Goal: Task Accomplishment & Management: Manage account settings

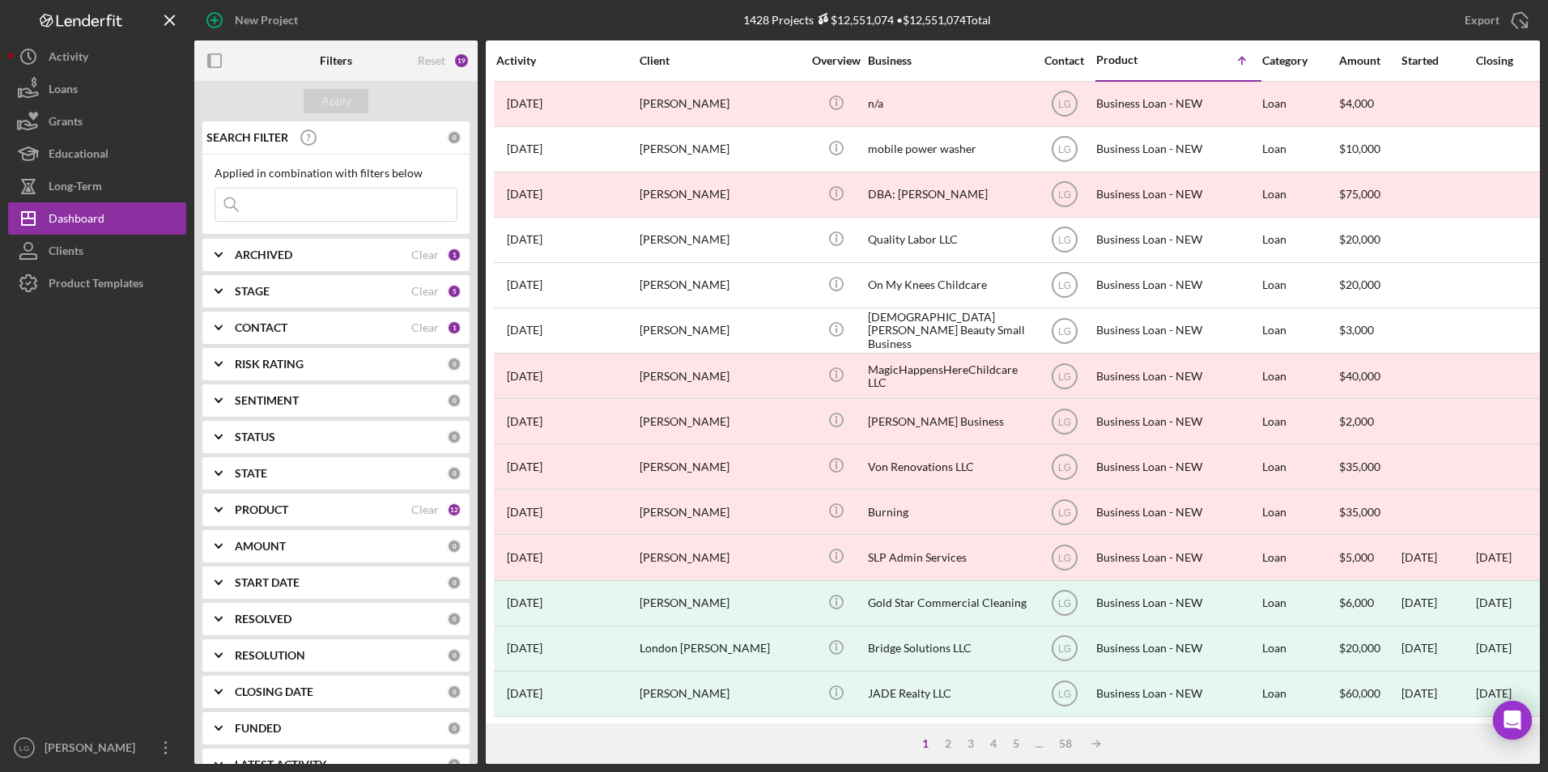
click at [284, 246] on div "ARCHIVED Clear 1" at bounding box center [348, 255] width 227 height 32
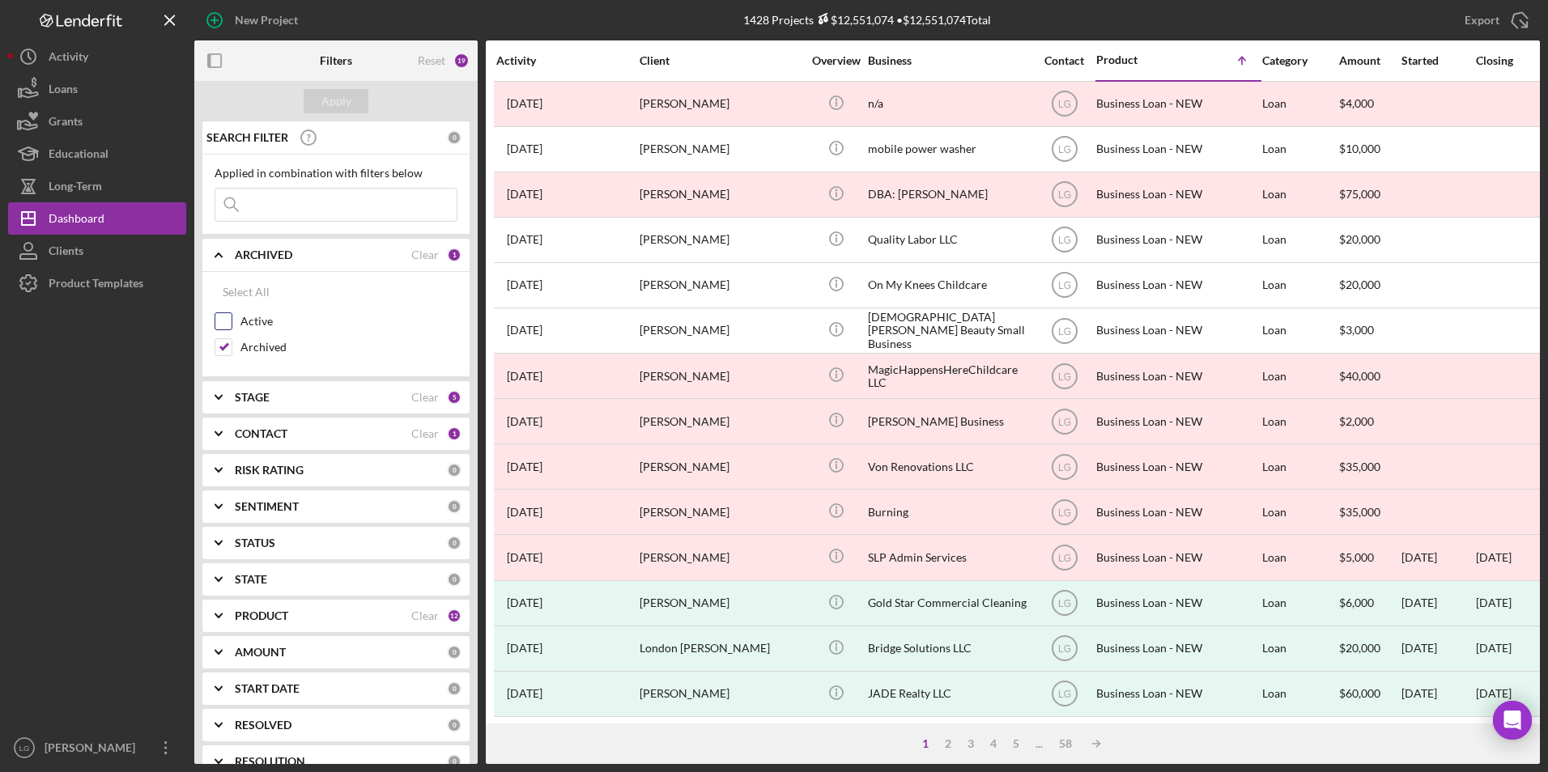
click at [221, 318] on input "Active" at bounding box center [223, 321] width 16 height 16
checkbox input "true"
click at [223, 346] on input "Archived" at bounding box center [223, 347] width 16 height 16
checkbox input "false"
click at [326, 104] on div "Apply" at bounding box center [336, 101] width 30 height 24
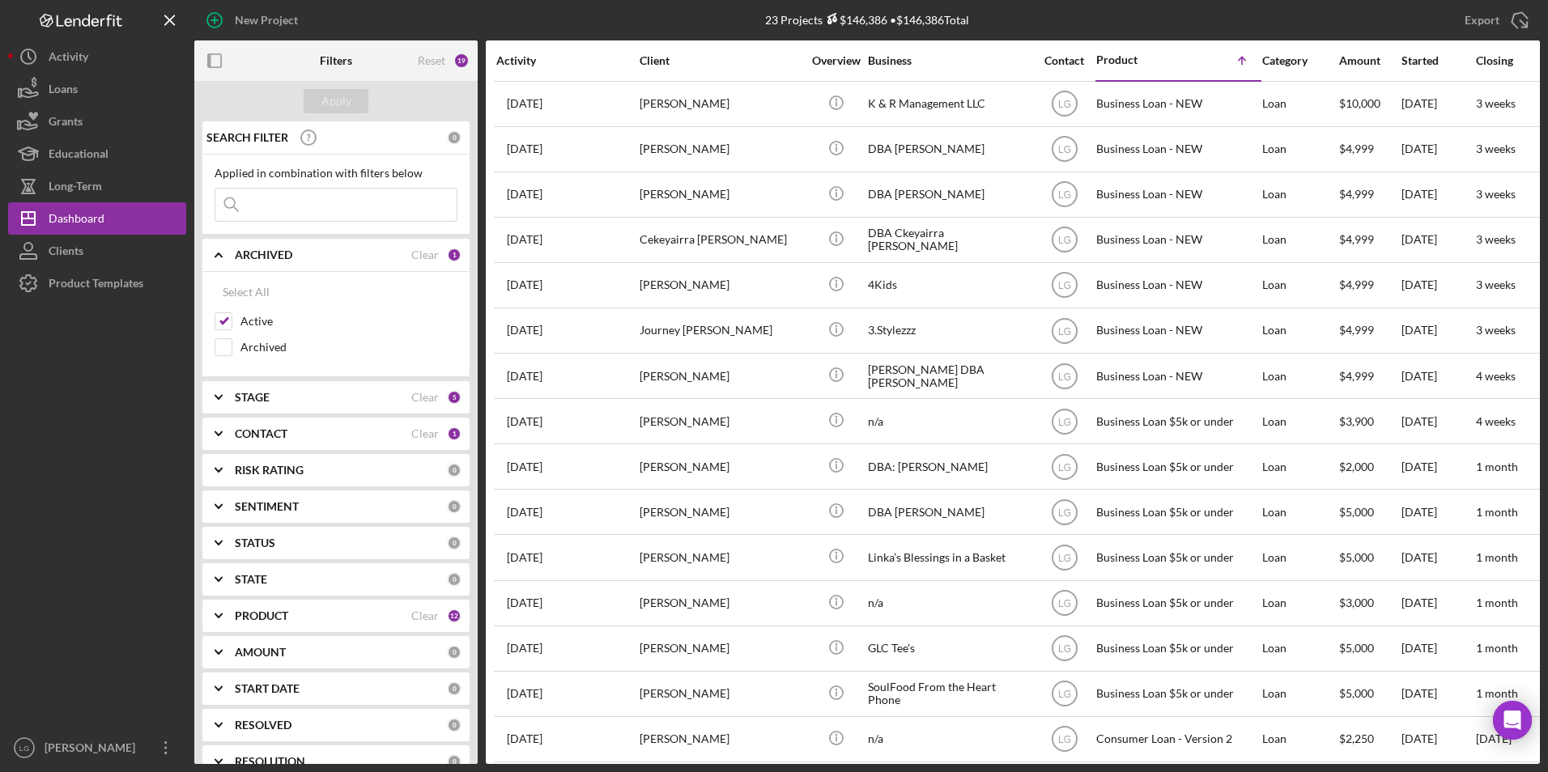
click at [266, 480] on b "PRODUCT" at bounding box center [261, 616] width 53 height 13
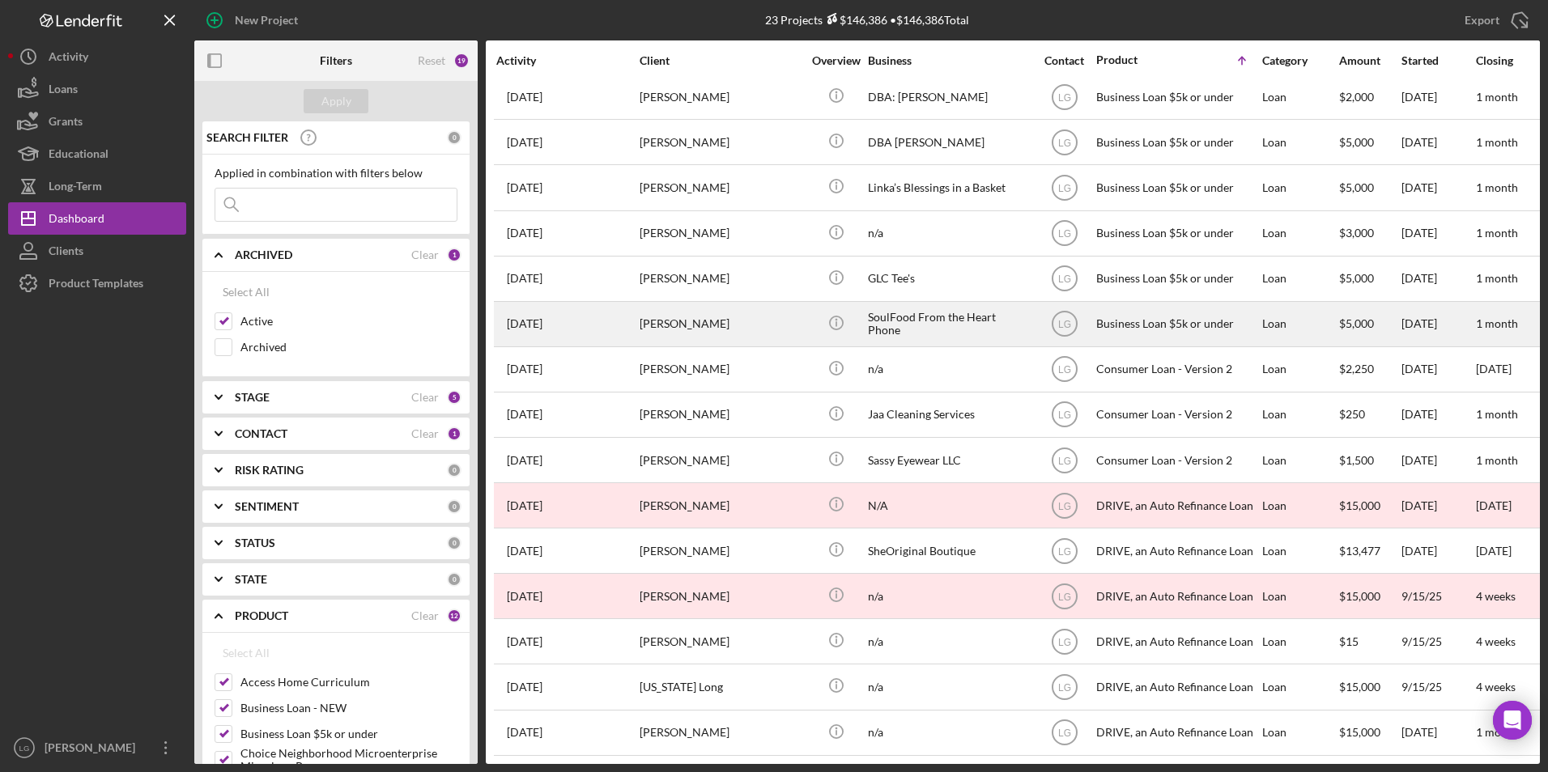
scroll to position [301, 0]
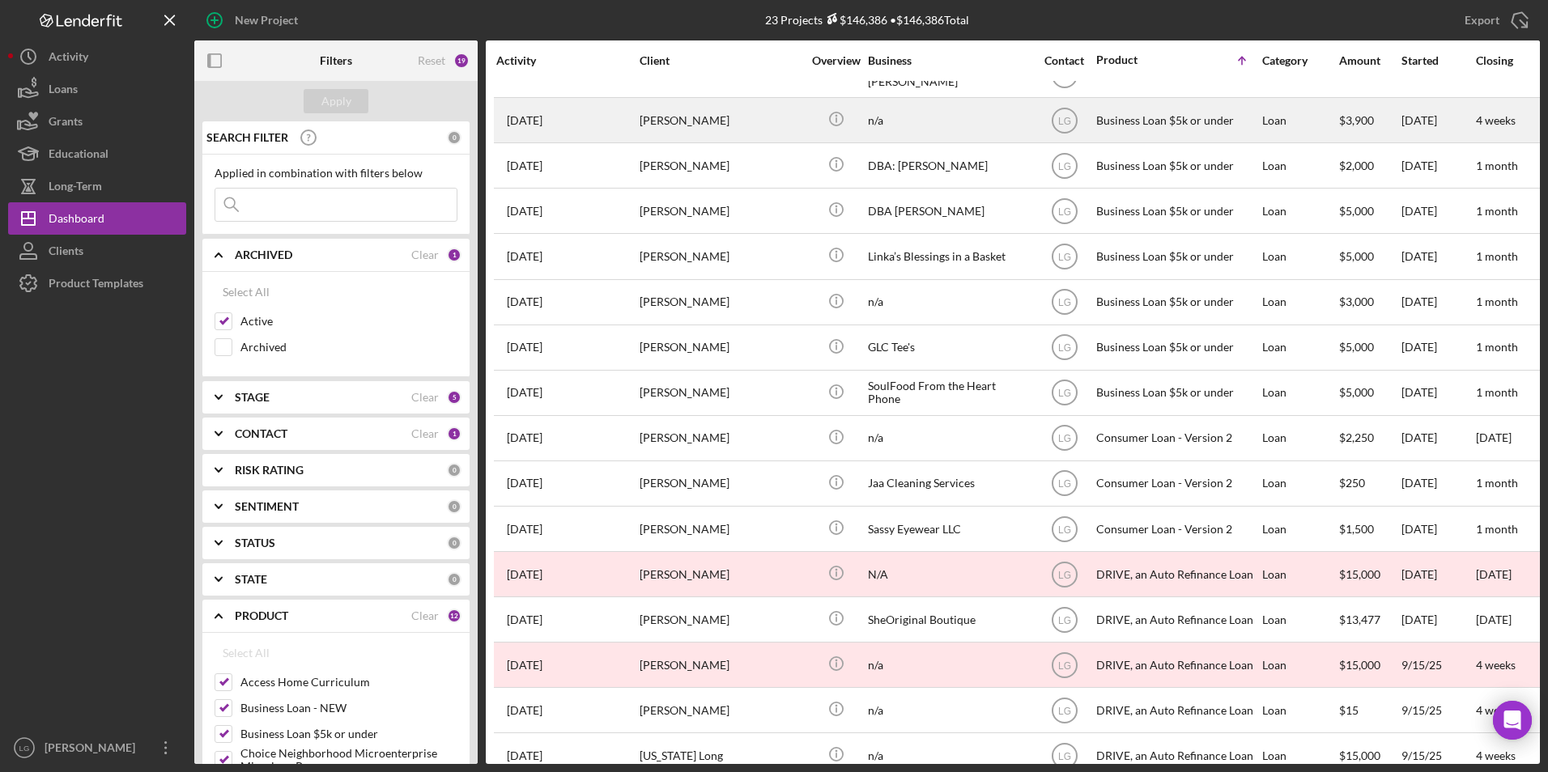
click at [875, 124] on div "n/a" at bounding box center [949, 120] width 162 height 43
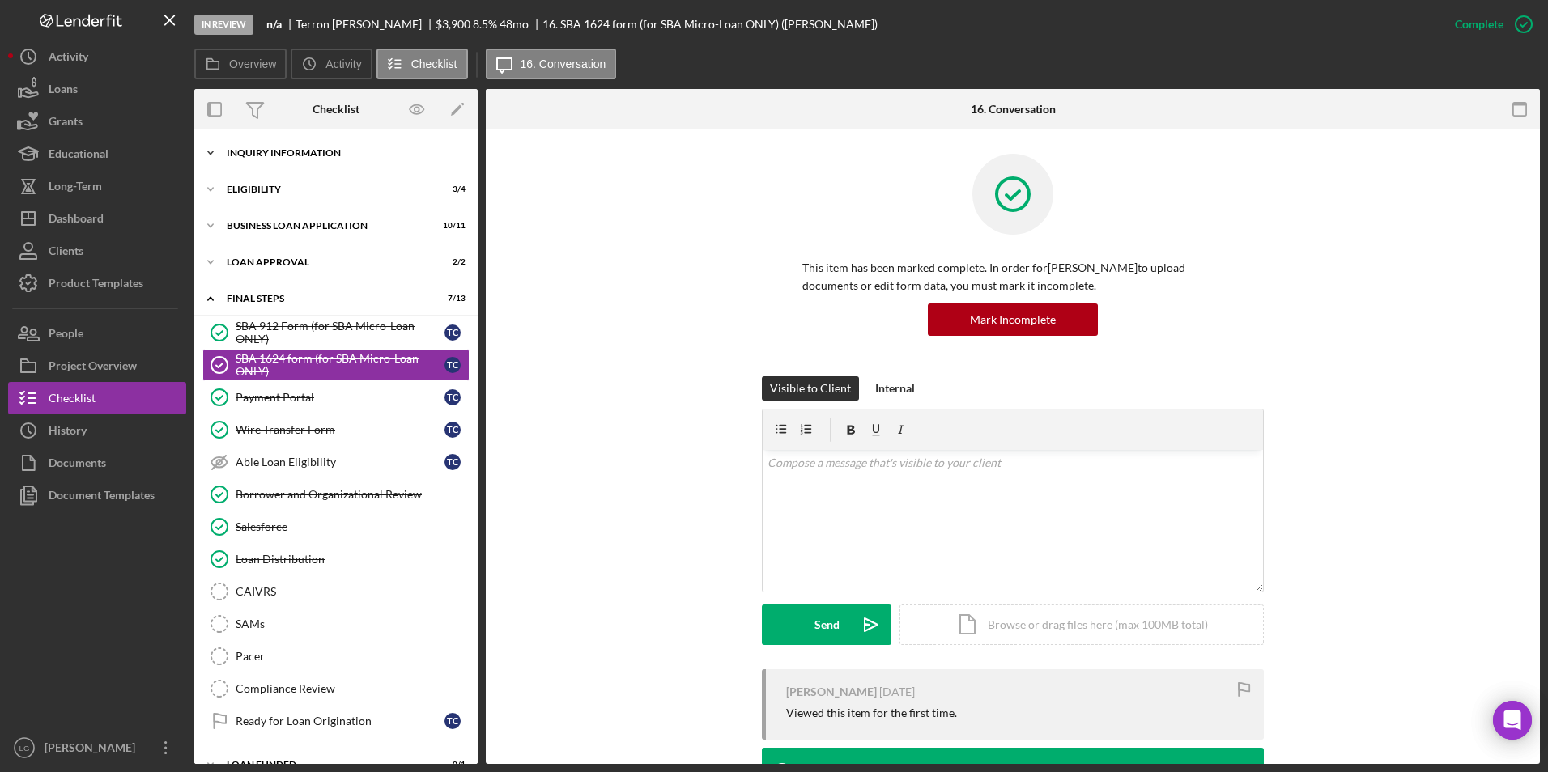
click at [257, 156] on div "INQUIRY INFORMATION" at bounding box center [342, 153] width 231 height 10
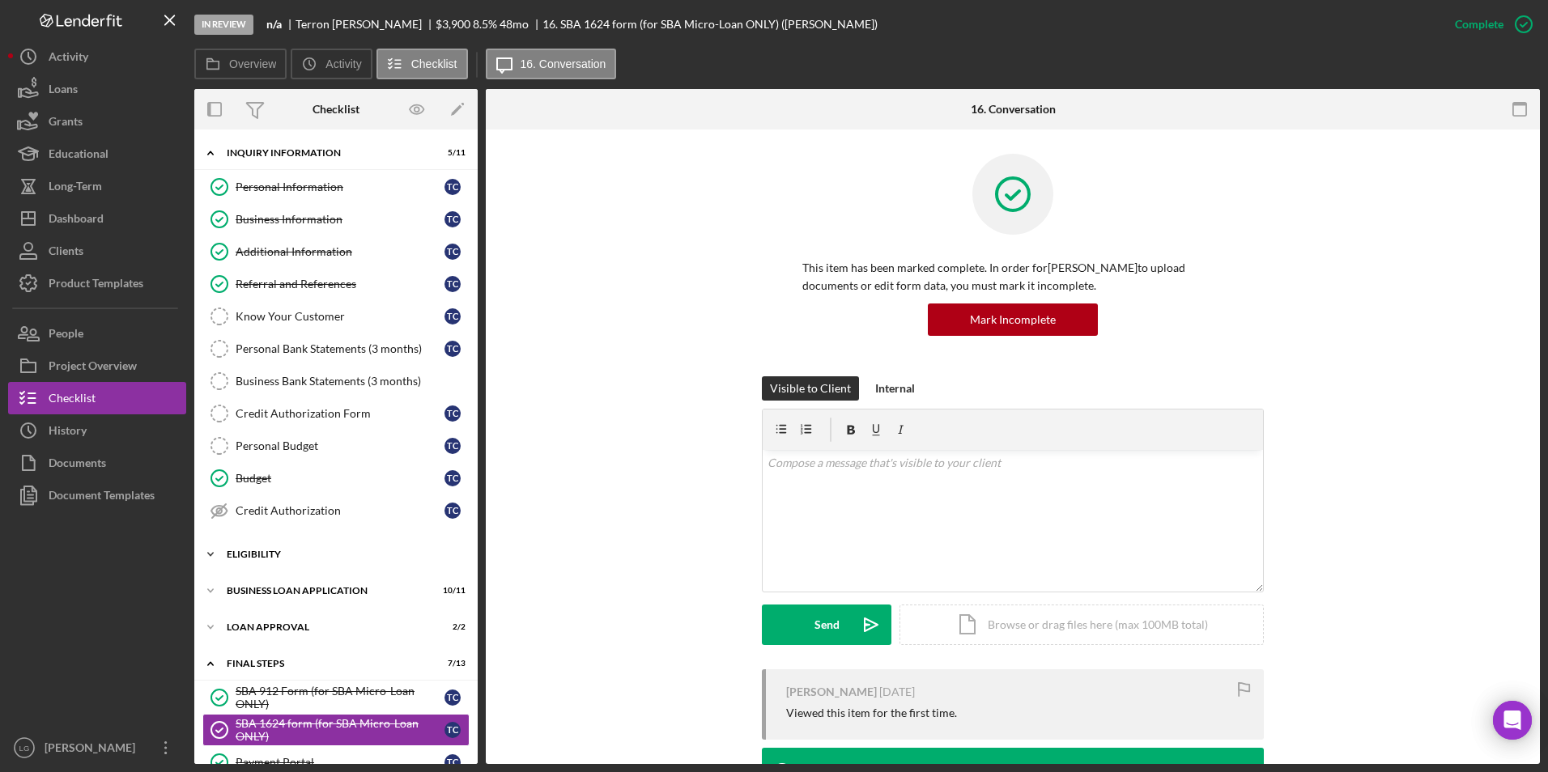
click at [236, 480] on div "Icon/Expander Eligibility 3 / 4" at bounding box center [335, 554] width 283 height 32
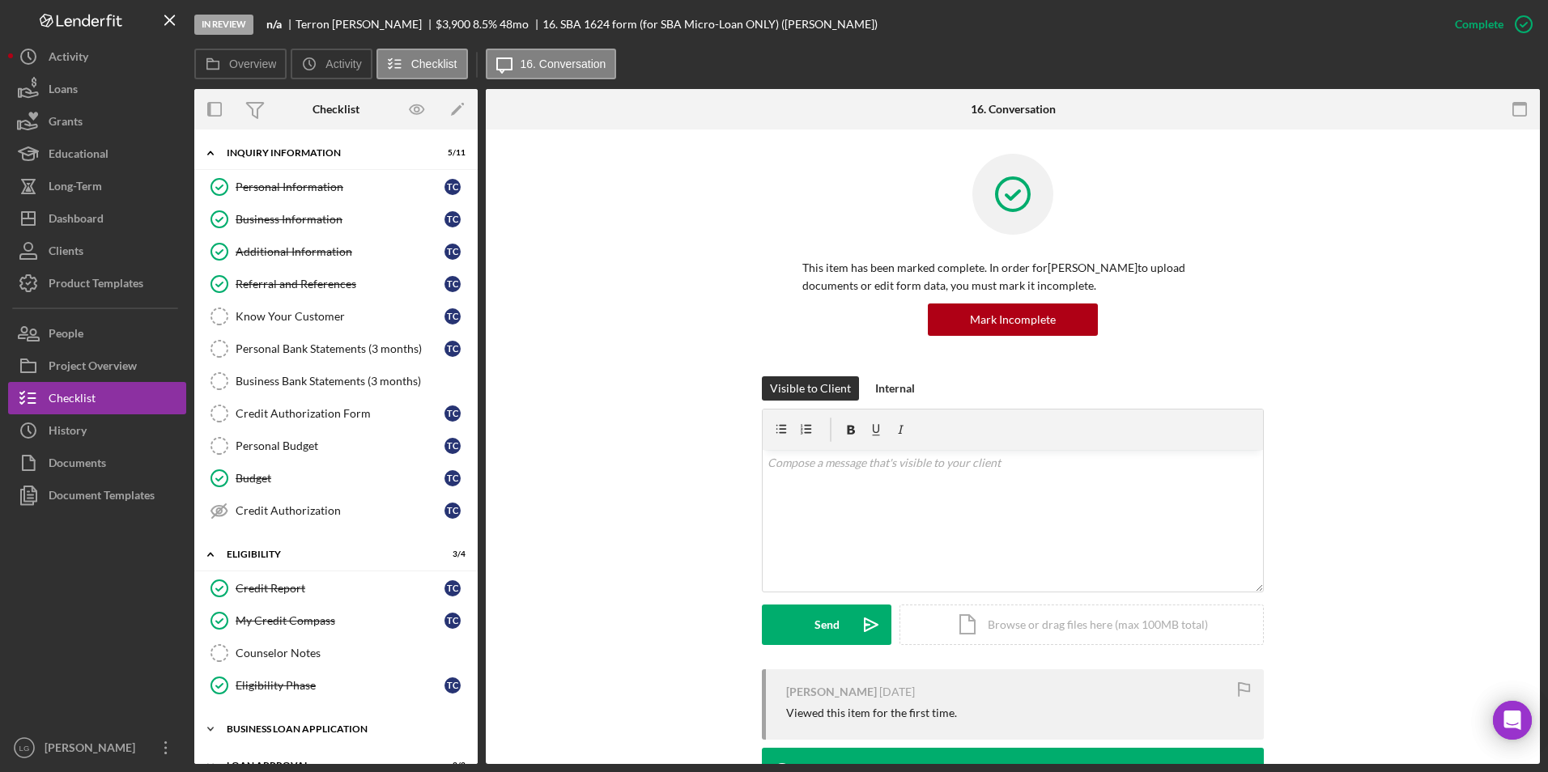
scroll to position [162, 0]
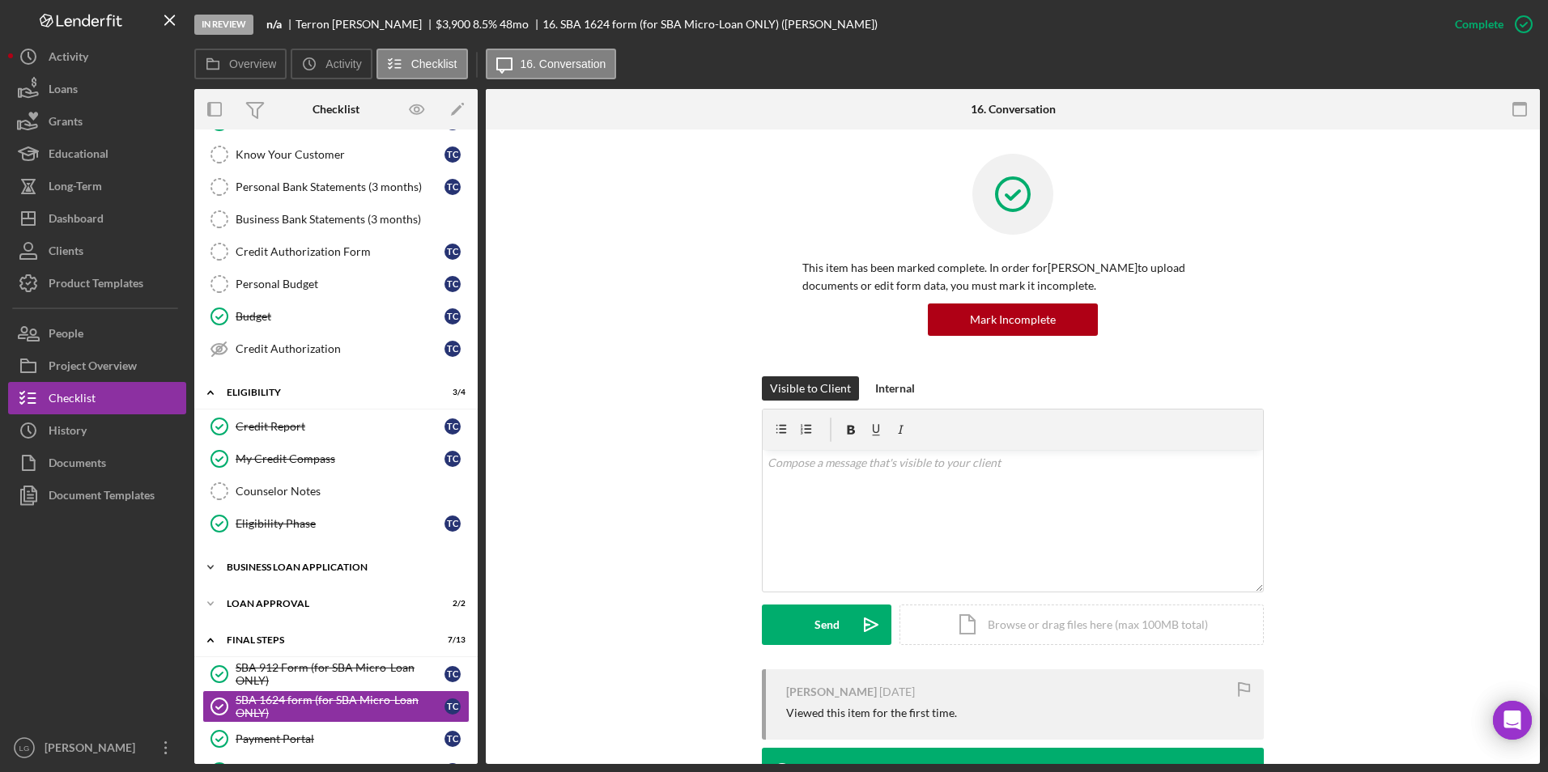
click at [285, 480] on div "Icon/Expander BUSINESS LOAN APPLICATION 10 / 11" at bounding box center [335, 567] width 283 height 32
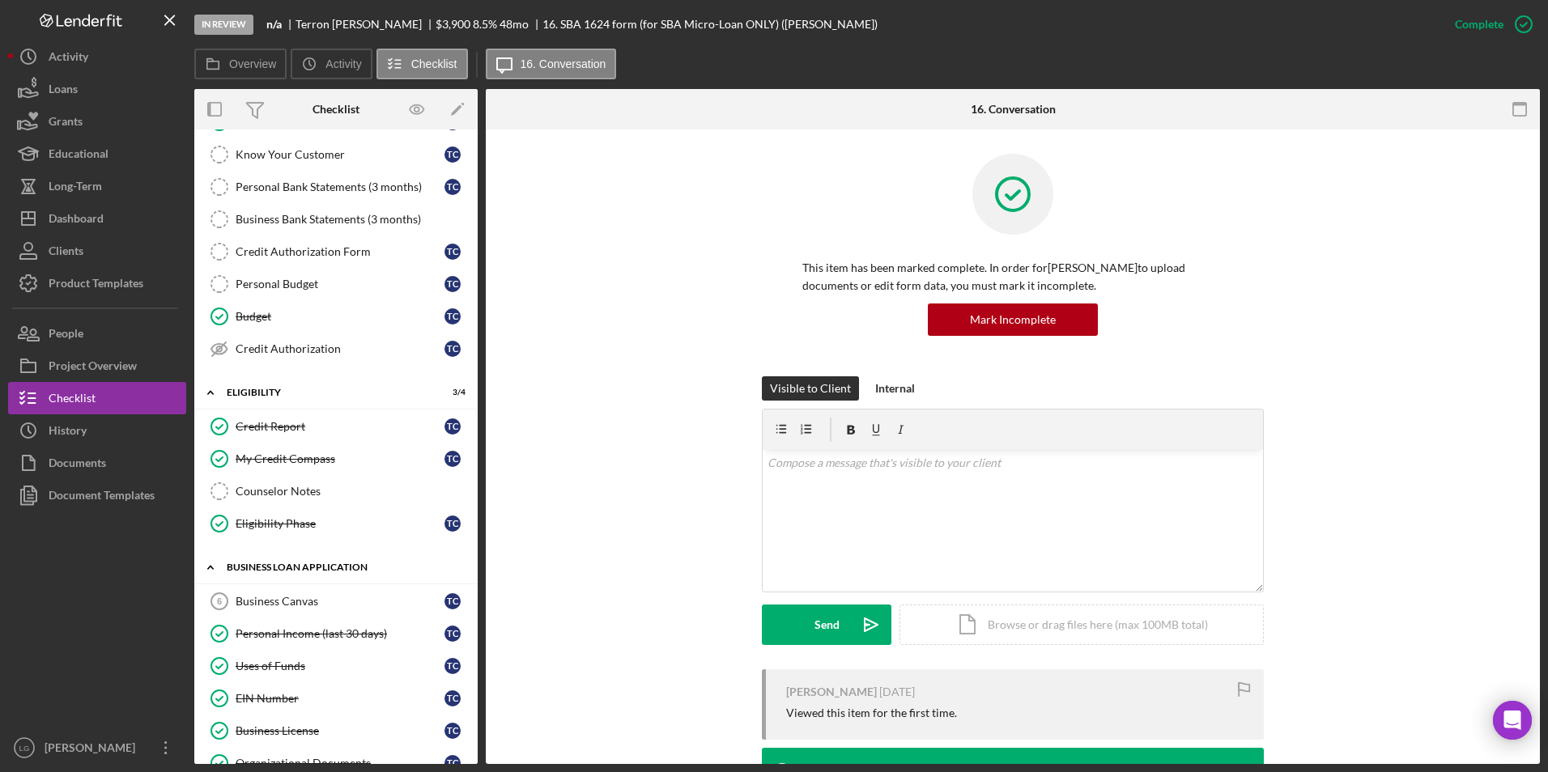
scroll to position [405, 0]
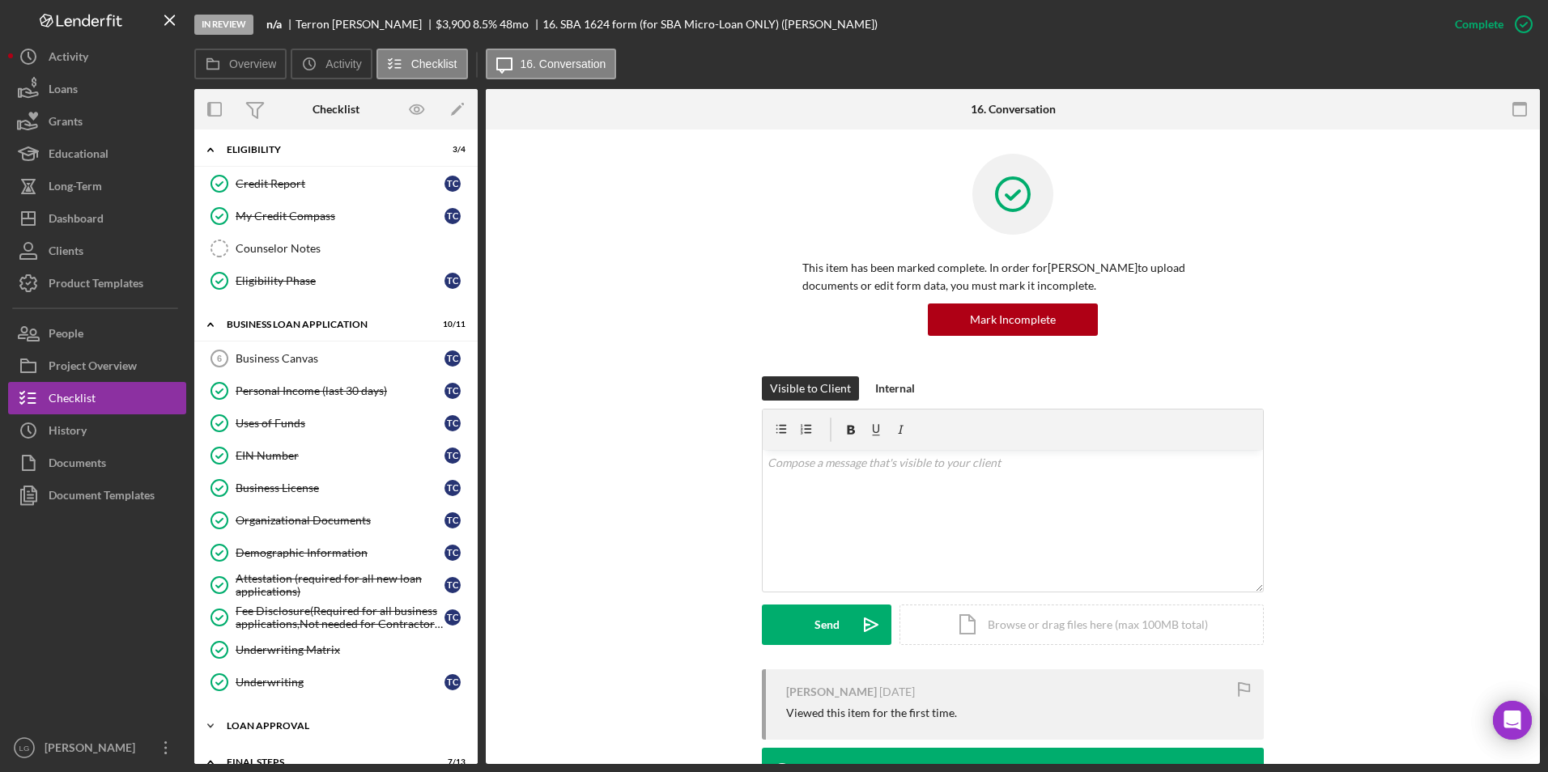
click at [230, 480] on div "Icon/Expander Loan Approval 2 / 2" at bounding box center [335, 726] width 283 height 32
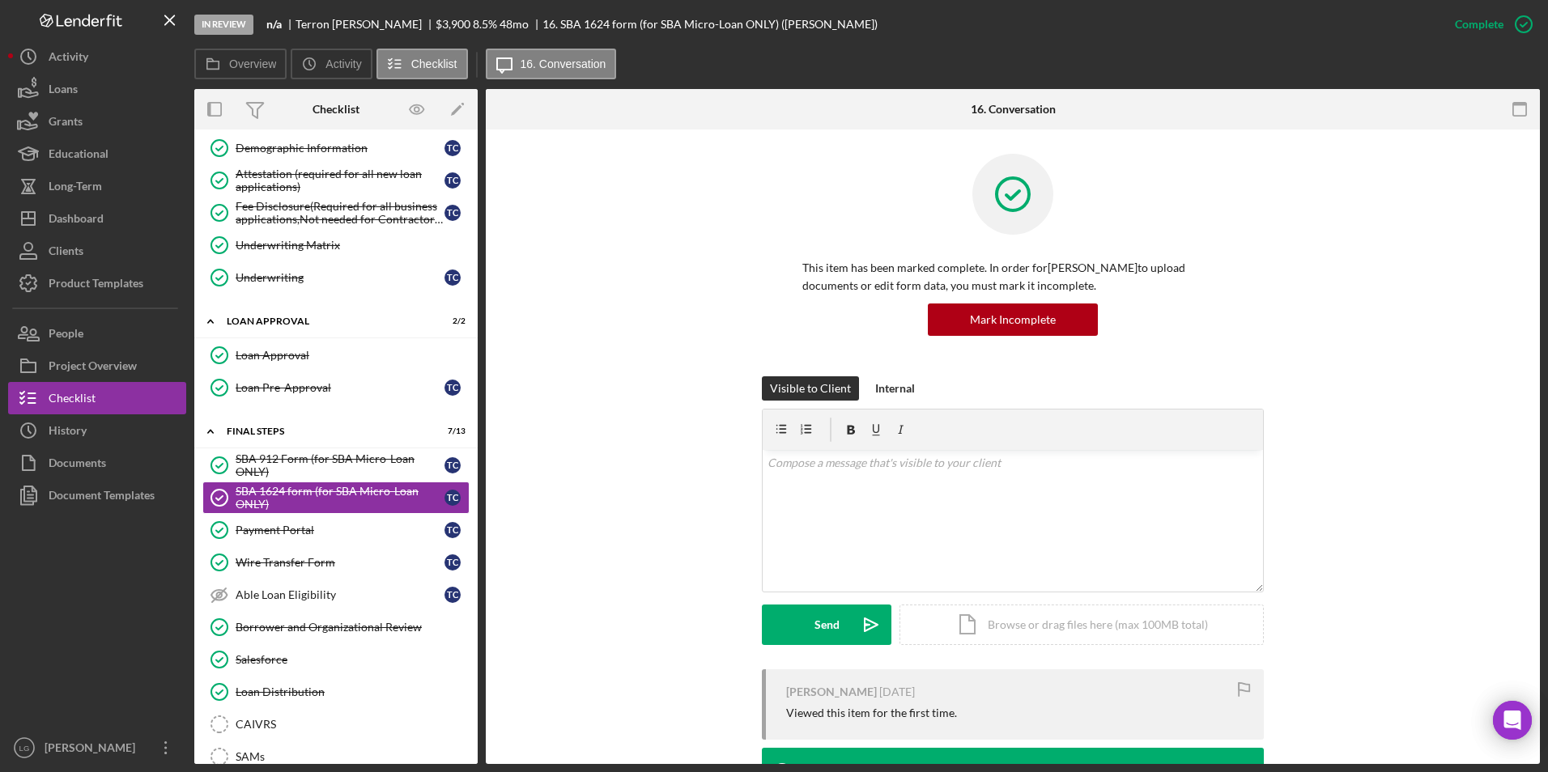
scroll to position [968, 0]
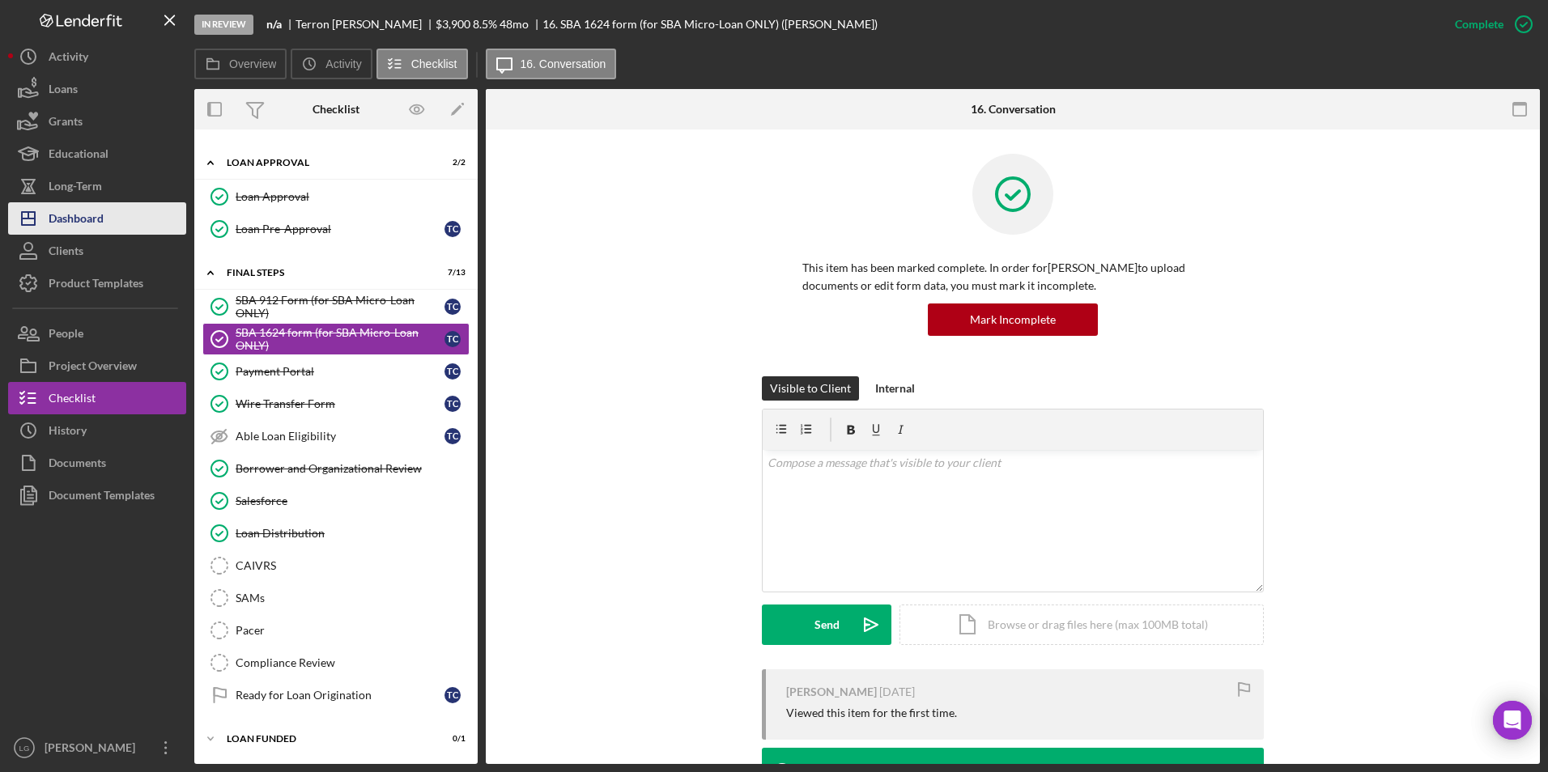
click at [52, 226] on div "Dashboard" at bounding box center [76, 220] width 55 height 36
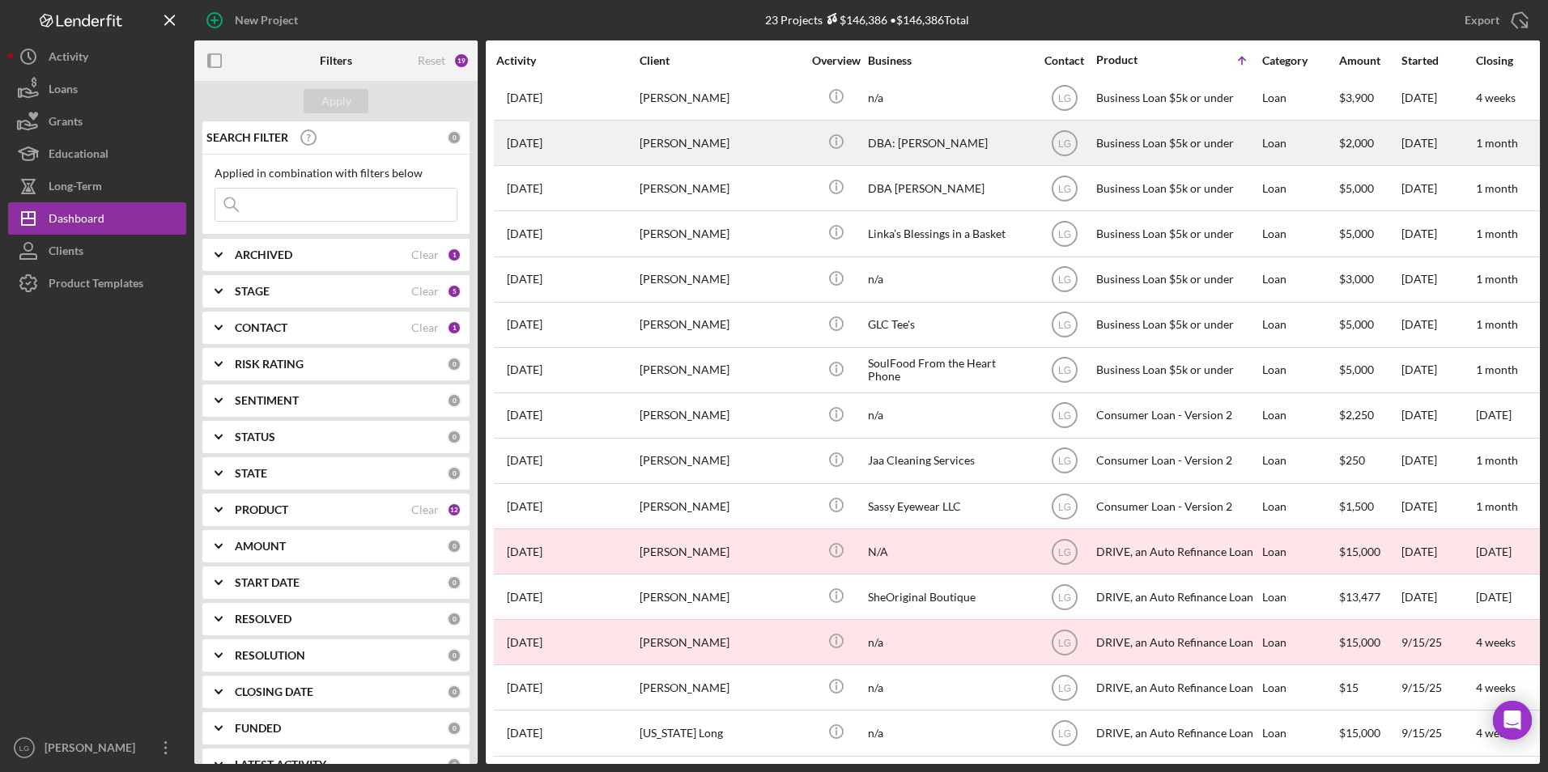
scroll to position [382, 0]
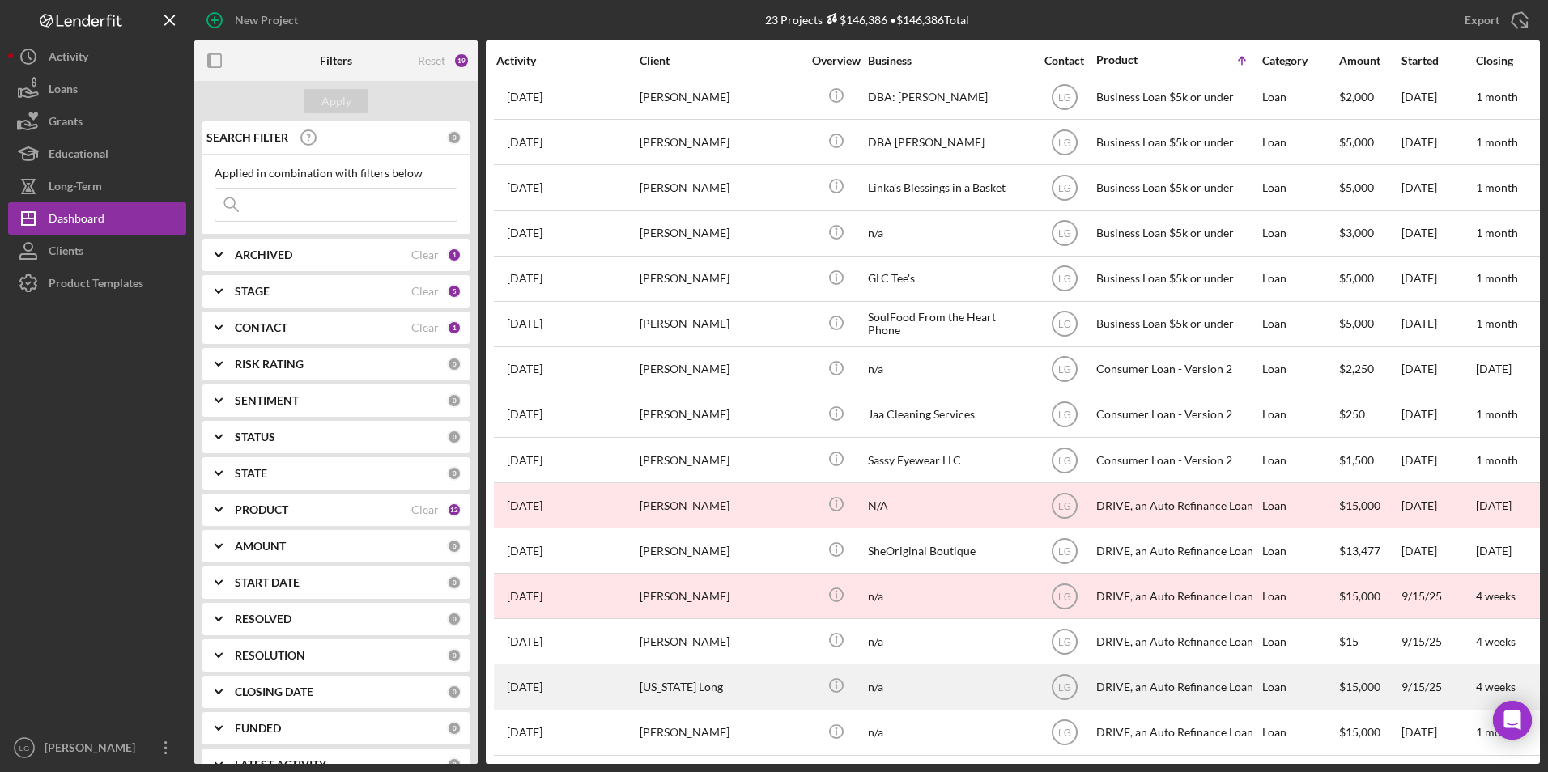
click at [694, 480] on div "[US_STATE] Long" at bounding box center [721, 686] width 162 height 43
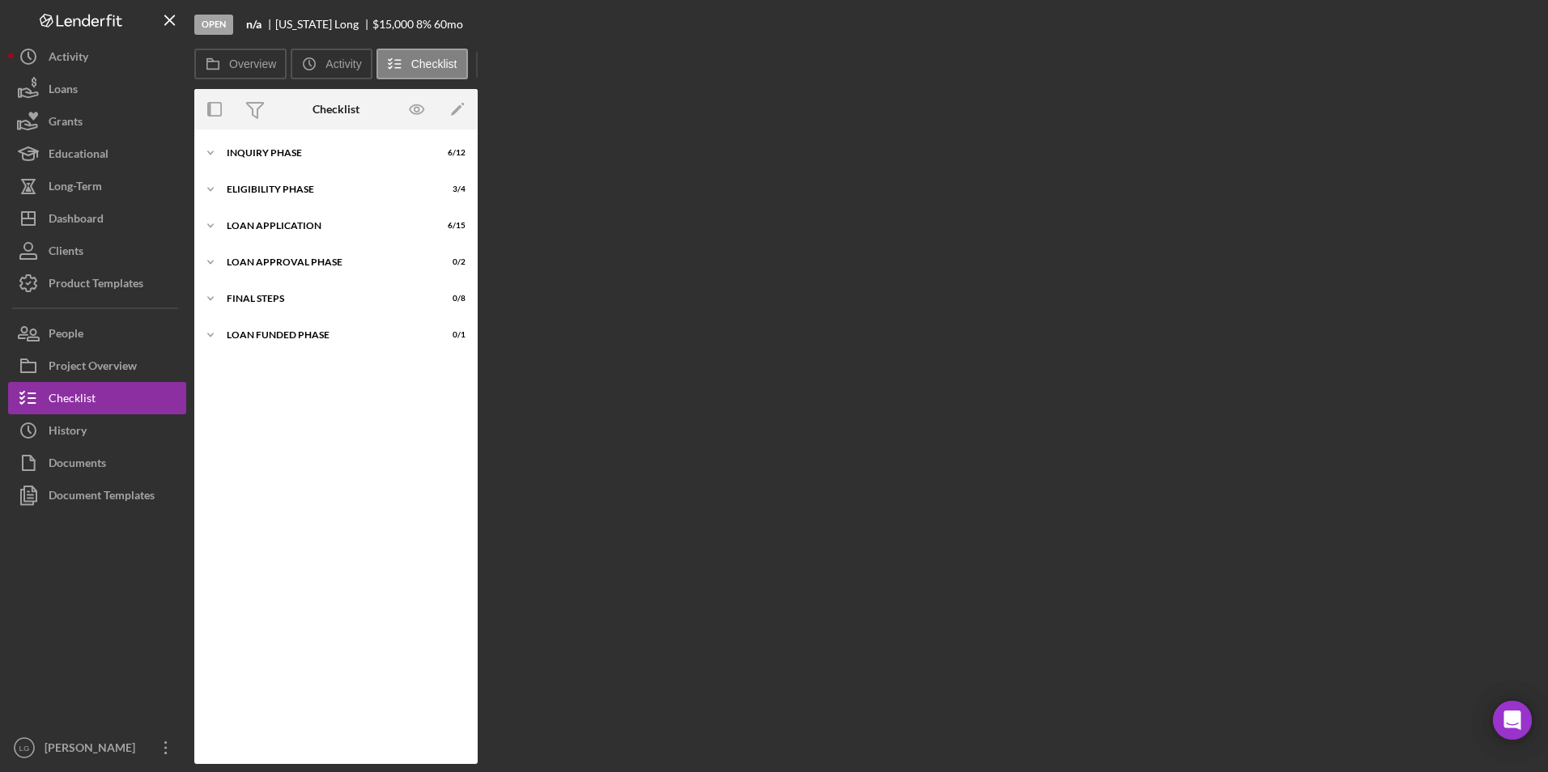
scroll to position [89, 0]
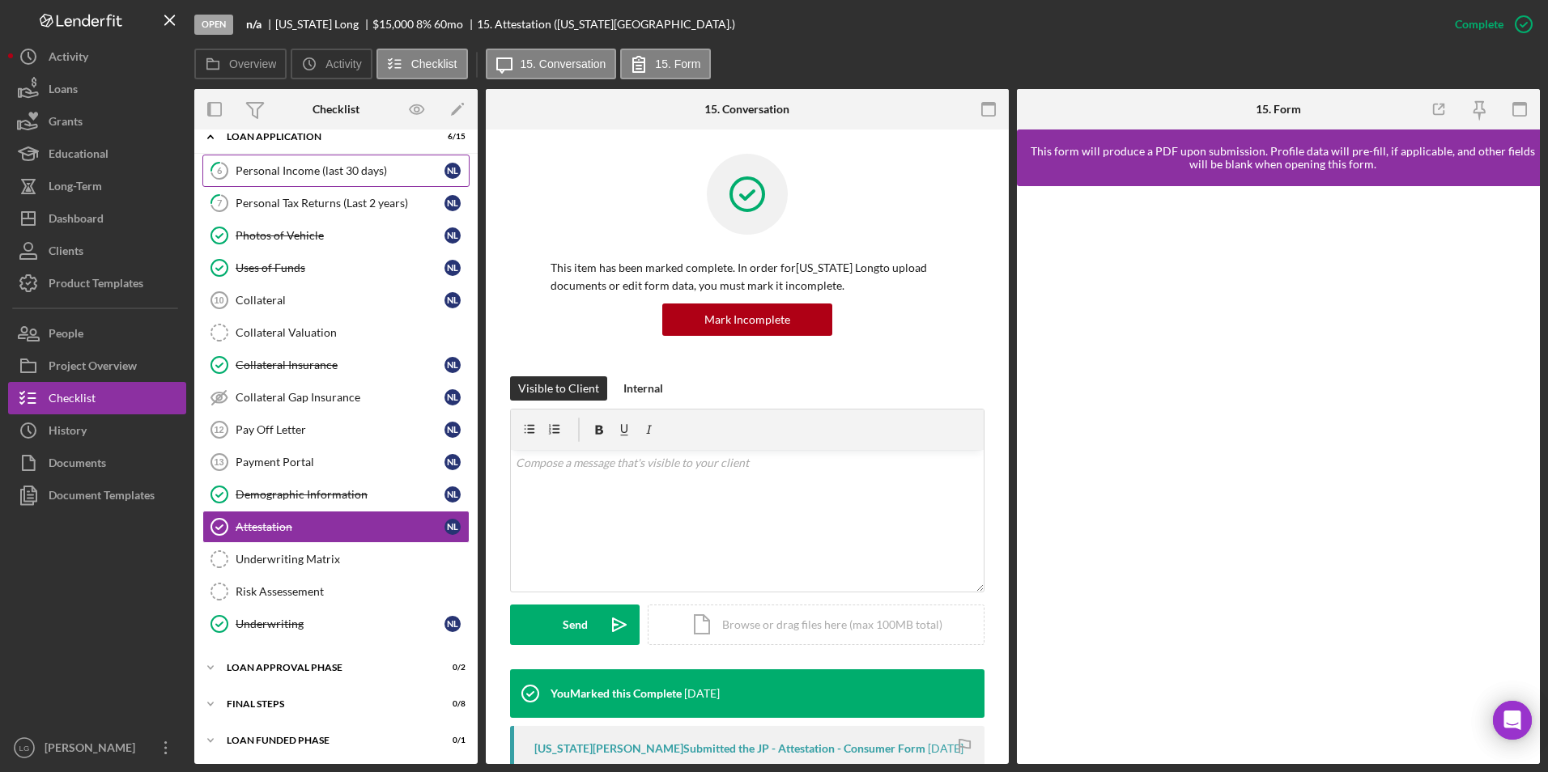
click at [332, 178] on link "6 Personal Income (last 30 days) N L" at bounding box center [335, 171] width 267 height 32
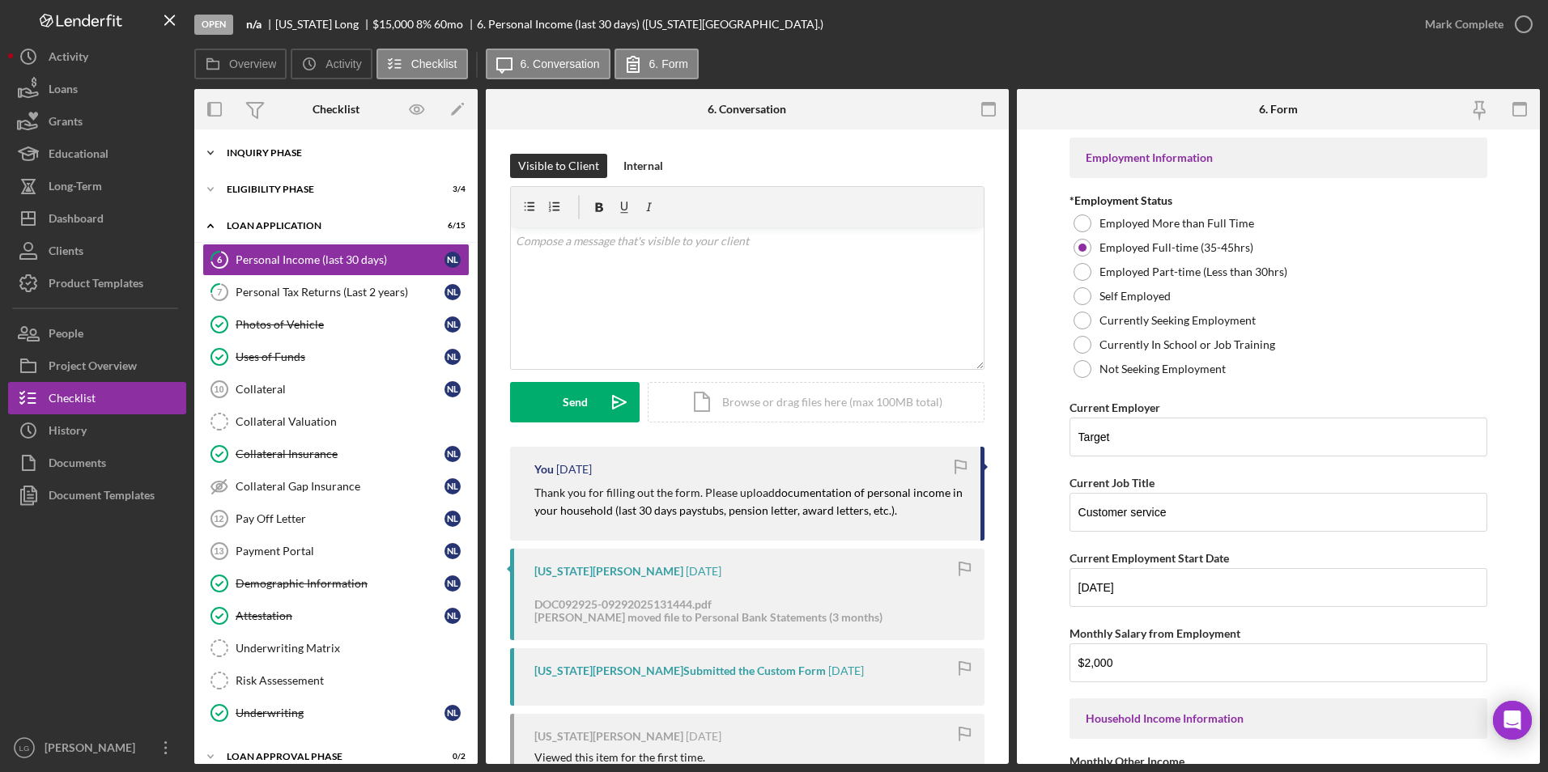
click at [287, 164] on div "Icon/Expander Inquiry Phase 6 / 12" at bounding box center [335, 153] width 283 height 32
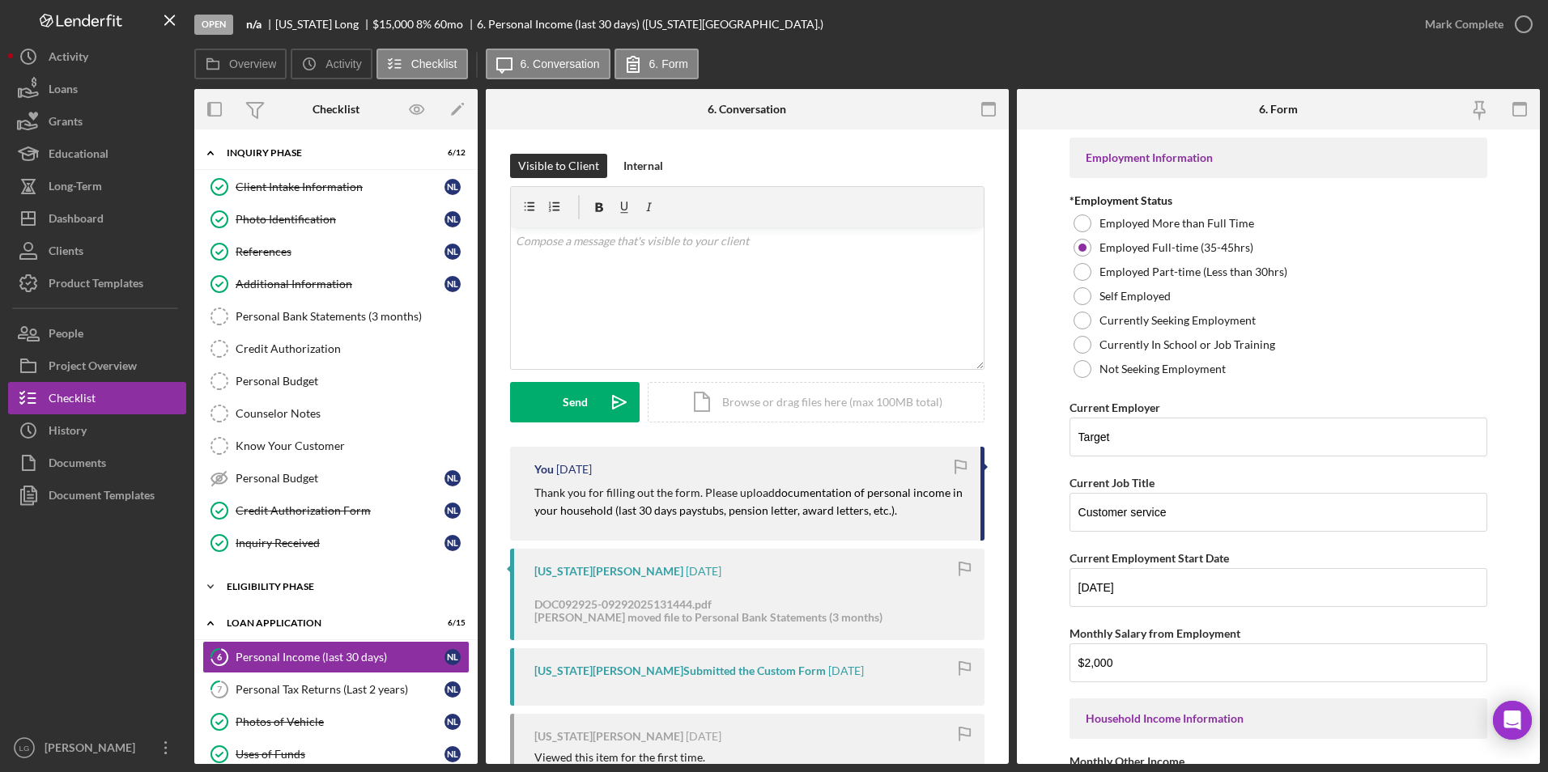
click at [246, 480] on div "Eligibility Phase" at bounding box center [342, 587] width 231 height 10
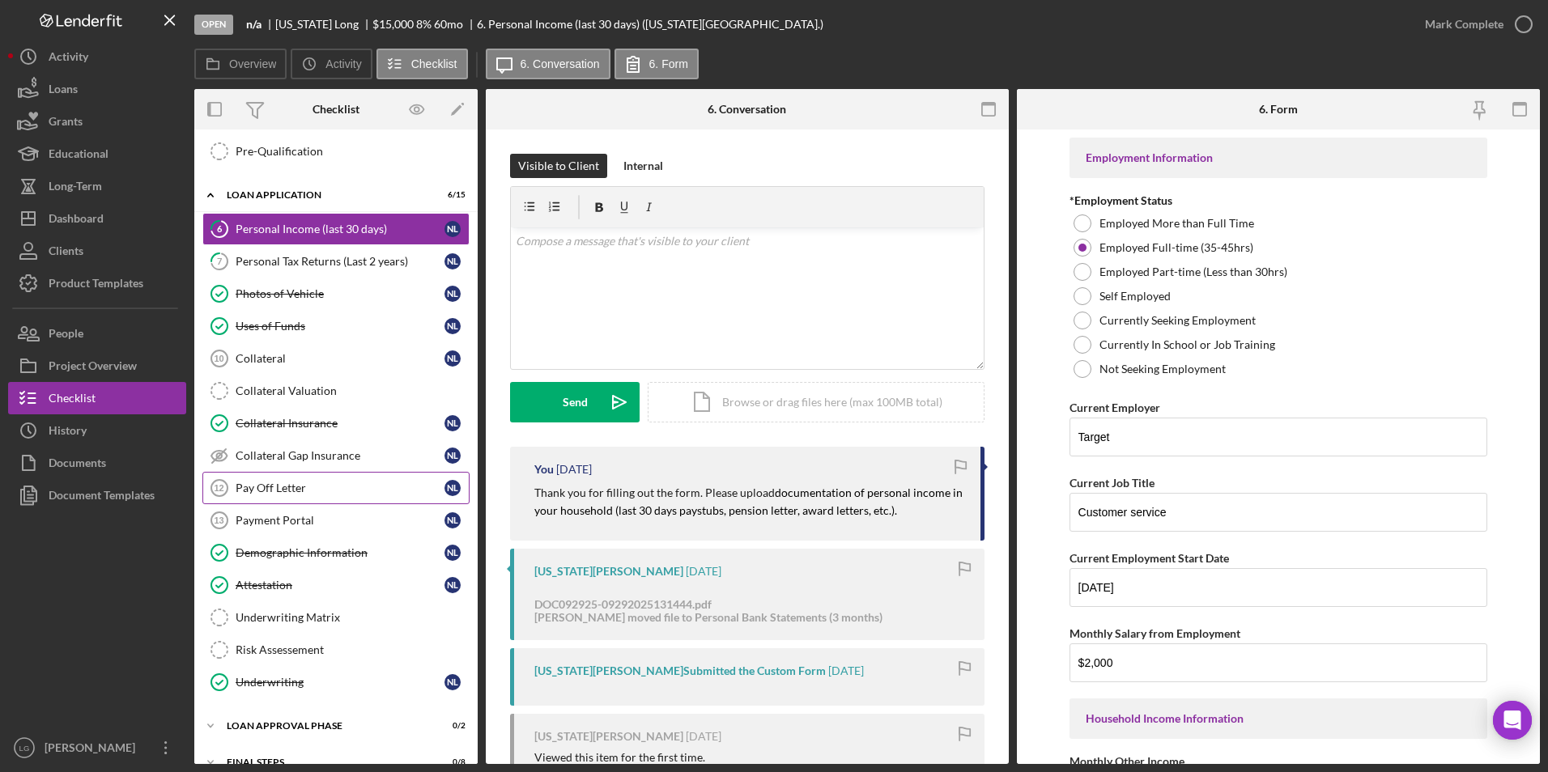
scroll to position [627, 0]
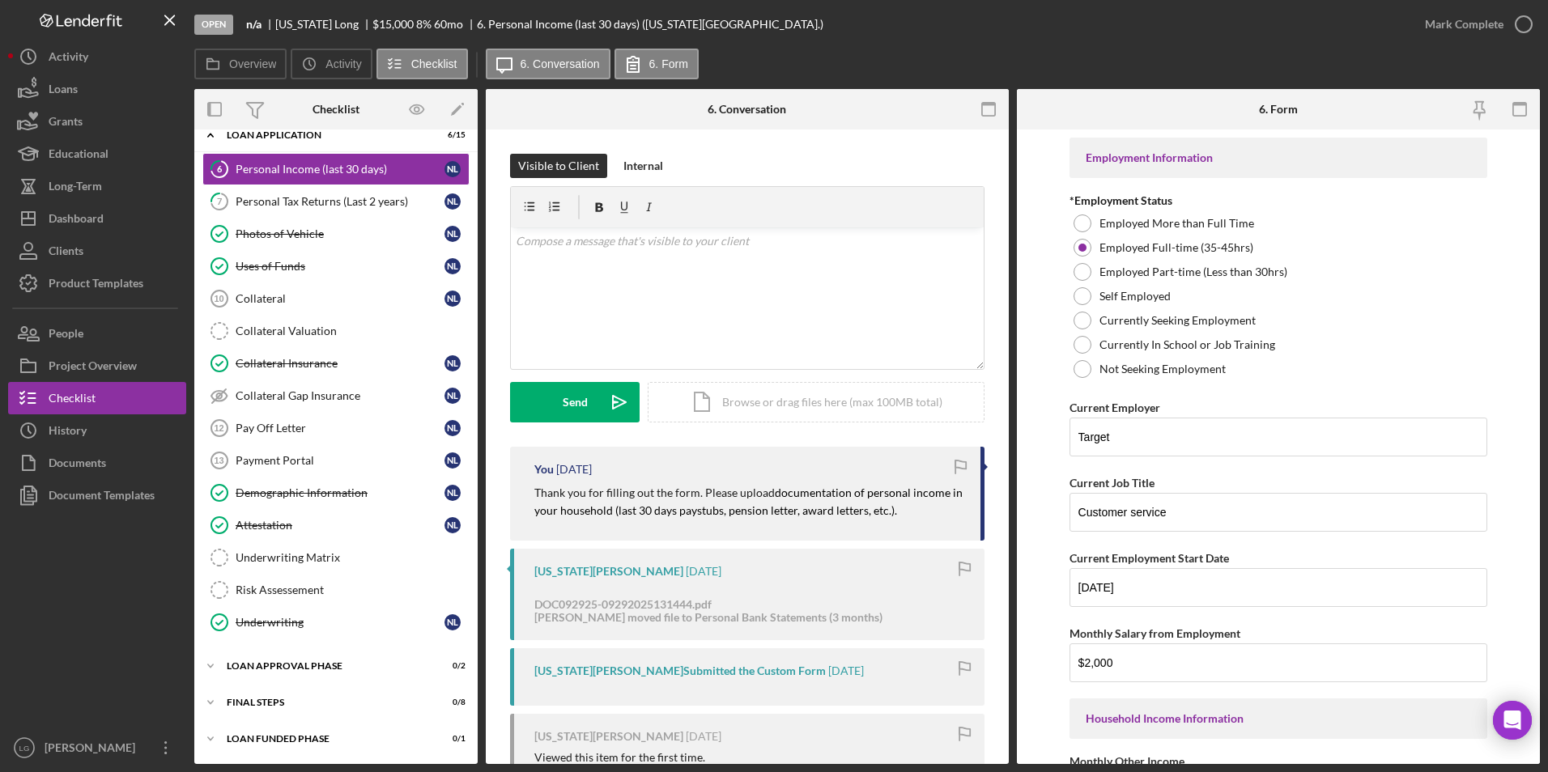
drag, startPoint x: 263, startPoint y: 692, endPoint x: 268, endPoint y: 683, distance: 10.1
click at [264, 480] on div "Icon/Expander FINAL STEPS 0 / 8" at bounding box center [335, 702] width 283 height 32
click at [285, 480] on div "Icon/Expander Loan Approval Phase 0 / 2" at bounding box center [335, 666] width 283 height 32
click at [35, 223] on polygon "button" at bounding box center [28, 218] width 13 height 13
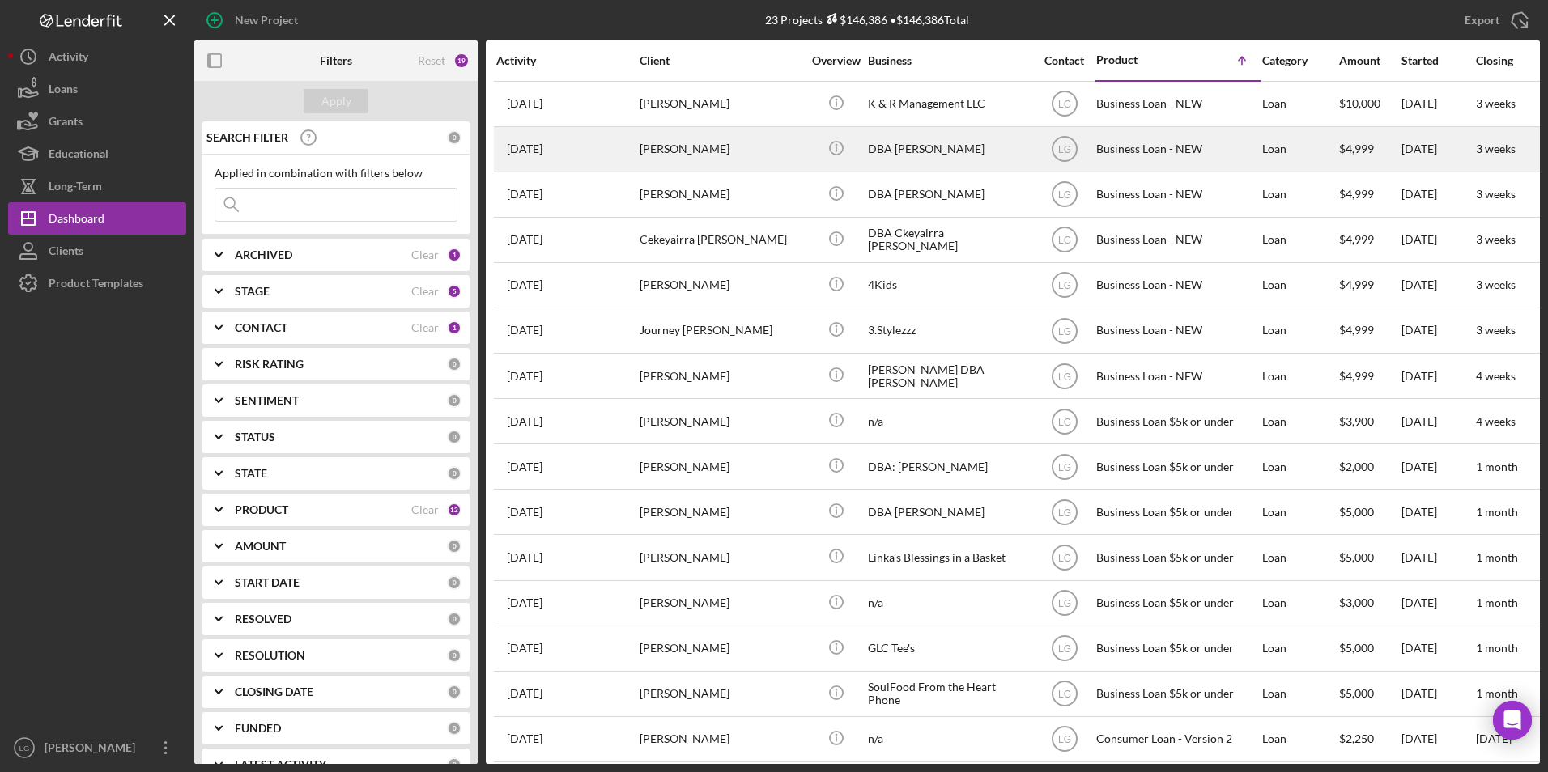
click at [676, 145] on div "[PERSON_NAME]" at bounding box center [721, 149] width 162 height 43
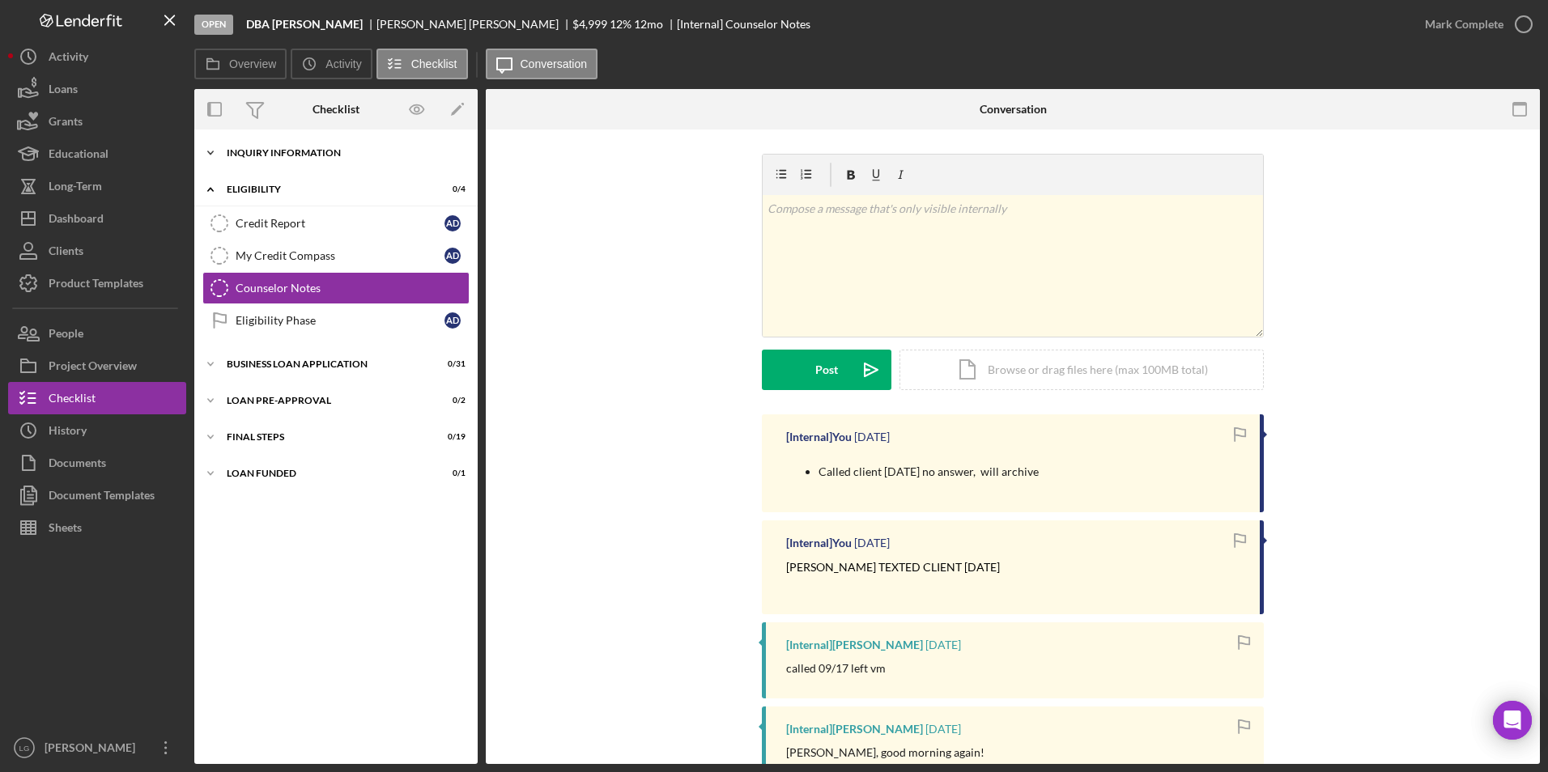
click at [295, 147] on div "Icon/Expander INQUIRY INFORMATION 0 / 11" at bounding box center [335, 153] width 283 height 32
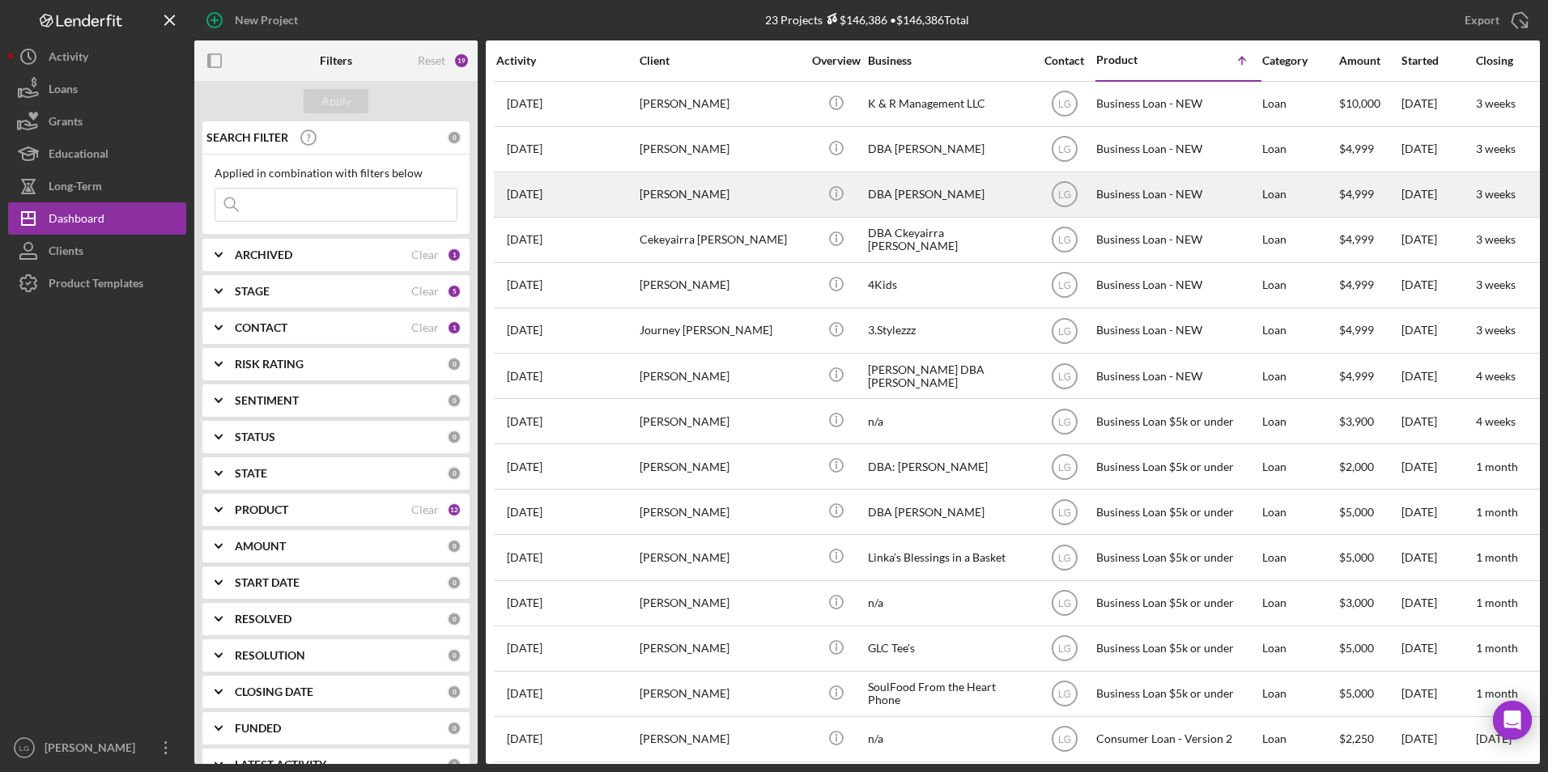
click at [642, 198] on div "[PERSON_NAME]" at bounding box center [721, 194] width 162 height 43
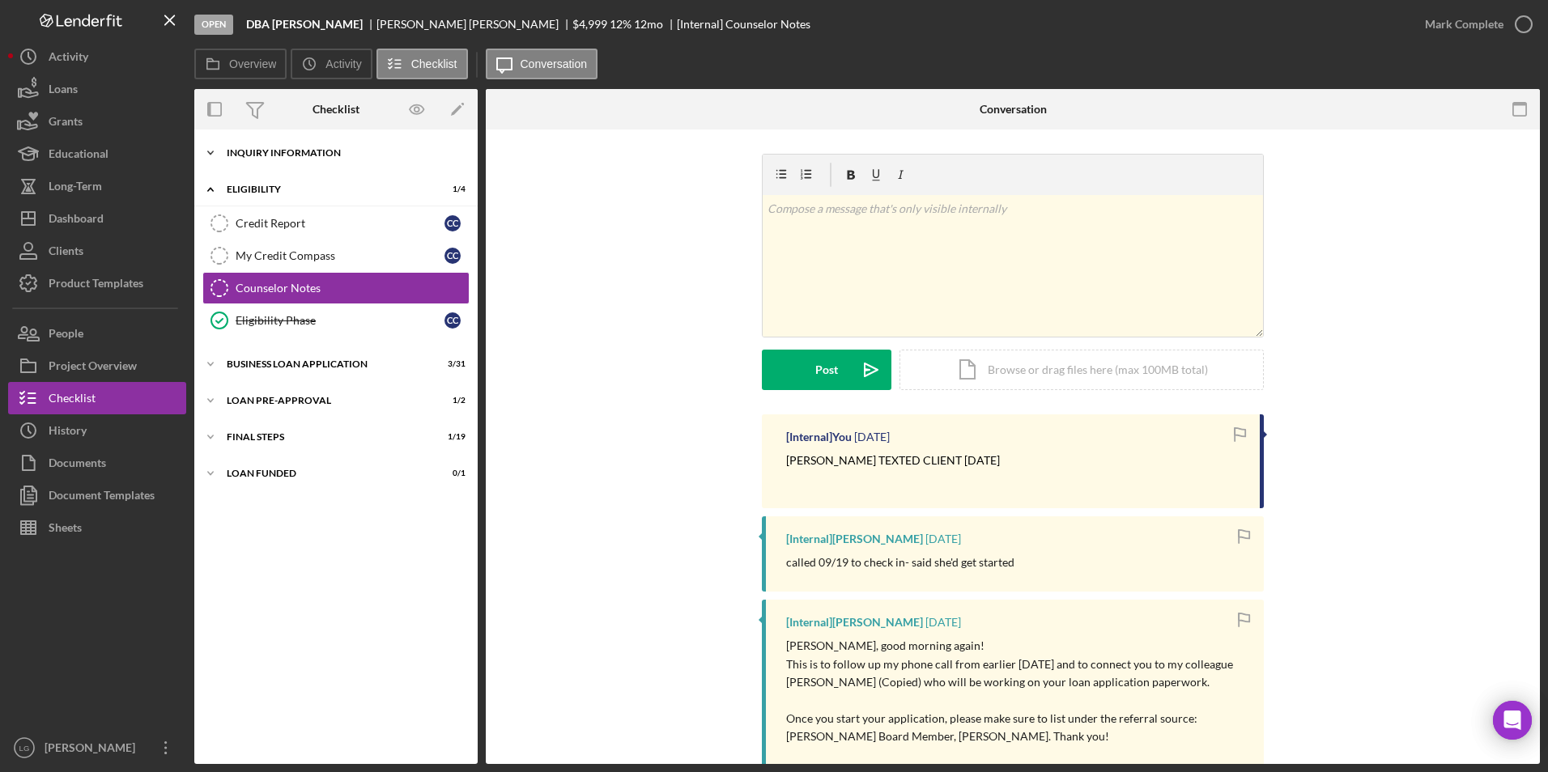
click at [272, 149] on div "INQUIRY INFORMATION" at bounding box center [342, 153] width 231 height 10
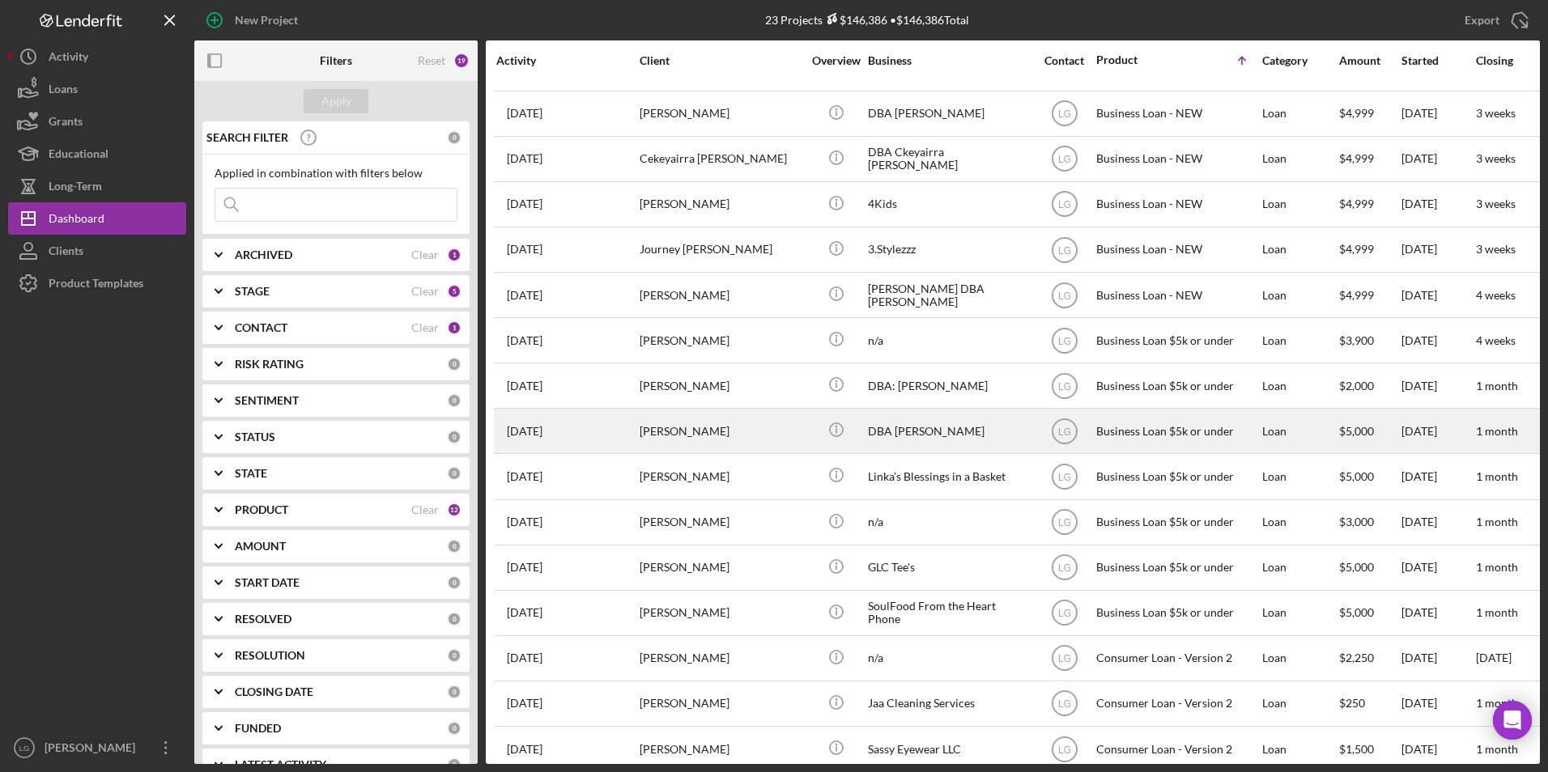
scroll to position [243, 0]
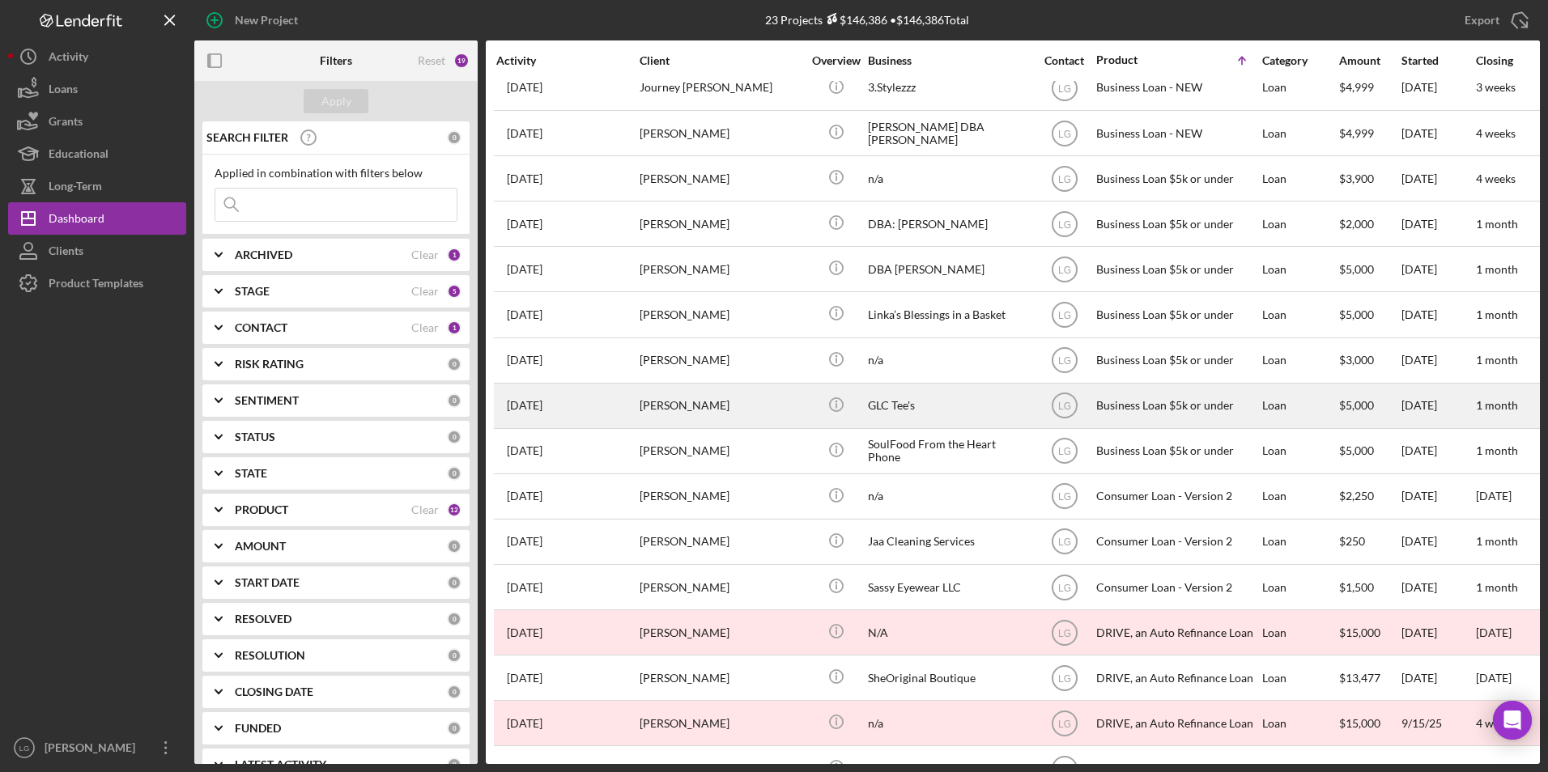
click at [685, 406] on div "[PERSON_NAME]" at bounding box center [721, 406] width 162 height 43
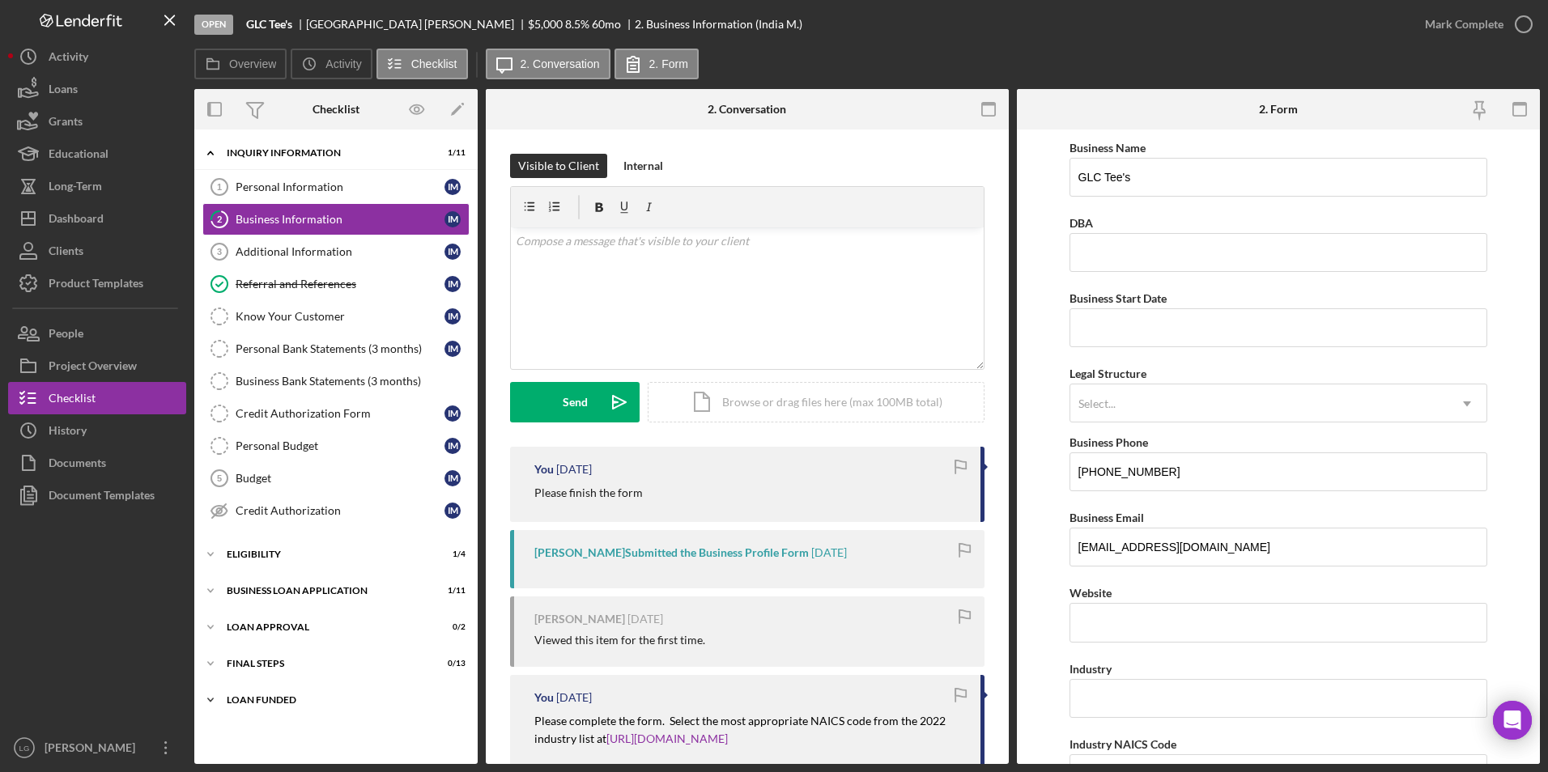
click at [253, 480] on div "Icon/Expander LOAN FUNDED 0 / 1" at bounding box center [335, 700] width 283 height 32
drag, startPoint x: 249, startPoint y: 663, endPoint x: 254, endPoint y: 629, distance: 34.5
click at [252, 480] on div "Icon/Expander Final Steps 0 / 13" at bounding box center [335, 664] width 283 height 32
drag, startPoint x: 255, startPoint y: 625, endPoint x: 257, endPoint y: 611, distance: 13.9
click at [257, 480] on div "Loan Approval" at bounding box center [326, 628] width 198 height 10
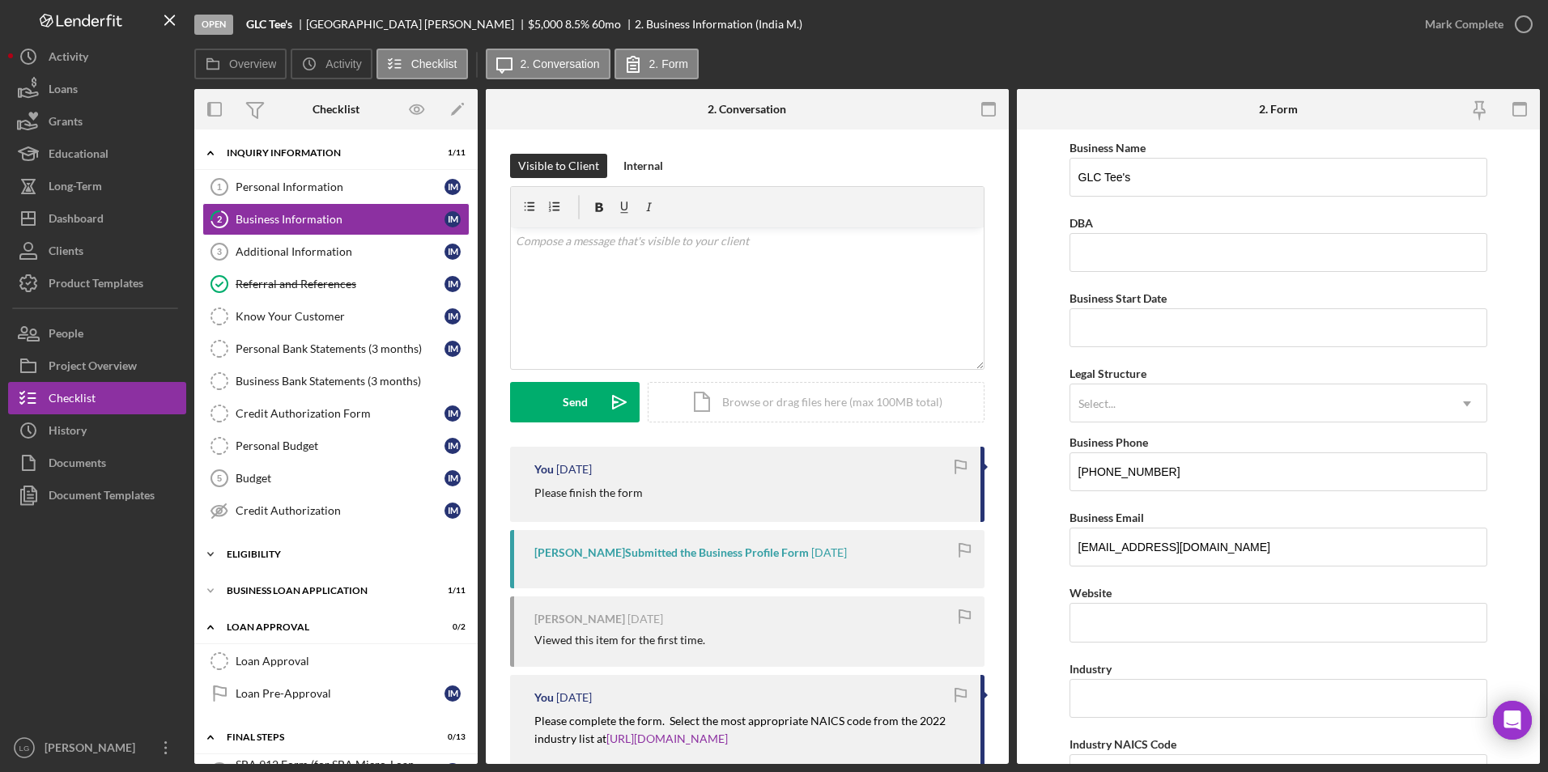
drag, startPoint x: 269, startPoint y: 570, endPoint x: 275, endPoint y: 559, distance: 13.1
click at [275, 480] on div "Icon/Expander INQUIRY INFORMATION 1 / 11 Personal Information 1 Personal Inform…" at bounding box center [335, 700] width 283 height 1124
click at [266, 480] on div "Eligibility" at bounding box center [342, 555] width 231 height 10
click at [249, 480] on div "Icon/Expander BUSINESS LOAN APPLICATION 1 / 11" at bounding box center [335, 729] width 283 height 32
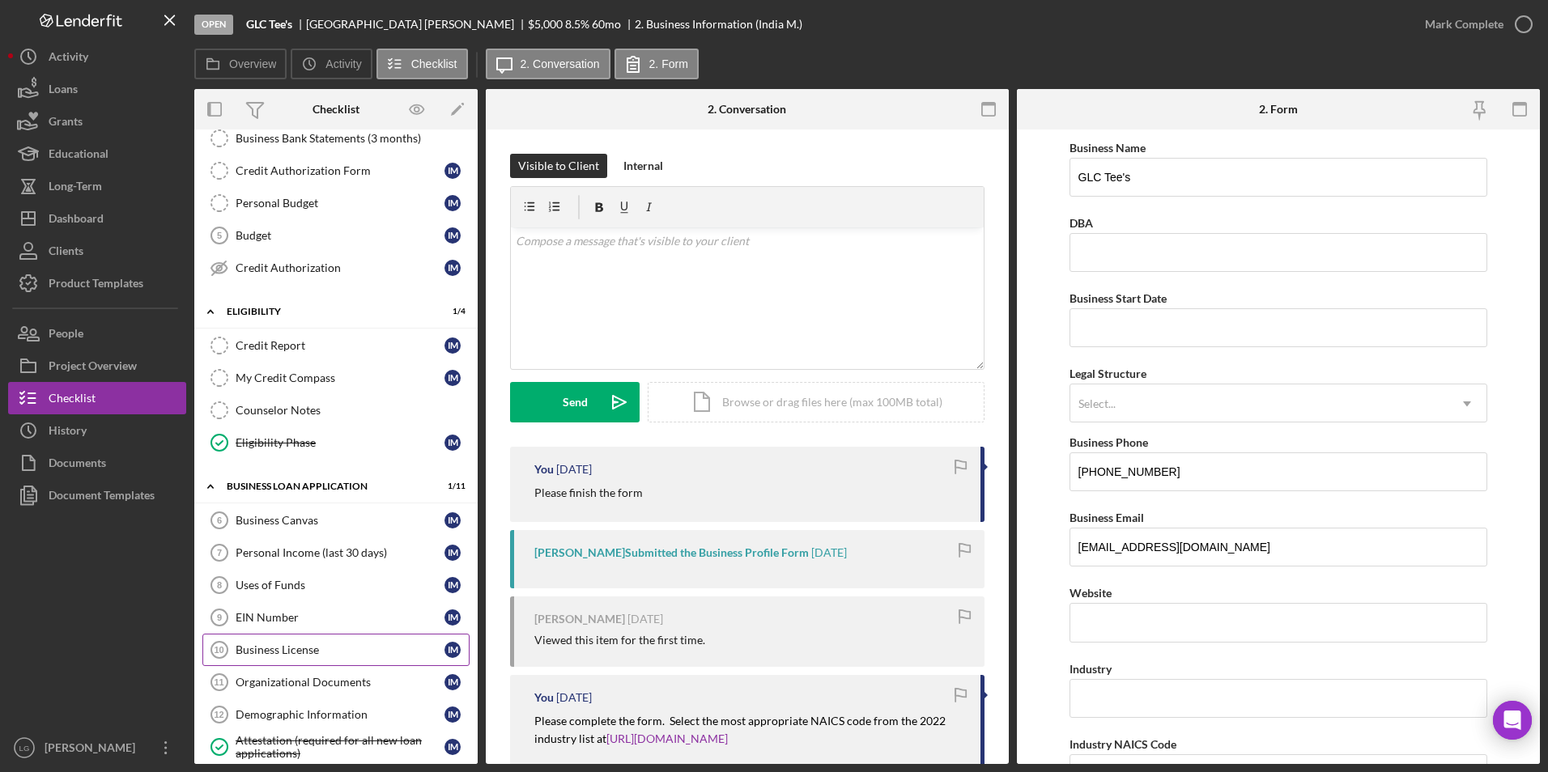
scroll to position [405, 0]
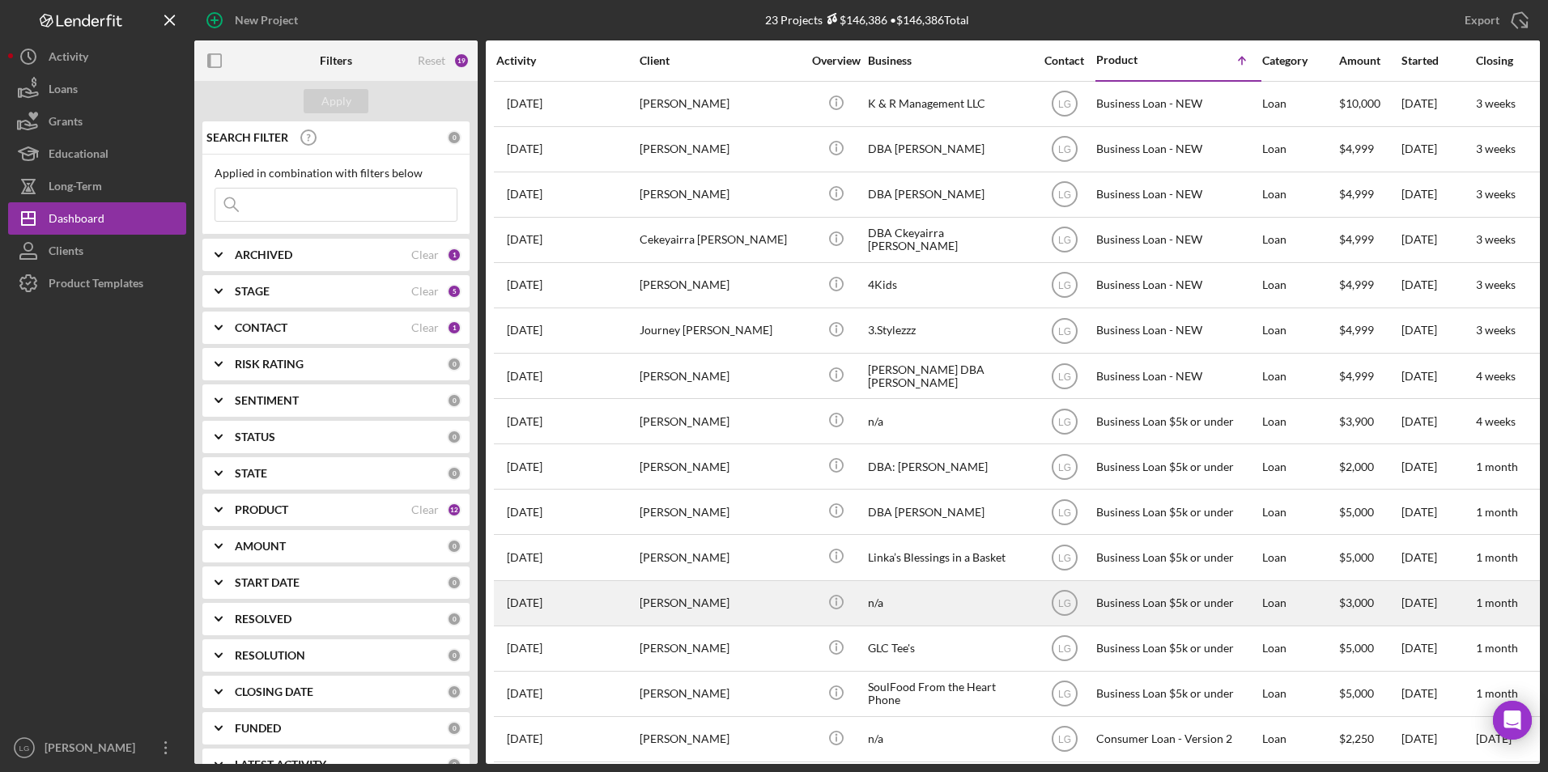
scroll to position [162, 0]
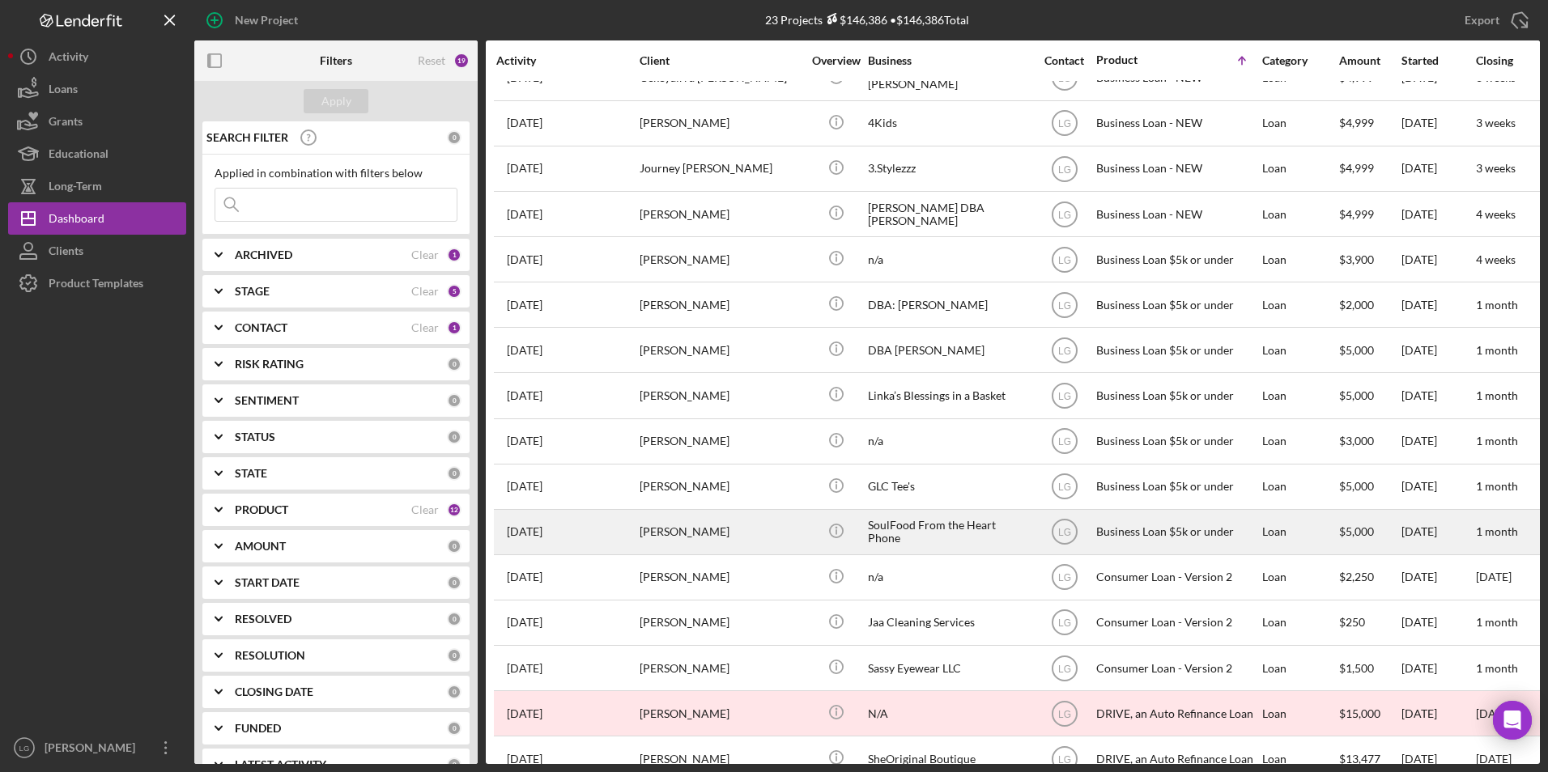
click at [794, 480] on div "[PERSON_NAME]" at bounding box center [721, 532] width 162 height 43
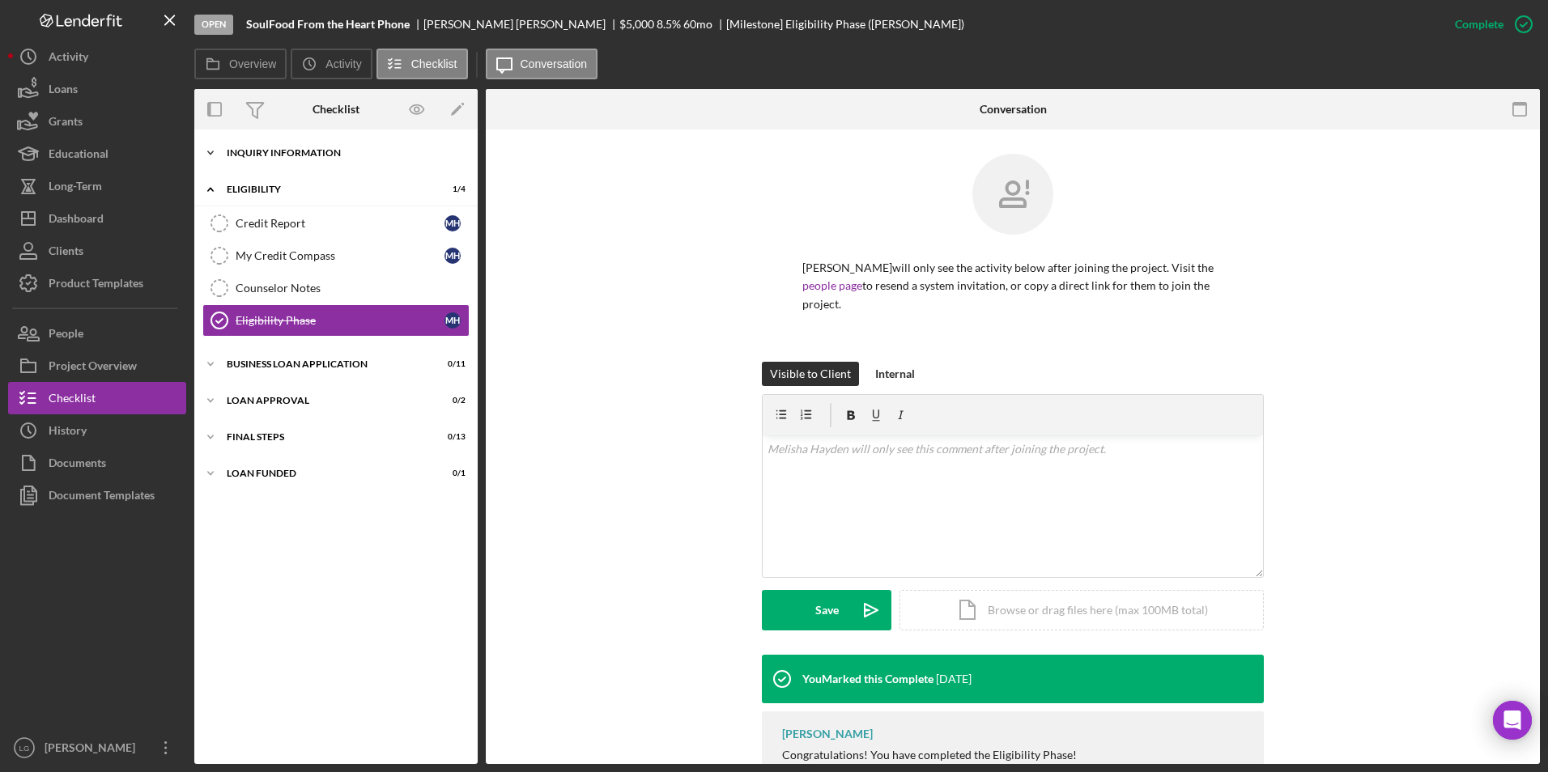
click at [254, 151] on div "INQUIRY INFORMATION" at bounding box center [342, 153] width 231 height 10
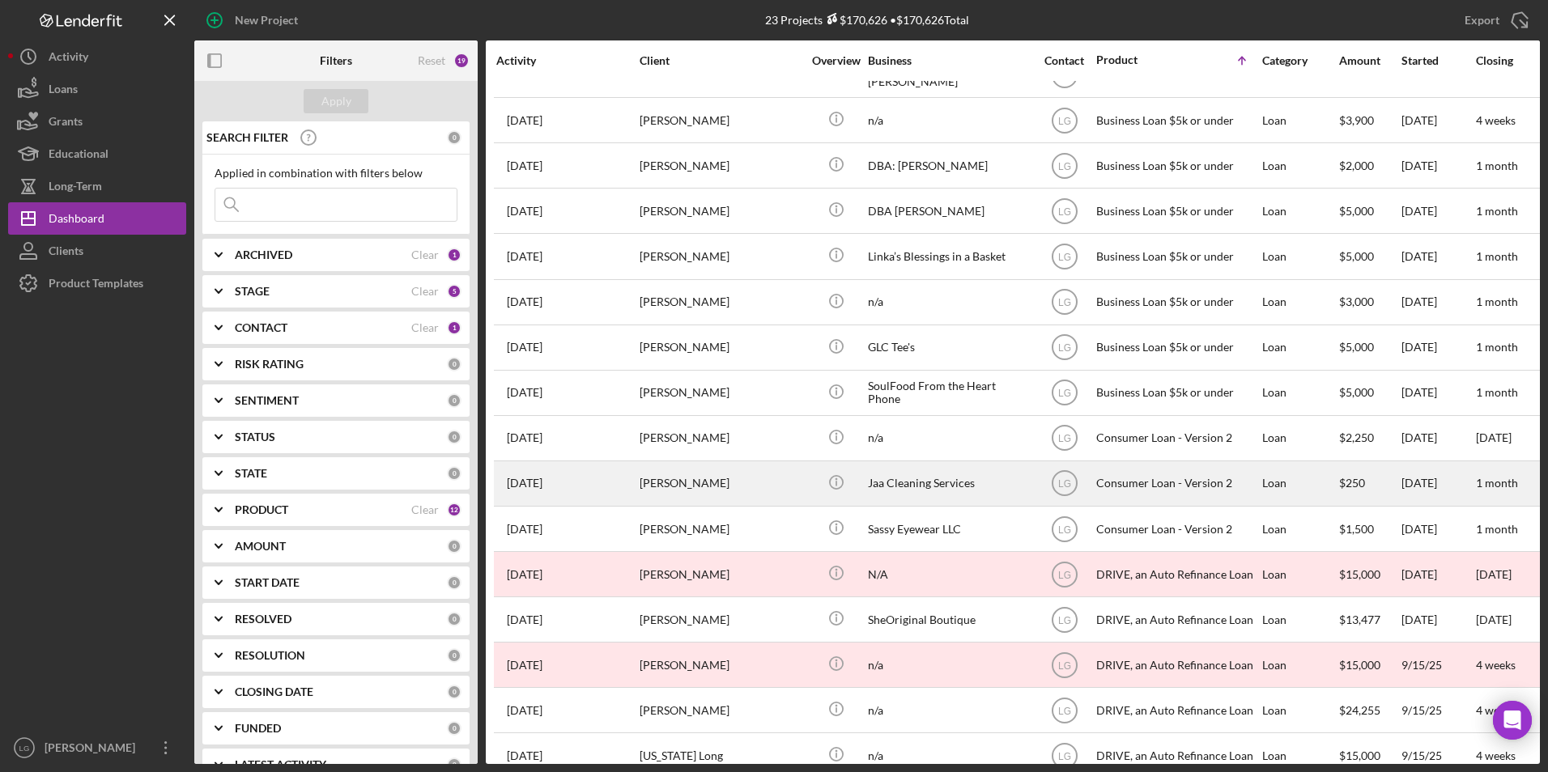
scroll to position [139, 0]
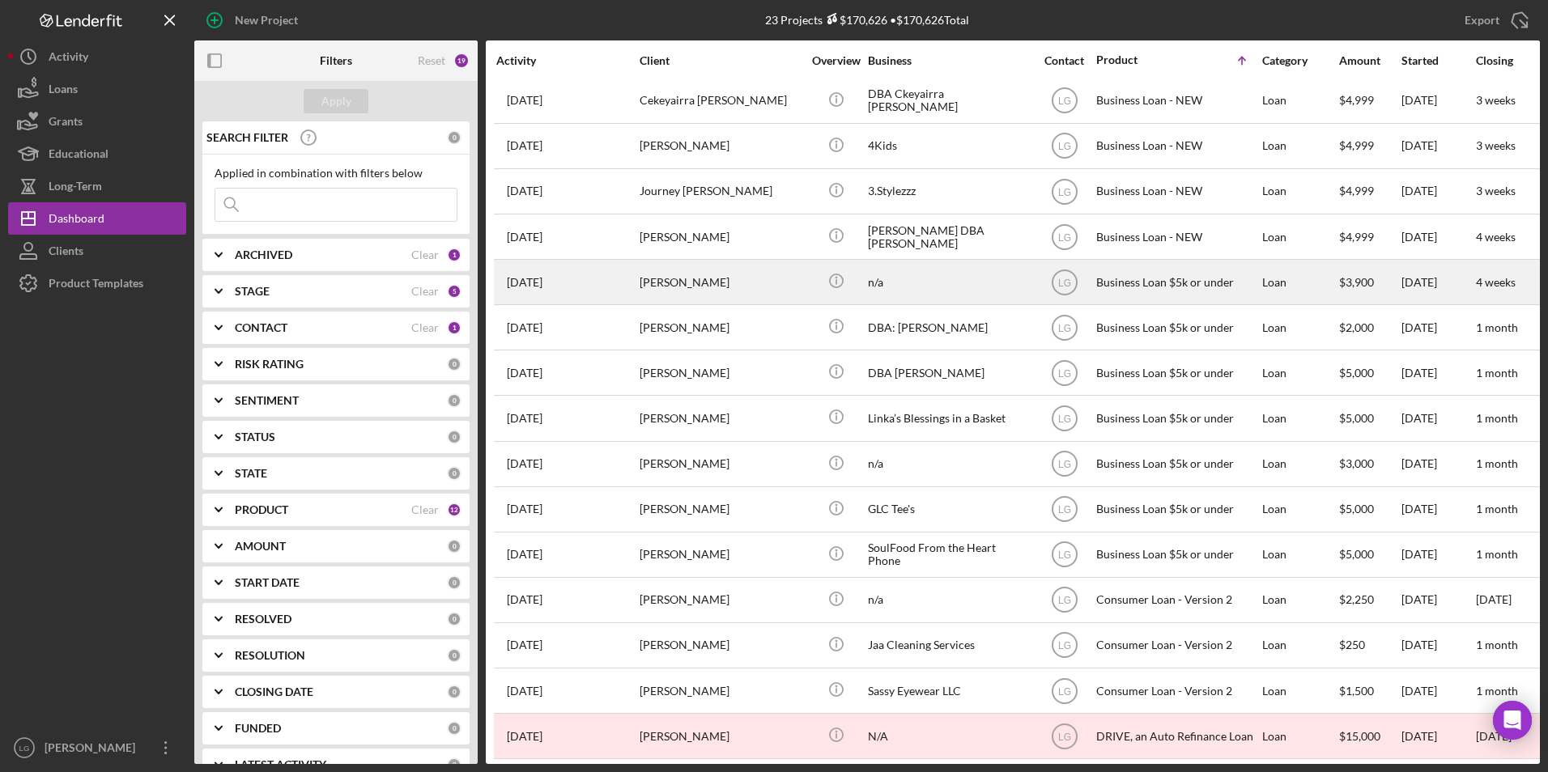
click at [723, 300] on div "[PERSON_NAME]" at bounding box center [721, 282] width 162 height 43
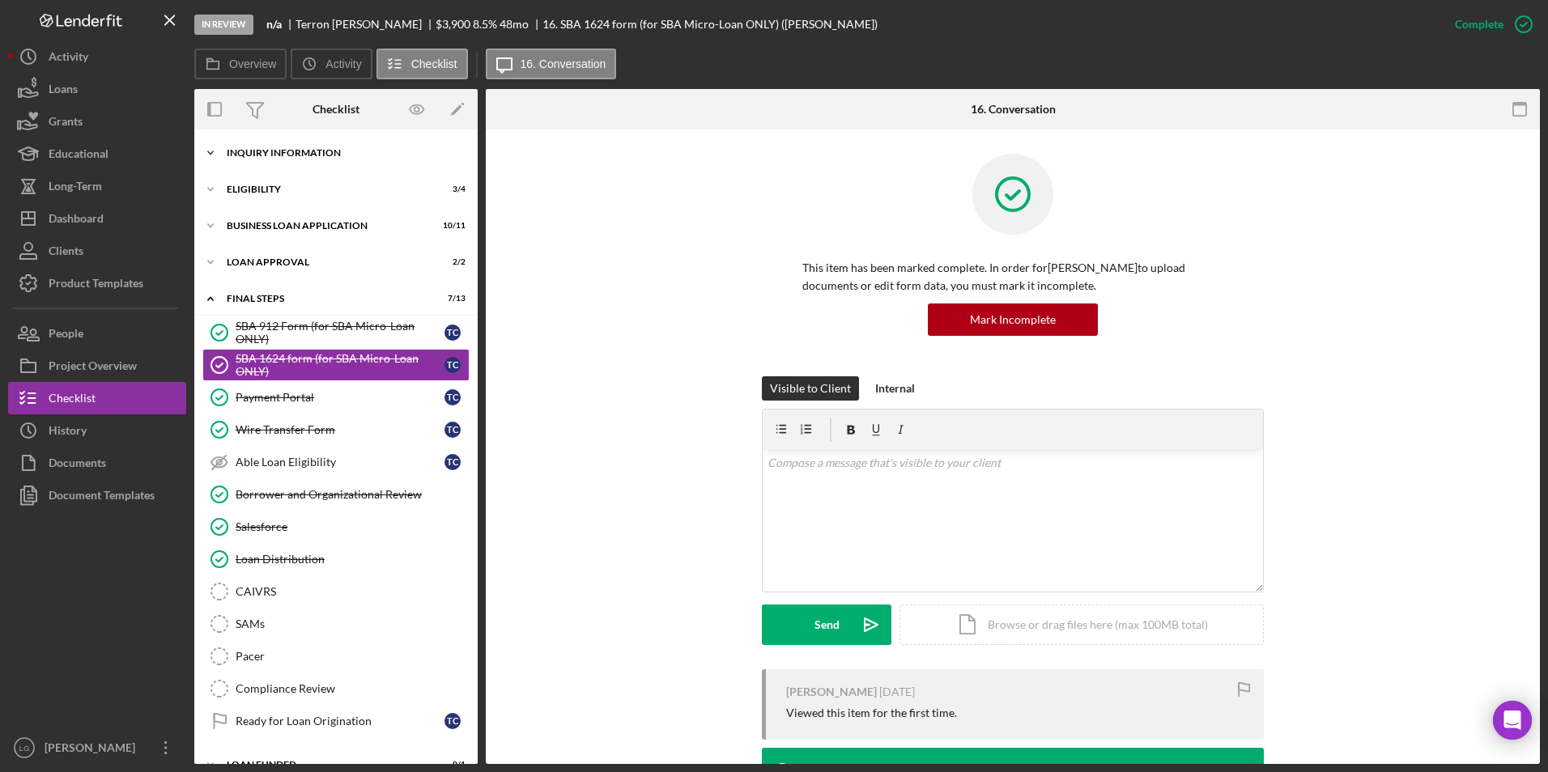
click at [235, 148] on div "INQUIRY INFORMATION" at bounding box center [342, 153] width 231 height 10
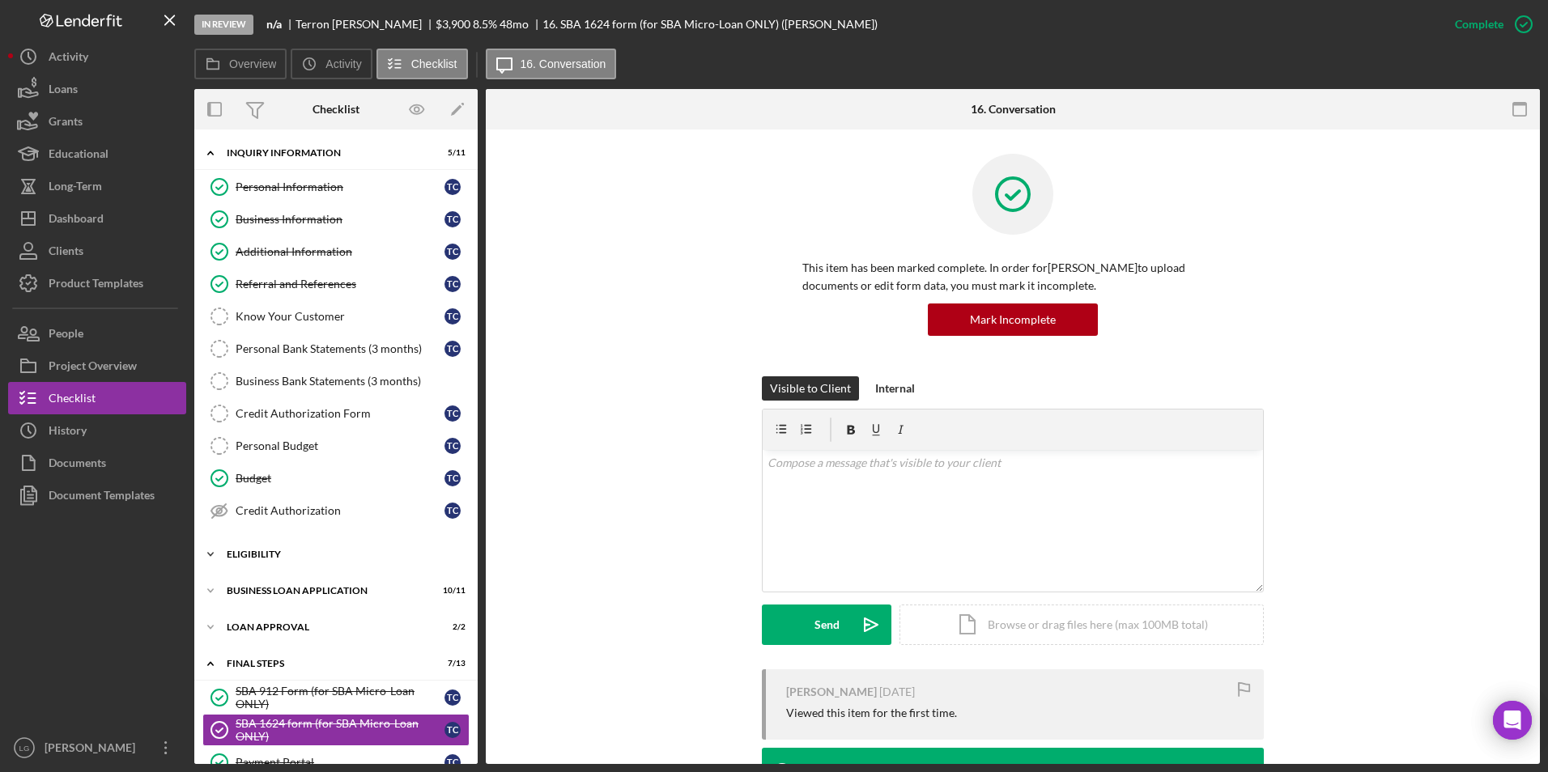
click at [250, 480] on div "Eligibility" at bounding box center [342, 555] width 231 height 10
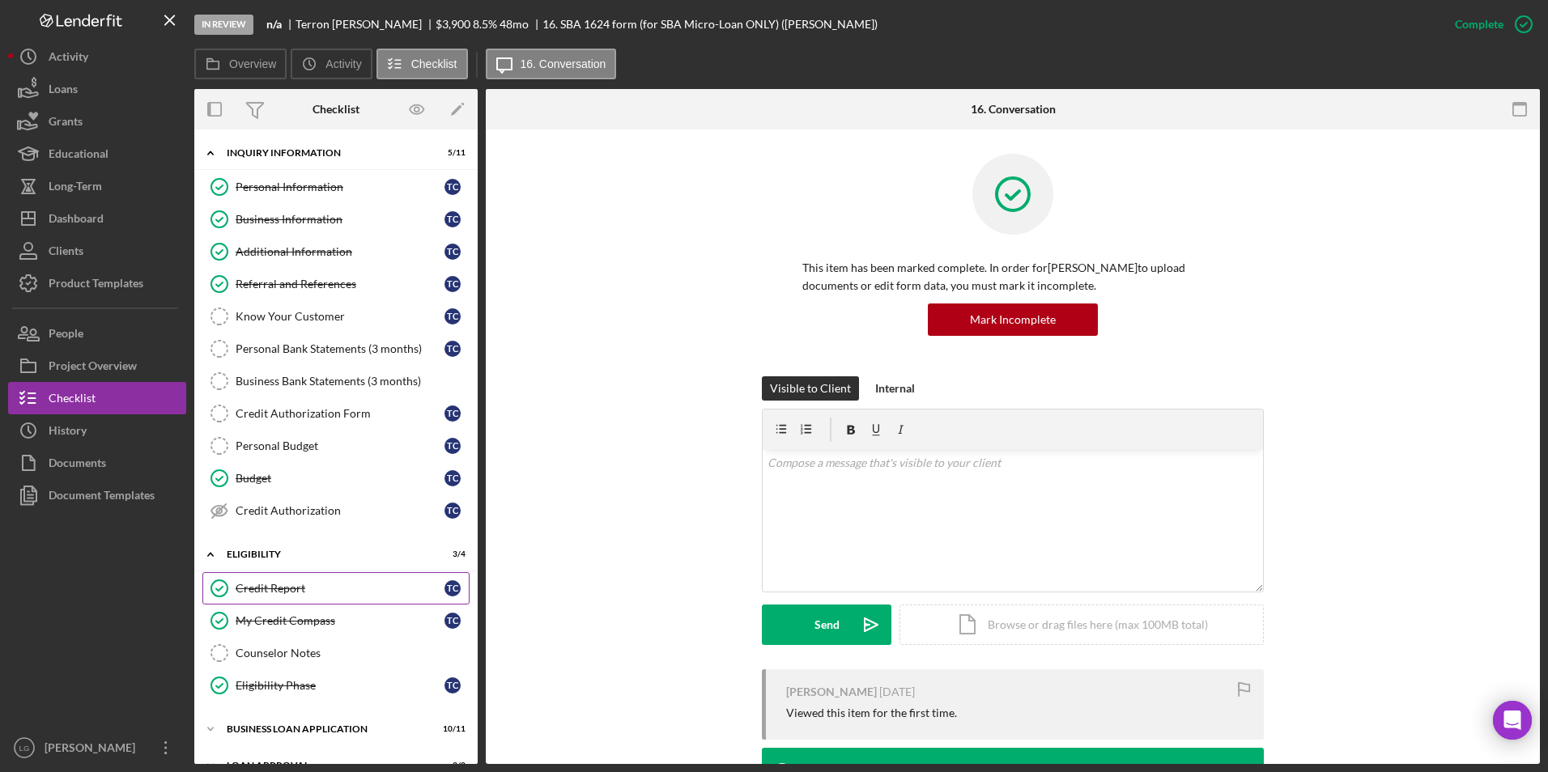
scroll to position [162, 0]
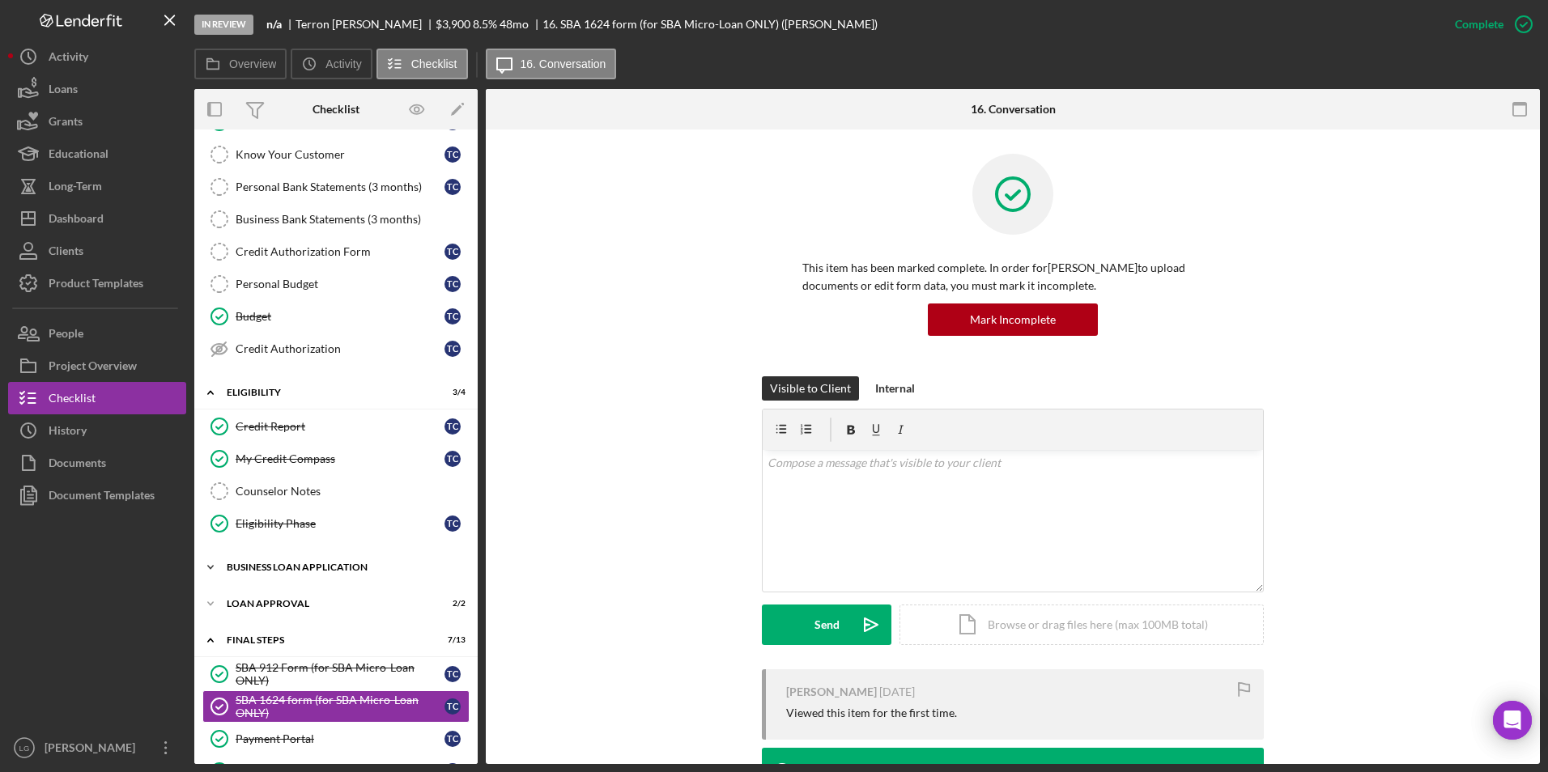
click at [304, 480] on div "Icon/Expander INQUIRY INFORMATION 5 / 11 Personal Information Personal Informat…" at bounding box center [335, 550] width 283 height 1148
click at [306, 480] on div "BUSINESS LOAN APPLICATION" at bounding box center [342, 568] width 231 height 10
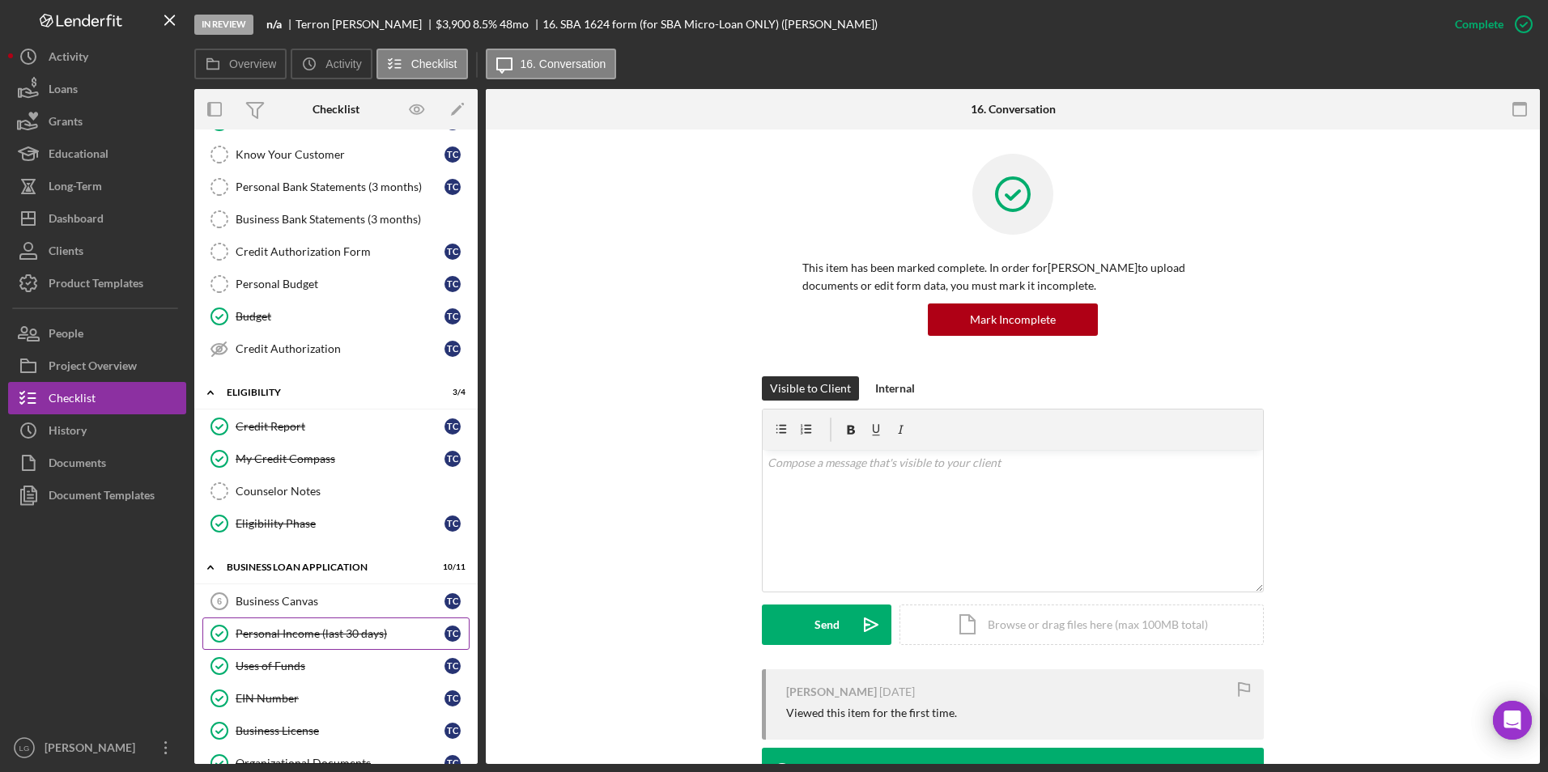
scroll to position [324, 0]
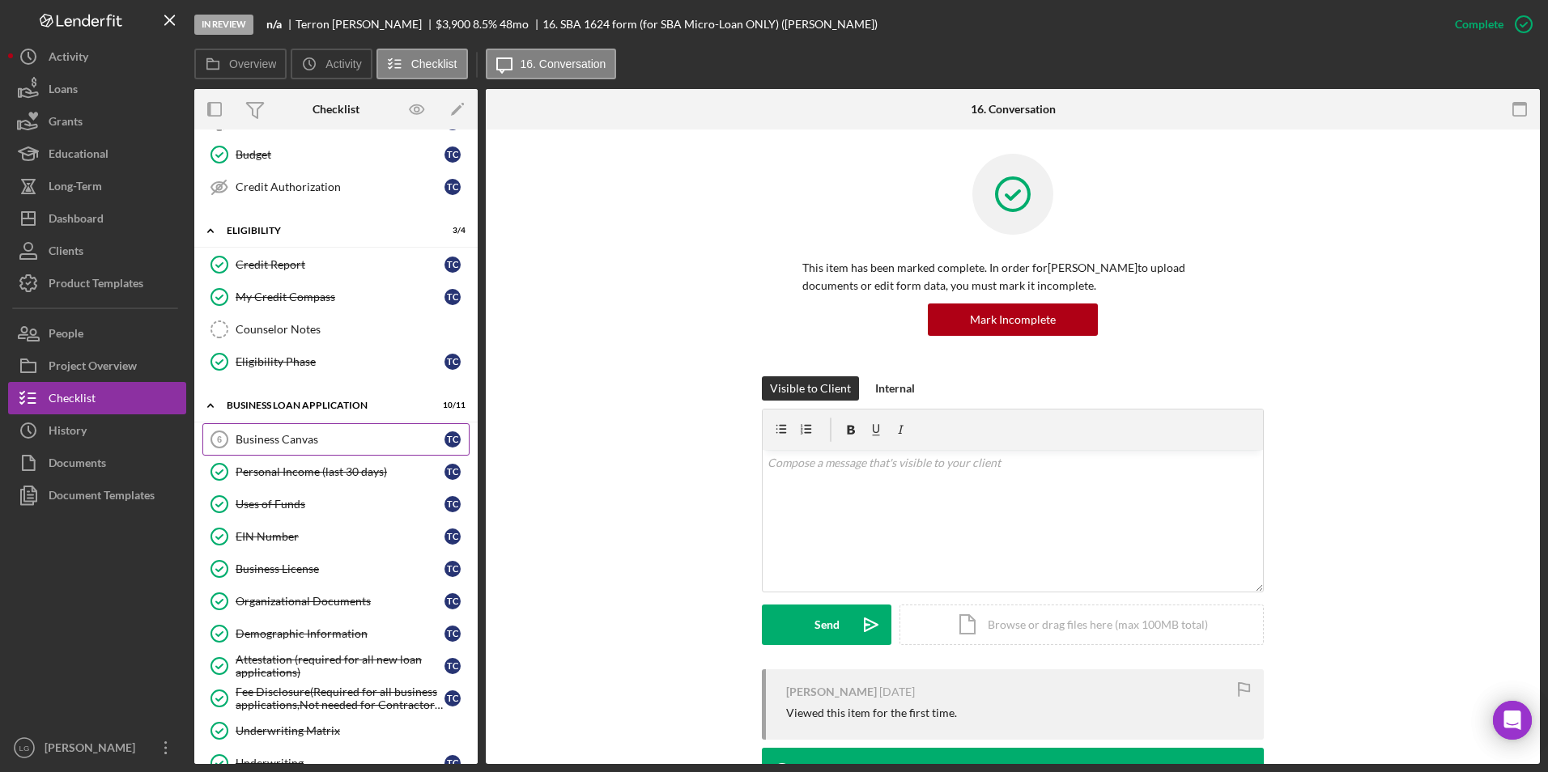
click at [299, 448] on link "Business Canvas 6 Business Canvas T C" at bounding box center [335, 439] width 267 height 32
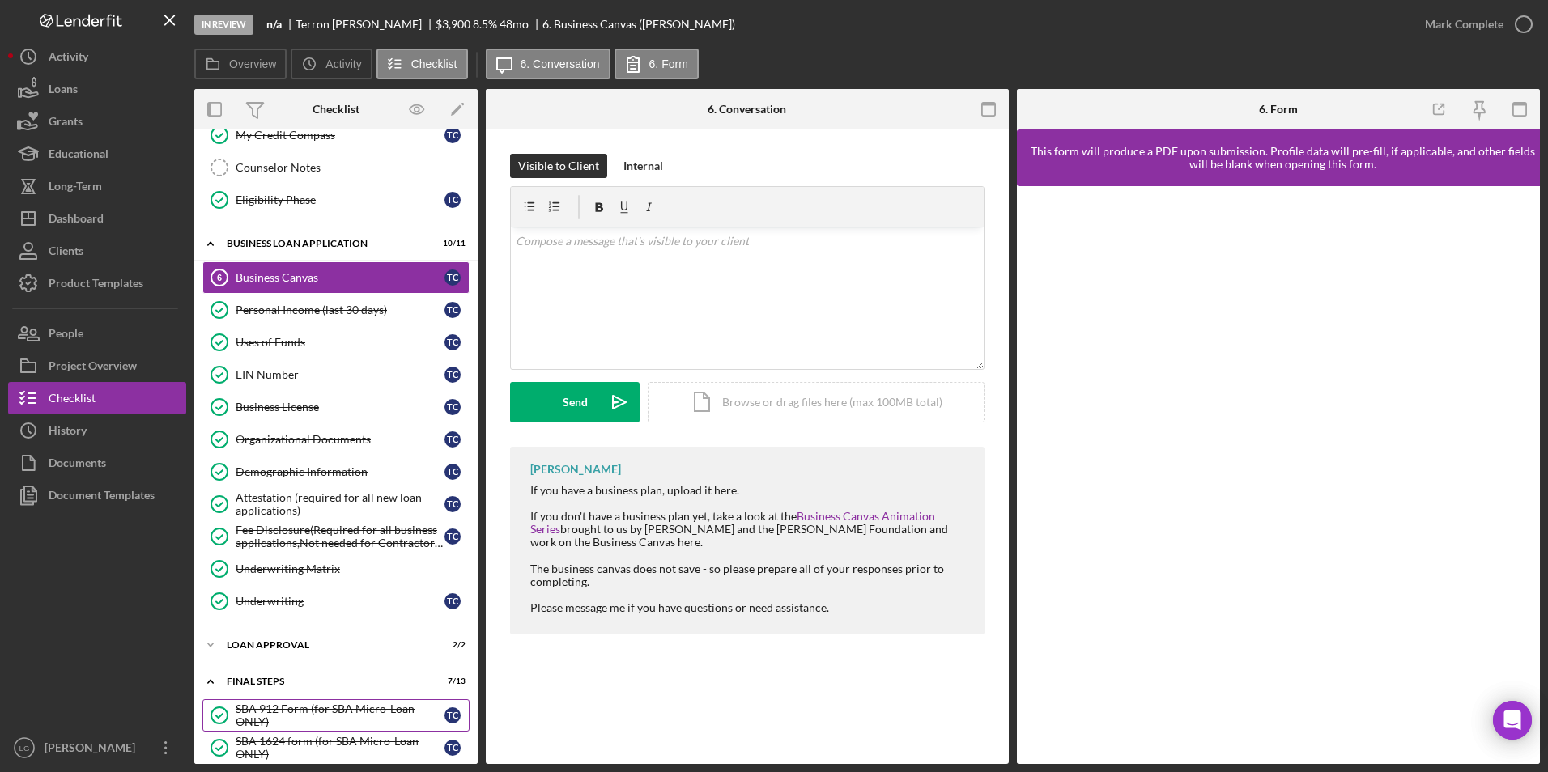
scroll to position [567, 0]
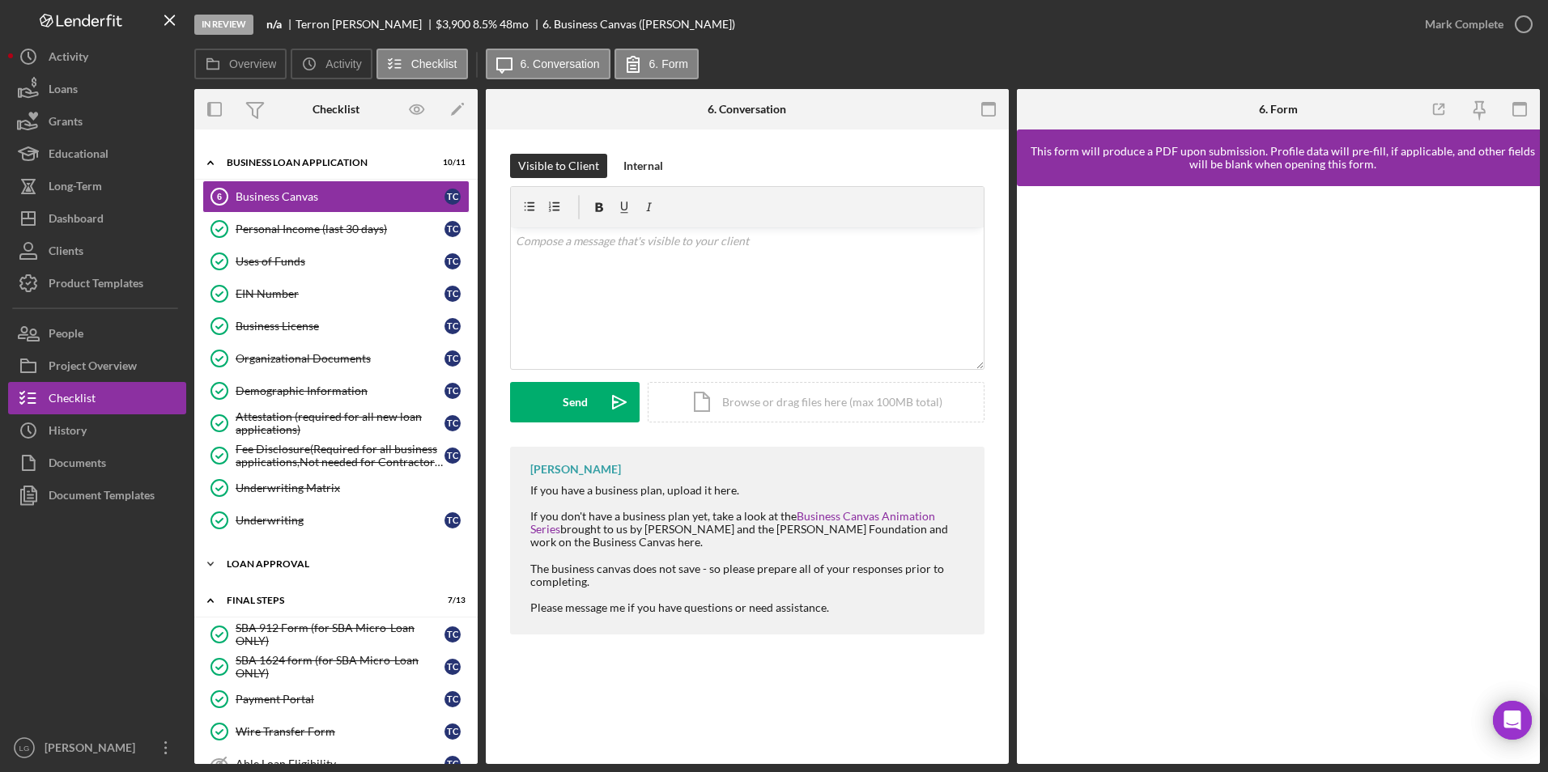
click at [295, 480] on div "Loan Approval" at bounding box center [342, 564] width 231 height 10
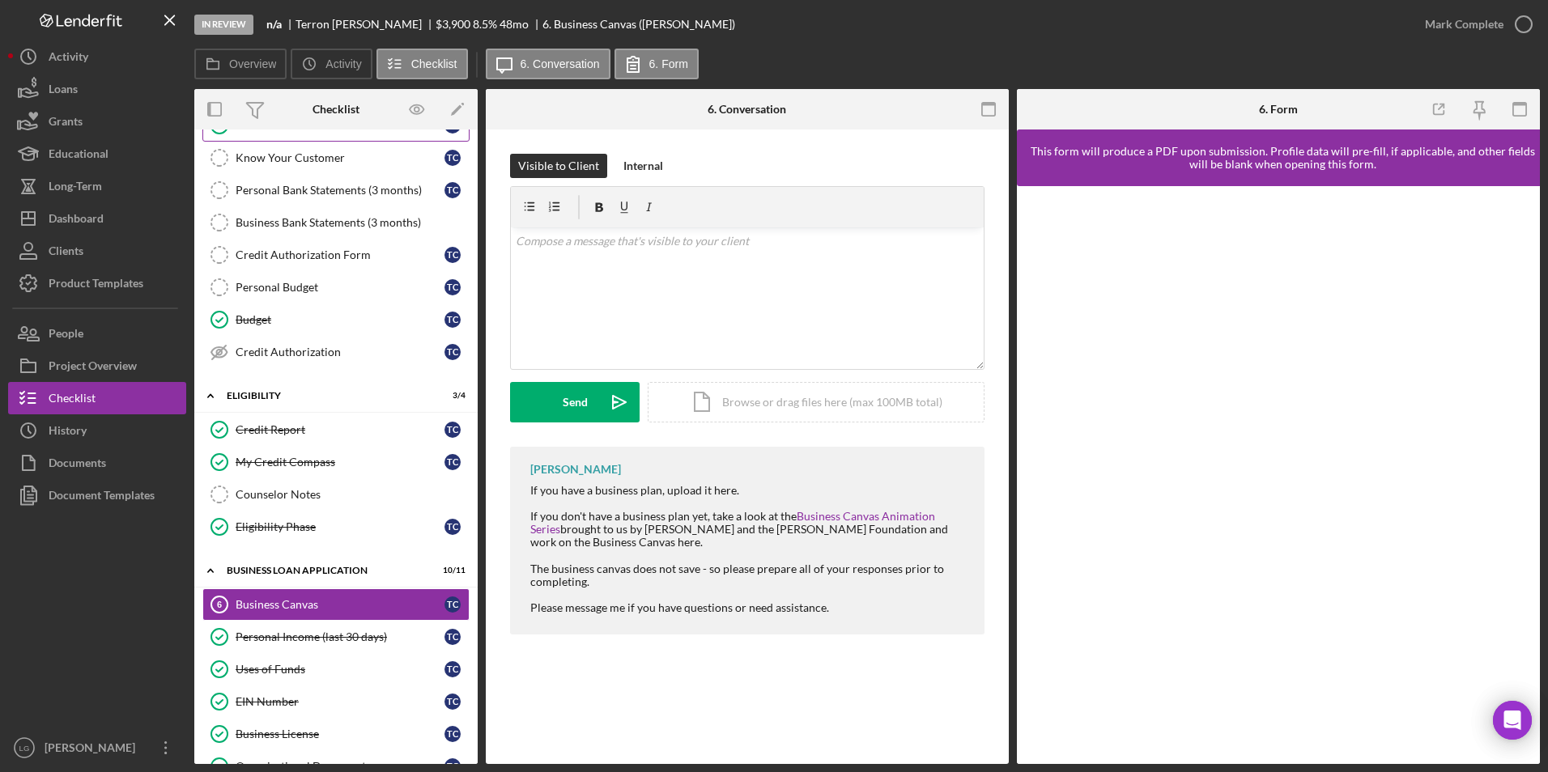
scroll to position [0, 0]
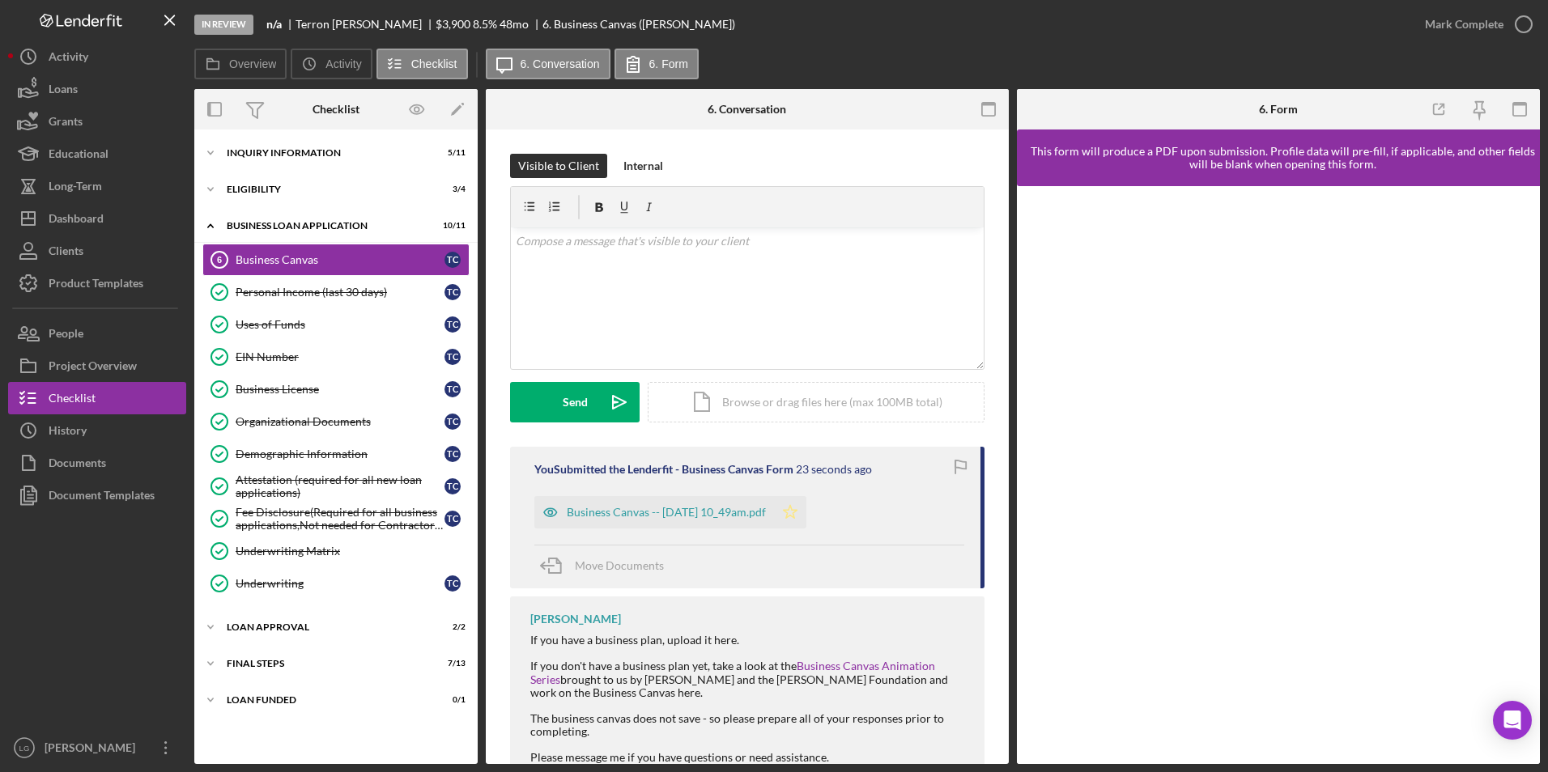
click at [806, 517] on icon "Icon/Star" at bounding box center [790, 512] width 32 height 32
click at [1432, 30] on div "Mark Complete" at bounding box center [1464, 24] width 79 height 32
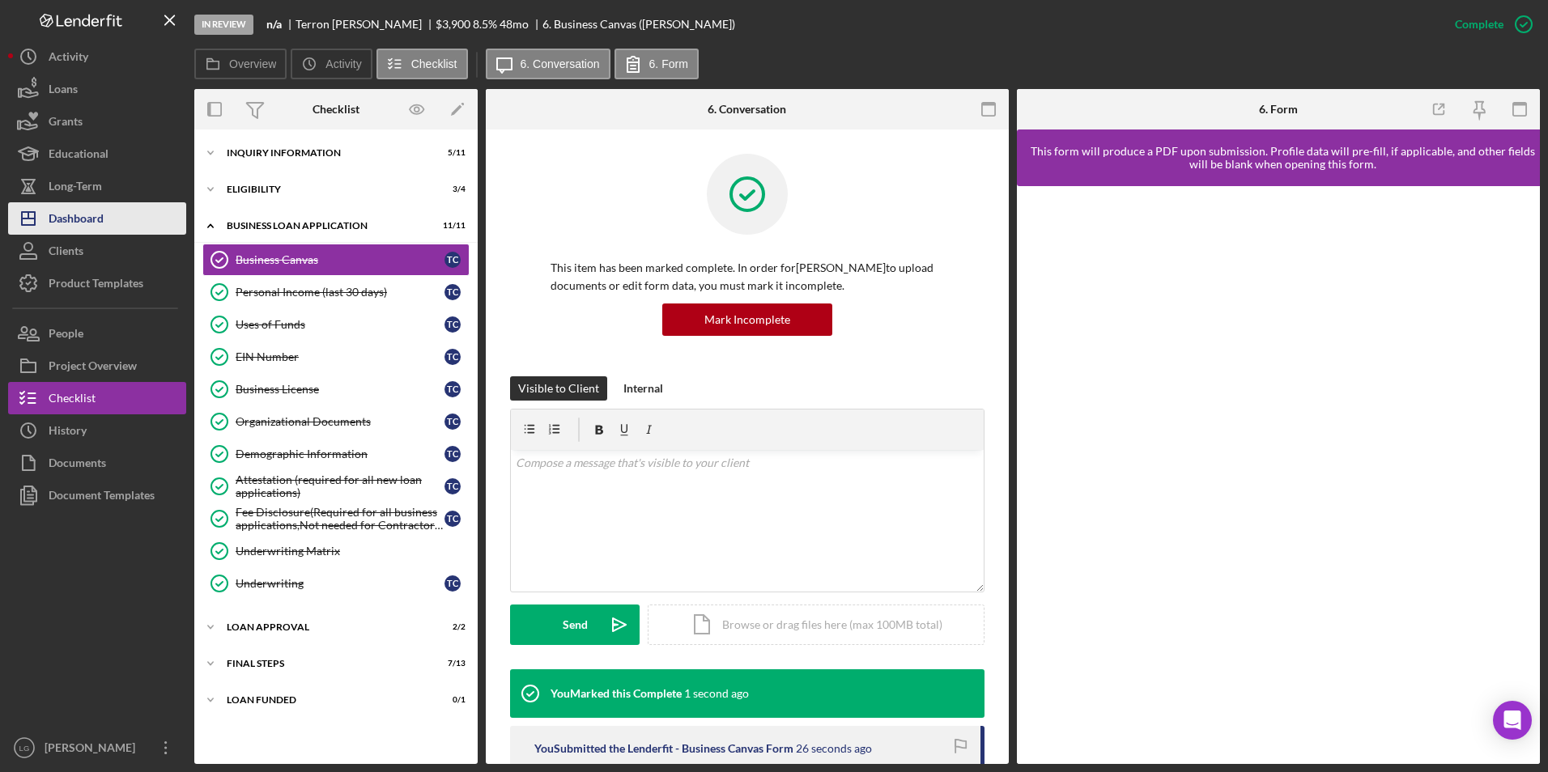
click at [93, 223] on div "Dashboard" at bounding box center [76, 220] width 55 height 36
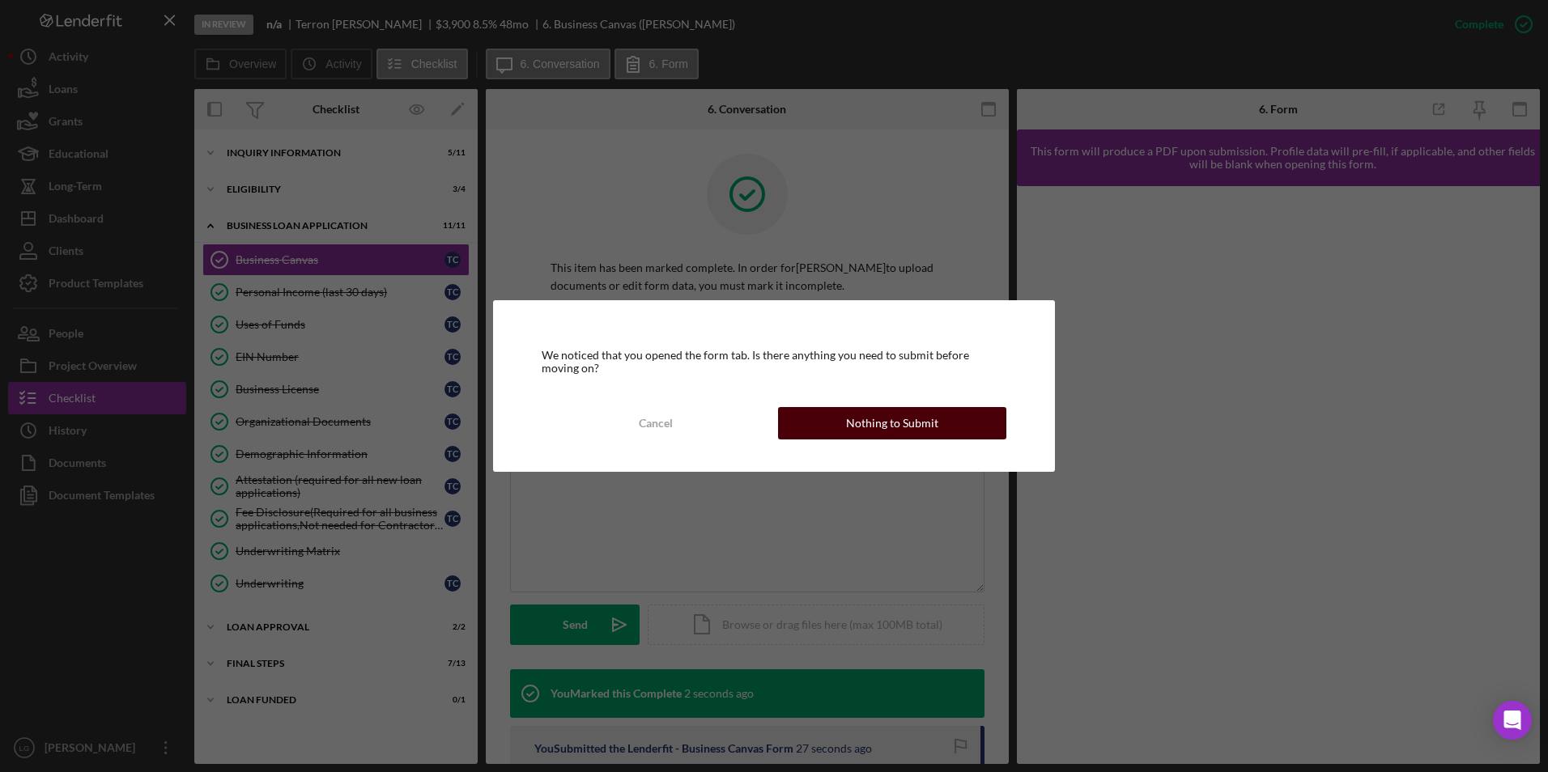
click at [936, 422] on button "Nothing to Submit" at bounding box center [892, 423] width 228 height 32
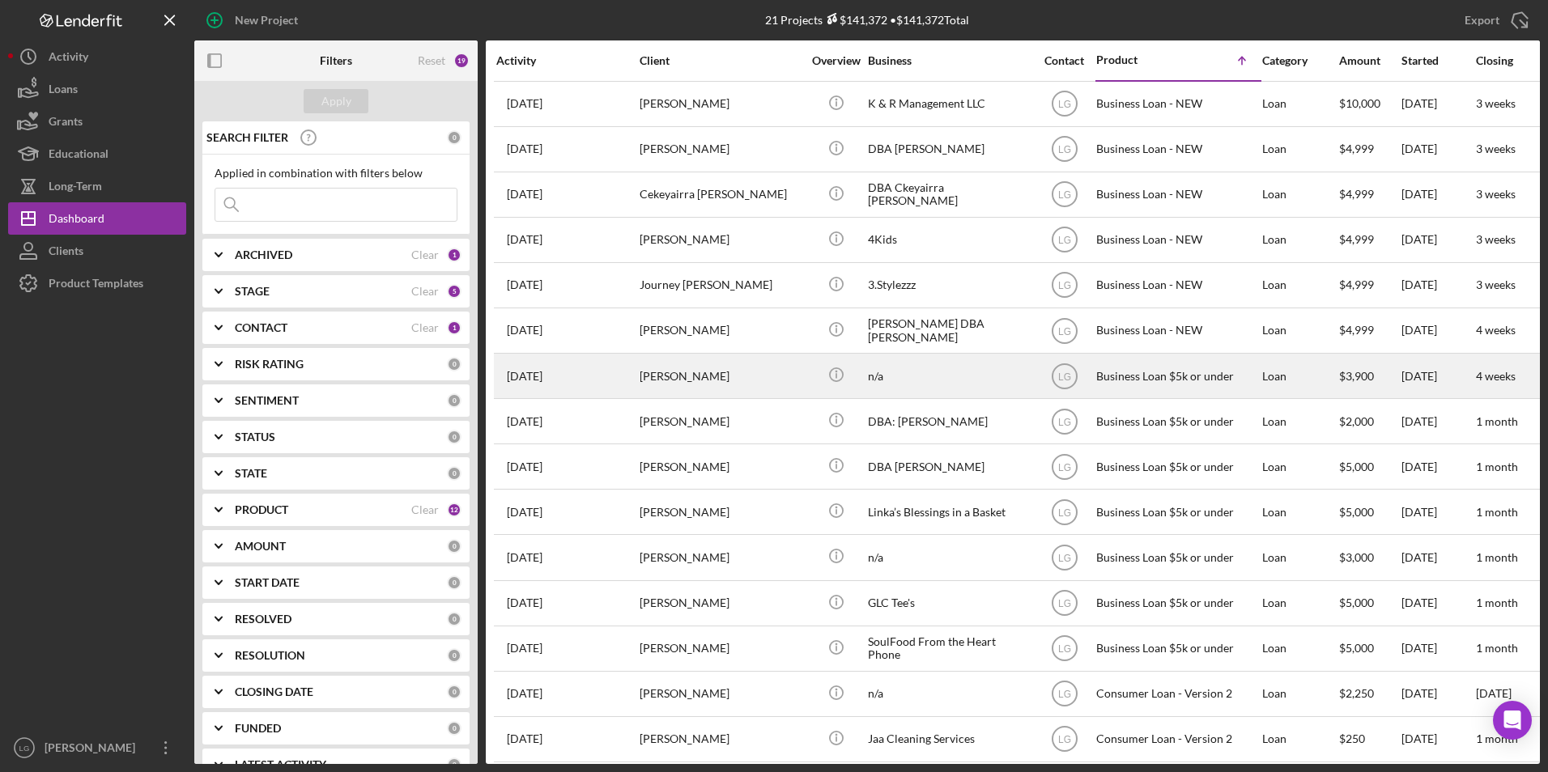
click at [755, 373] on div "[PERSON_NAME]" at bounding box center [721, 376] width 162 height 43
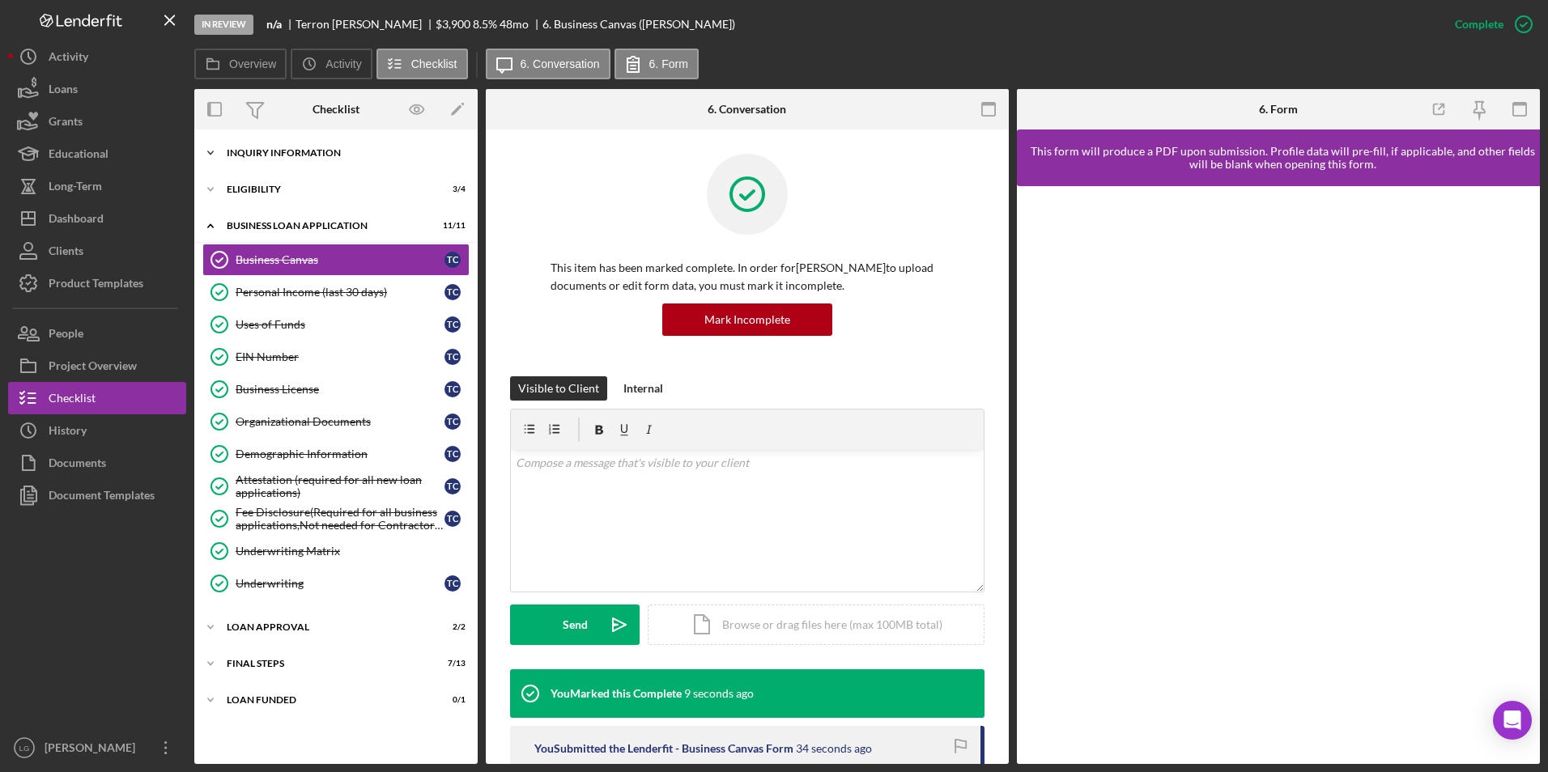
click at [313, 167] on div "Icon/Expander INQUIRY INFORMATION 5 / 11" at bounding box center [335, 153] width 283 height 32
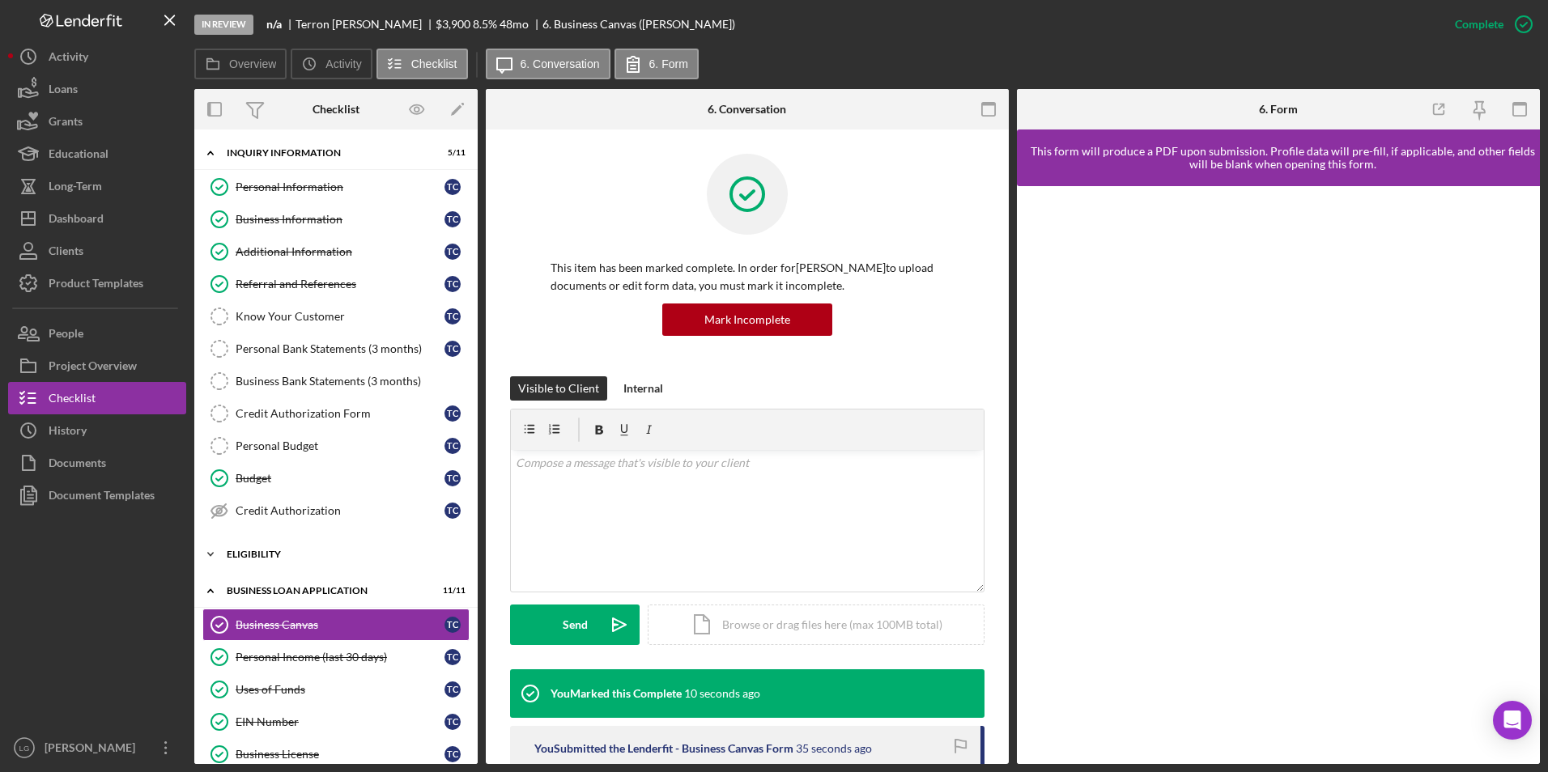
click at [209, 559] on icon "Icon/Expander" at bounding box center [210, 554] width 32 height 32
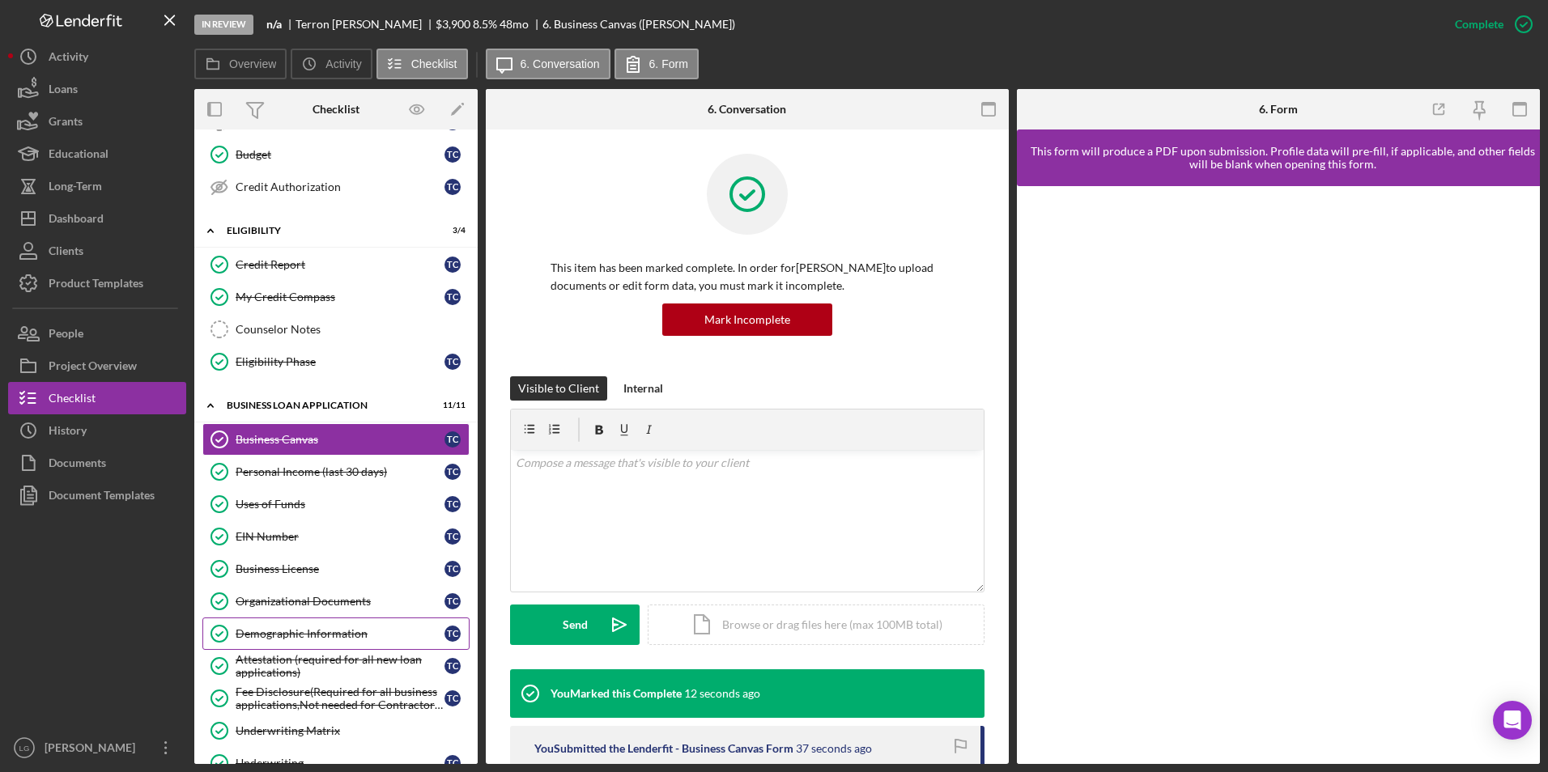
scroll to position [465, 0]
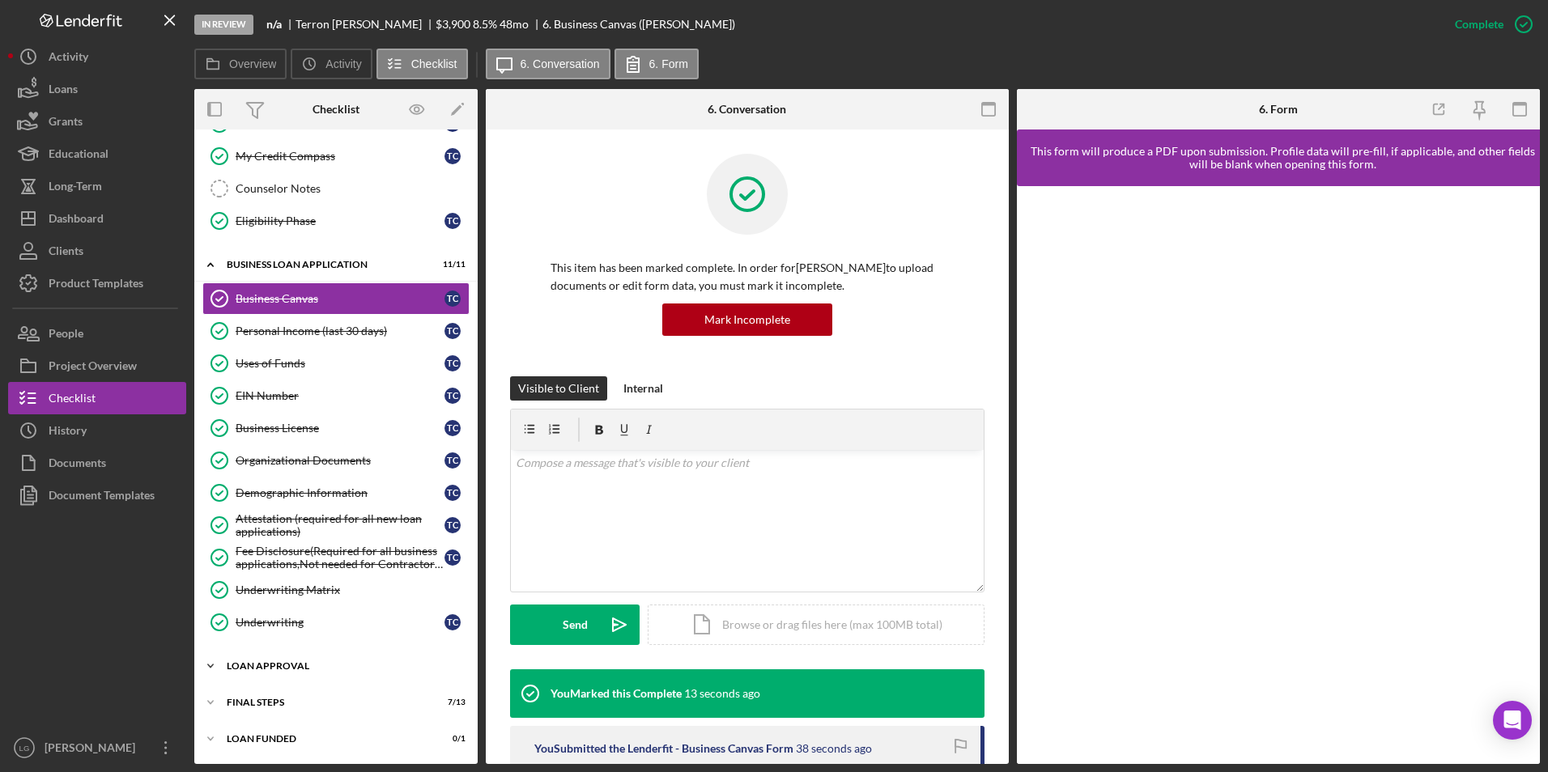
click at [281, 657] on div "Icon/Expander Loan Approval 2 / 2" at bounding box center [335, 666] width 283 height 32
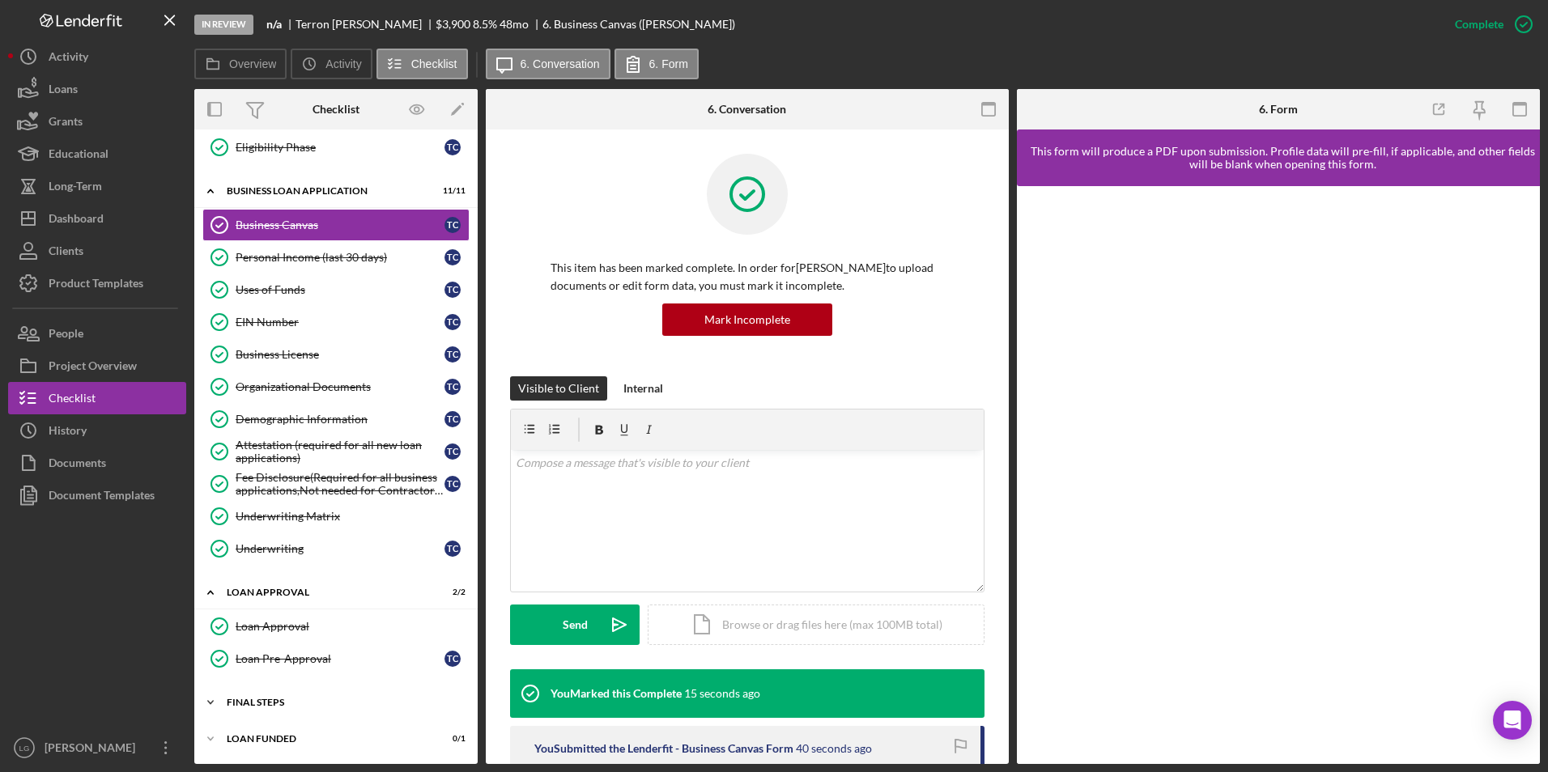
click at [268, 692] on div "Icon/Expander Final Steps 7 / 13" at bounding box center [335, 702] width 283 height 32
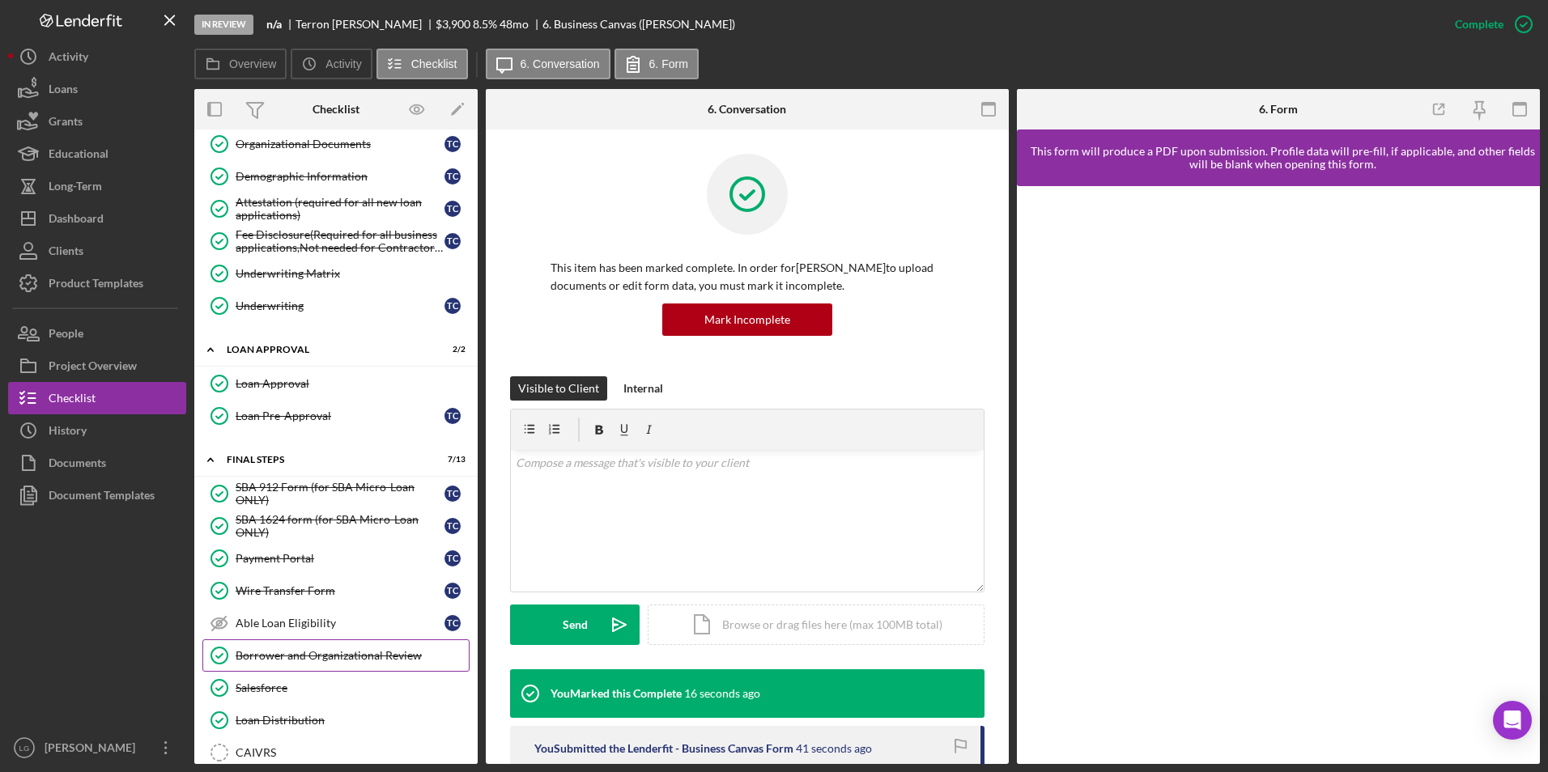
scroll to position [968, 0]
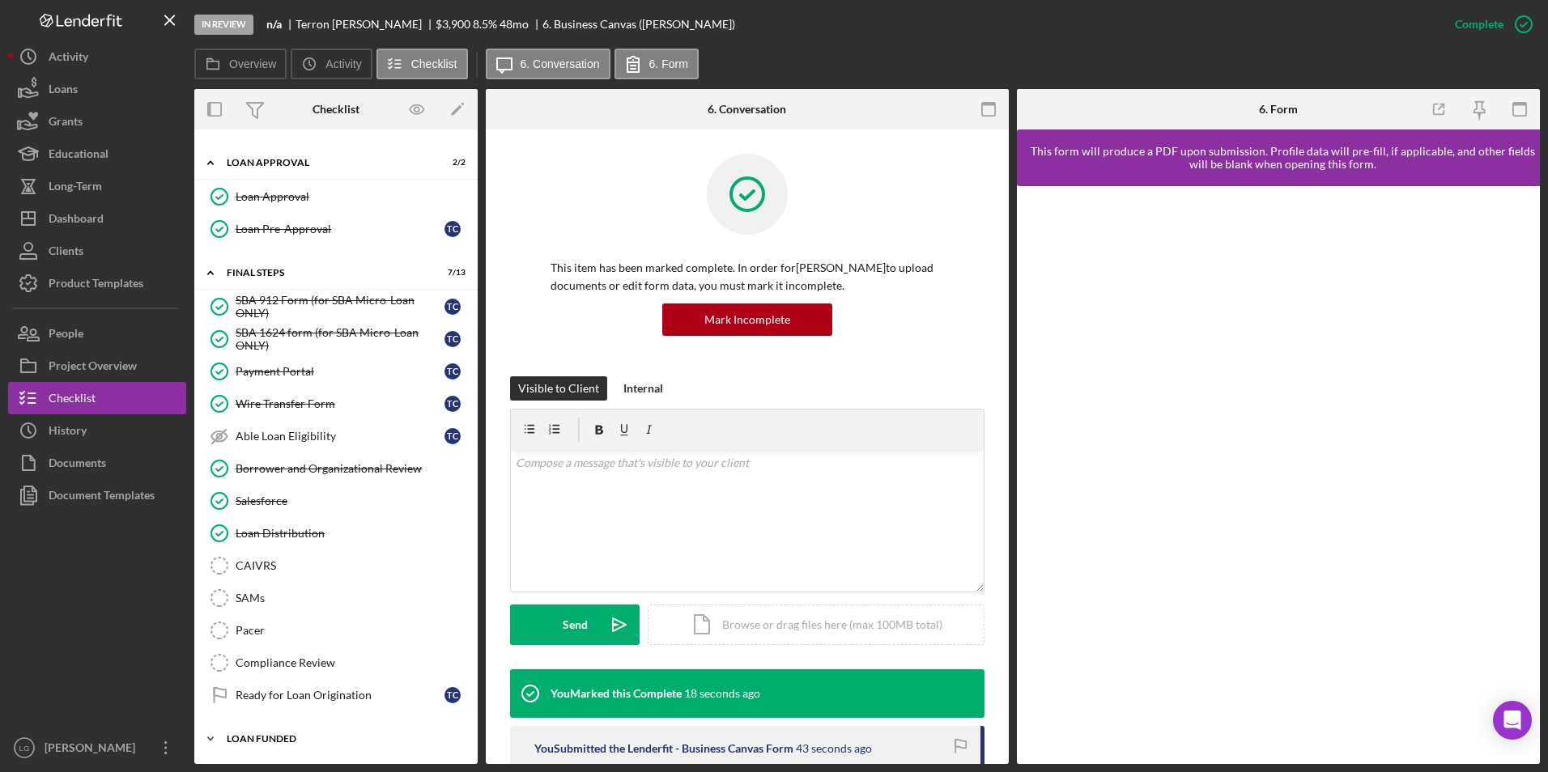
click at [252, 742] on div "LOAN FUNDED" at bounding box center [342, 739] width 231 height 10
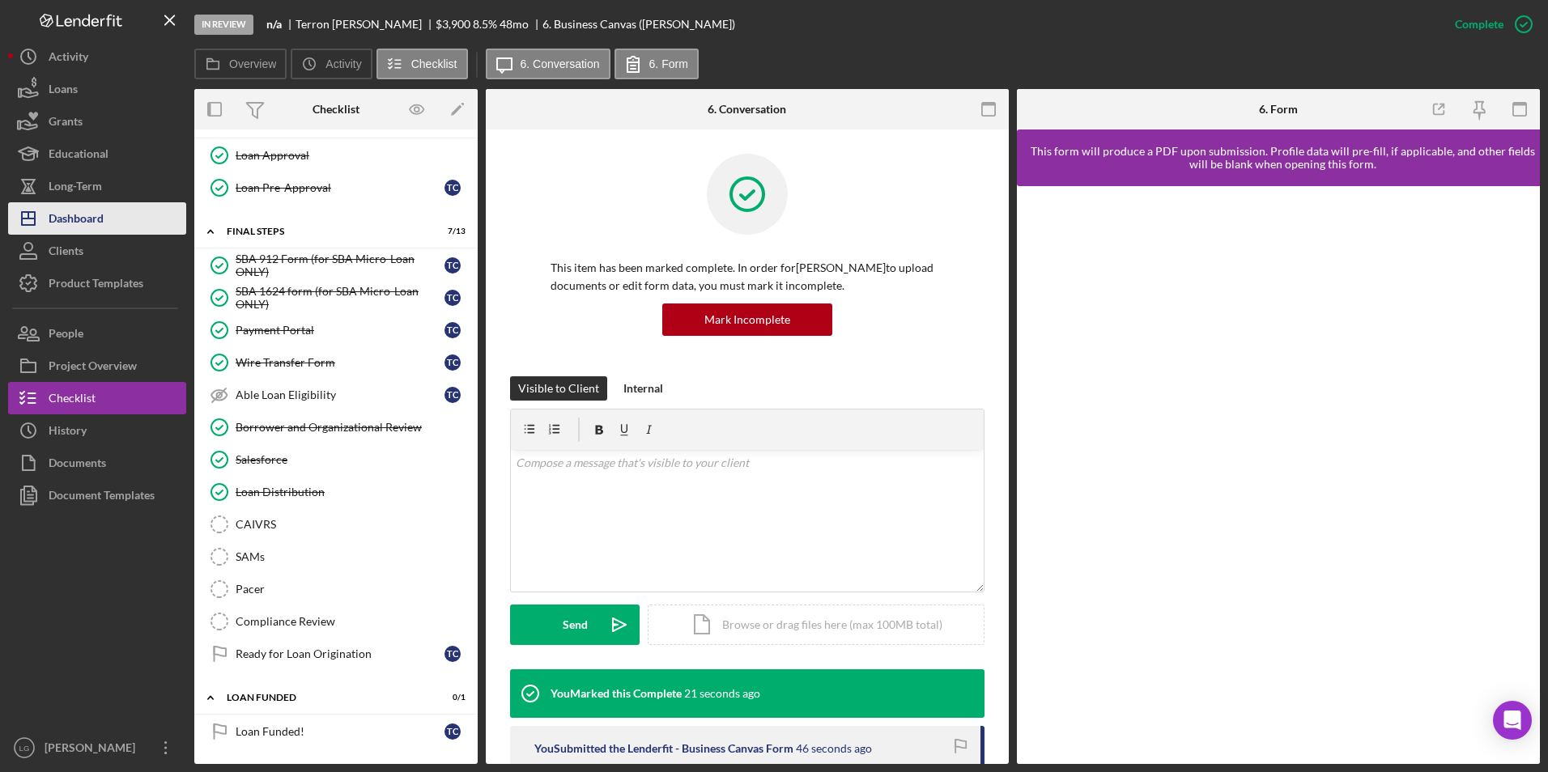
click at [96, 226] on div "Dashboard" at bounding box center [76, 220] width 55 height 36
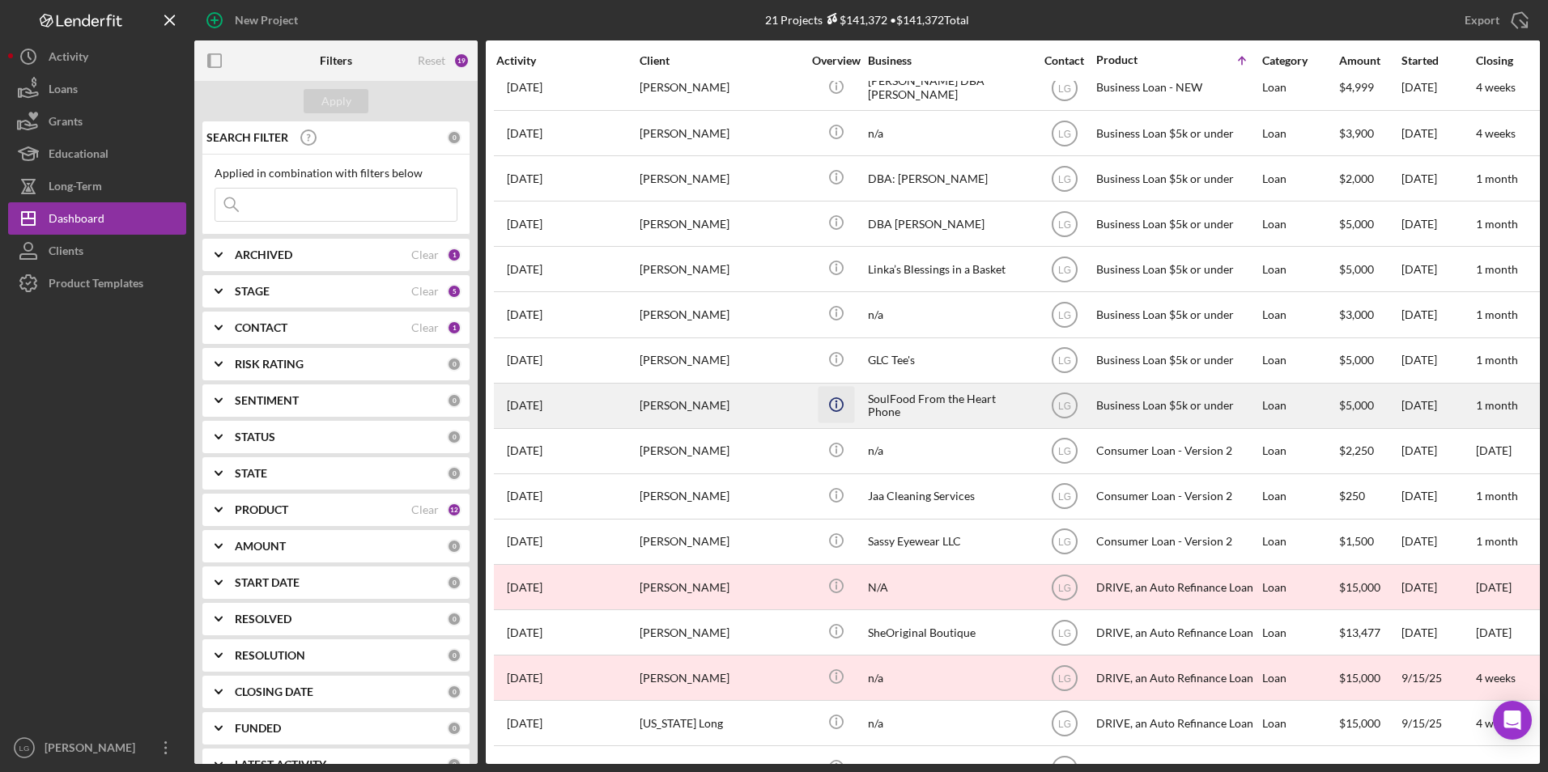
scroll to position [291, 0]
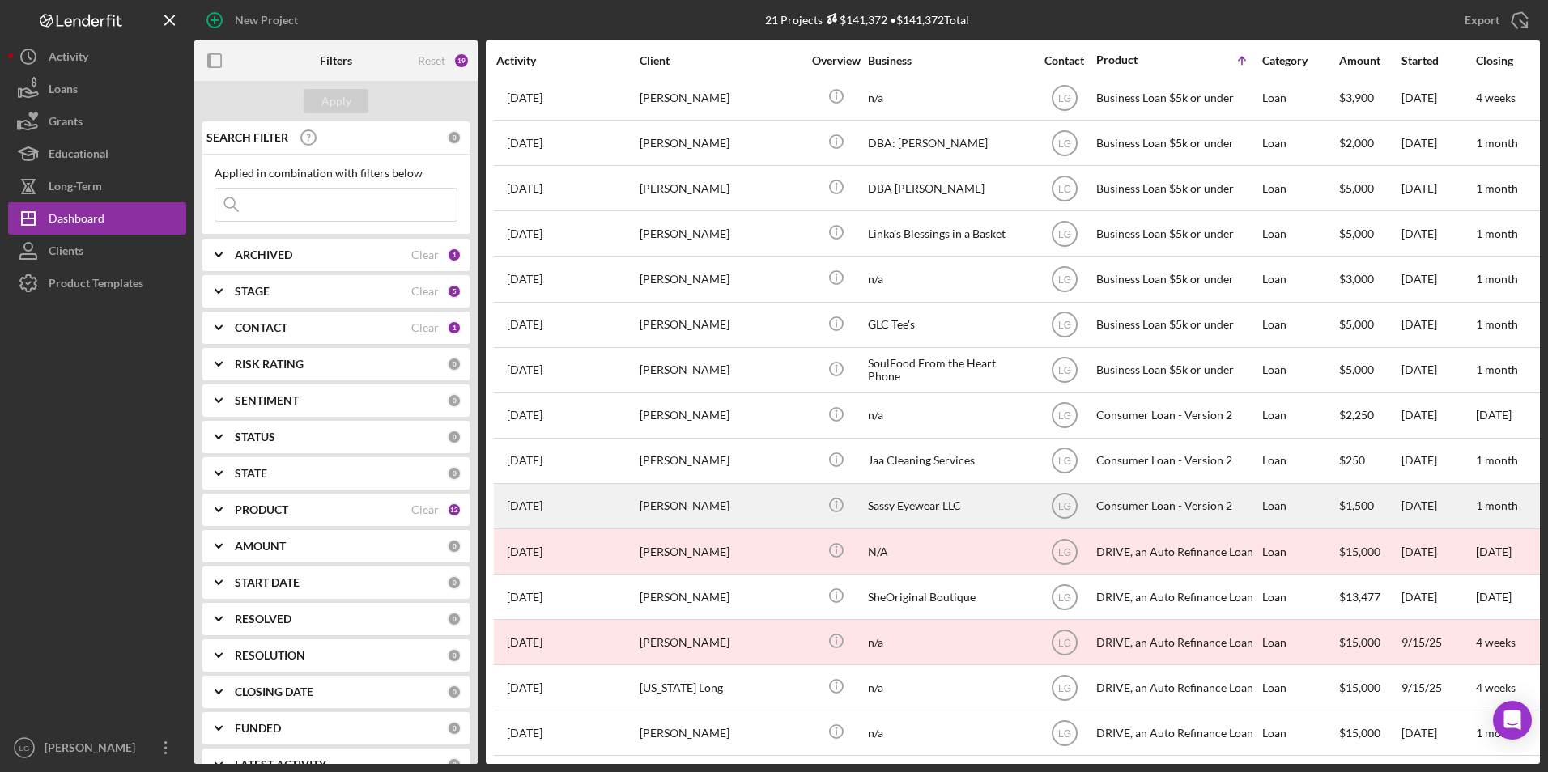
click at [792, 497] on div "[PERSON_NAME]" at bounding box center [721, 506] width 162 height 43
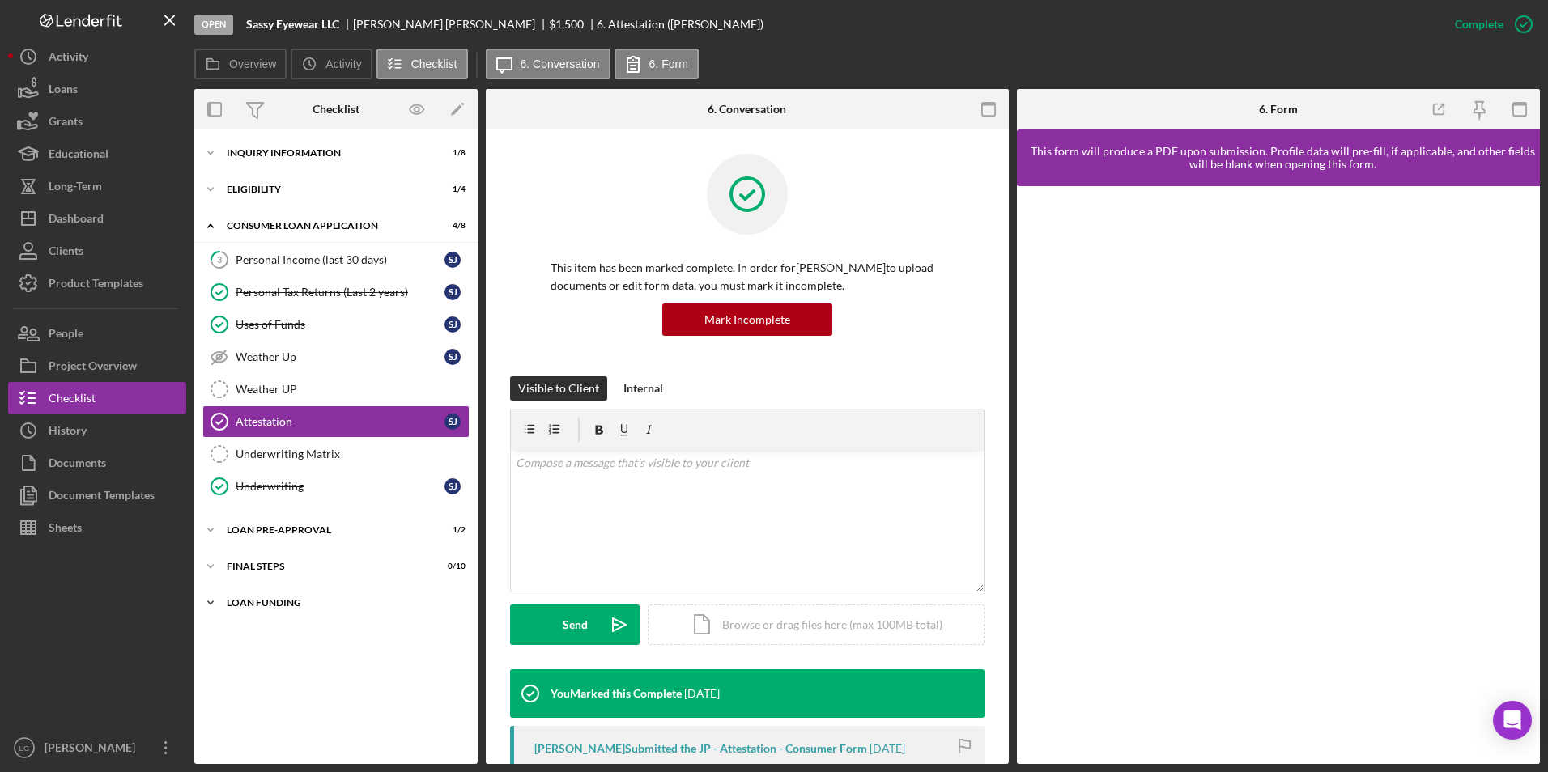
click at [235, 591] on div "Icon/Expander Loan Funding 0 / 1" at bounding box center [335, 603] width 283 height 32
click at [240, 564] on div "FINAL STEPS" at bounding box center [342, 567] width 231 height 10
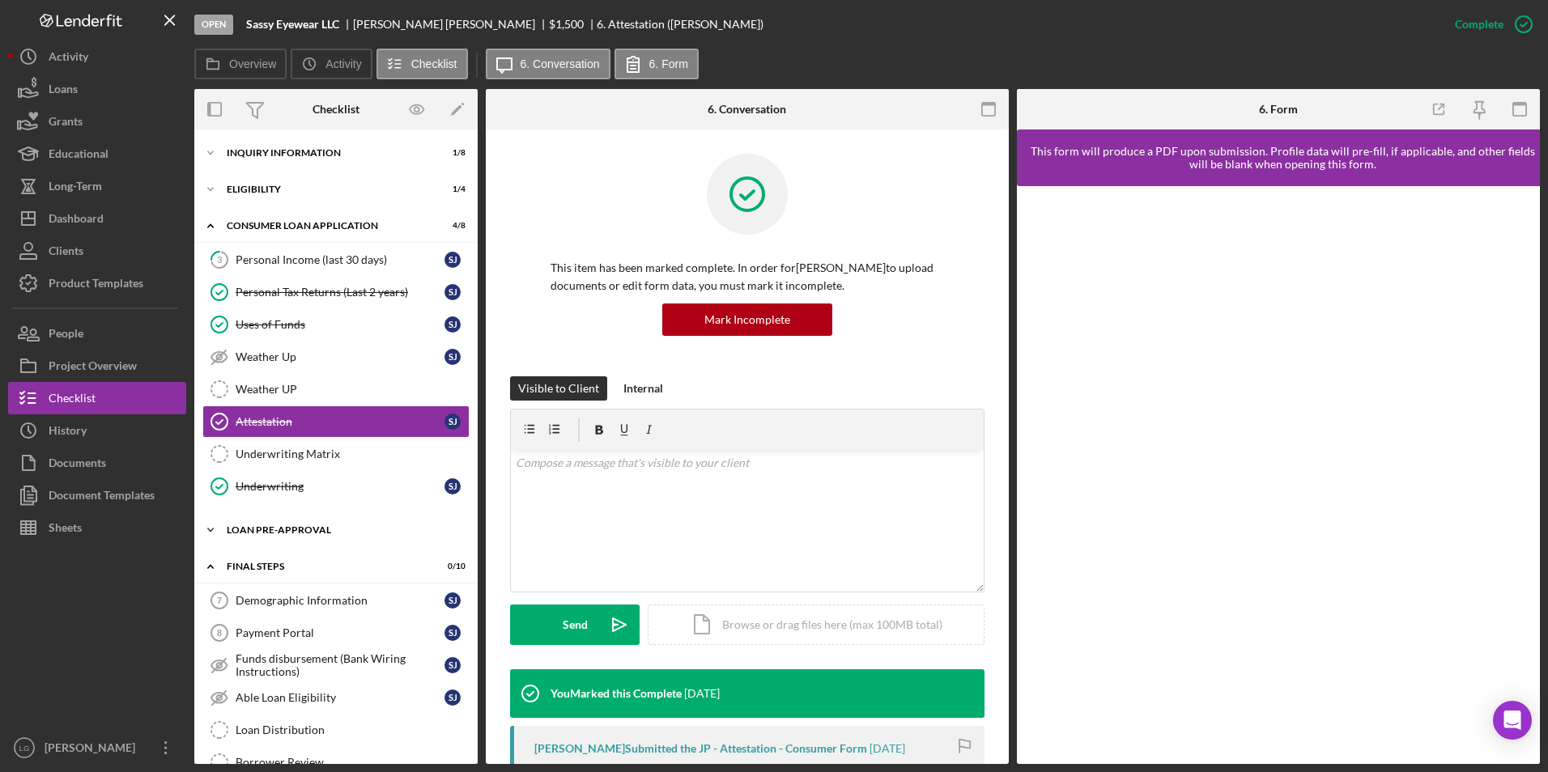
click at [246, 524] on div "Icon/Expander Loan Pre-Approval 1 / 2" at bounding box center [335, 530] width 283 height 32
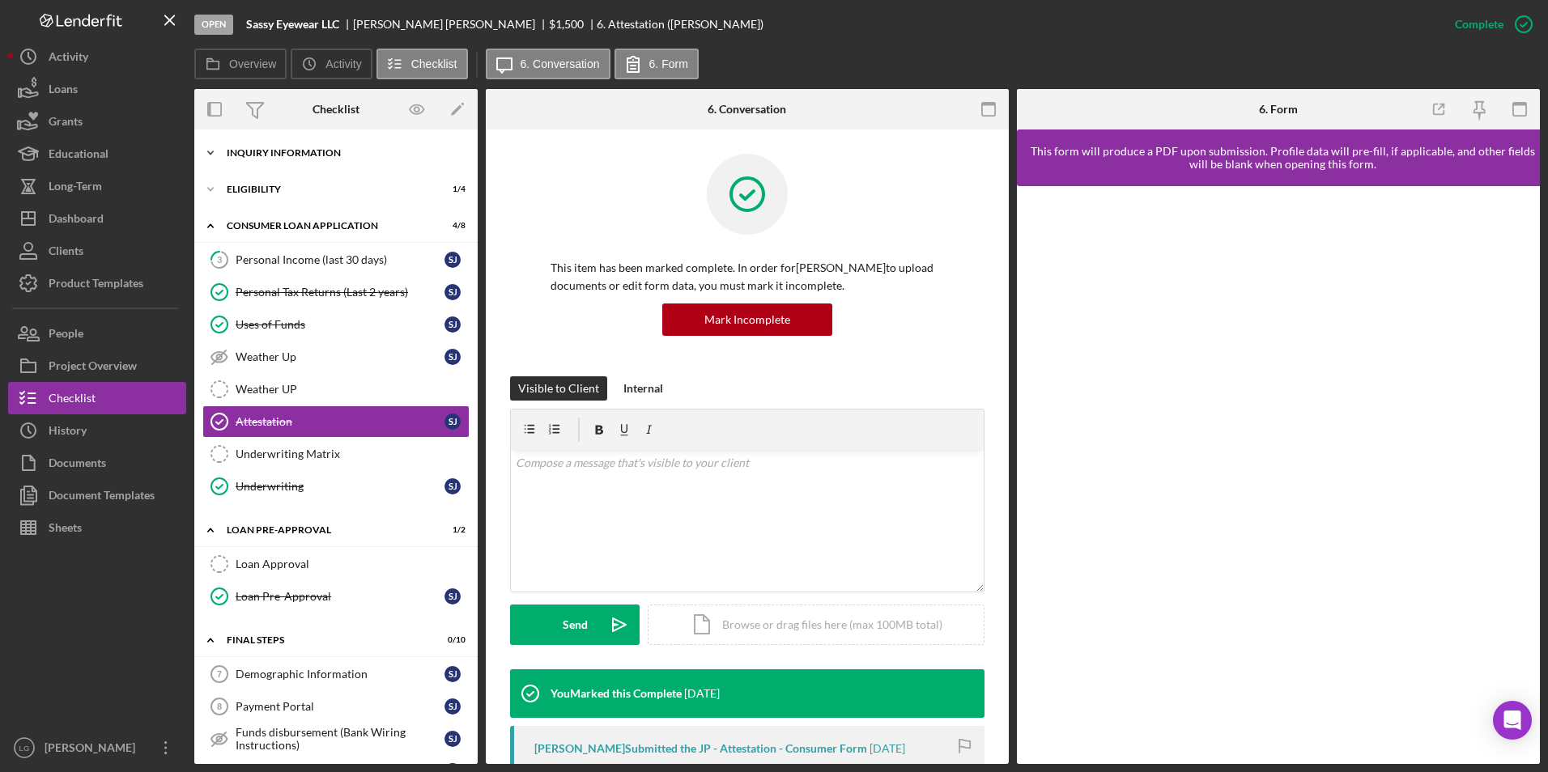
click at [258, 148] on div "Inquiry Information" at bounding box center [342, 153] width 231 height 10
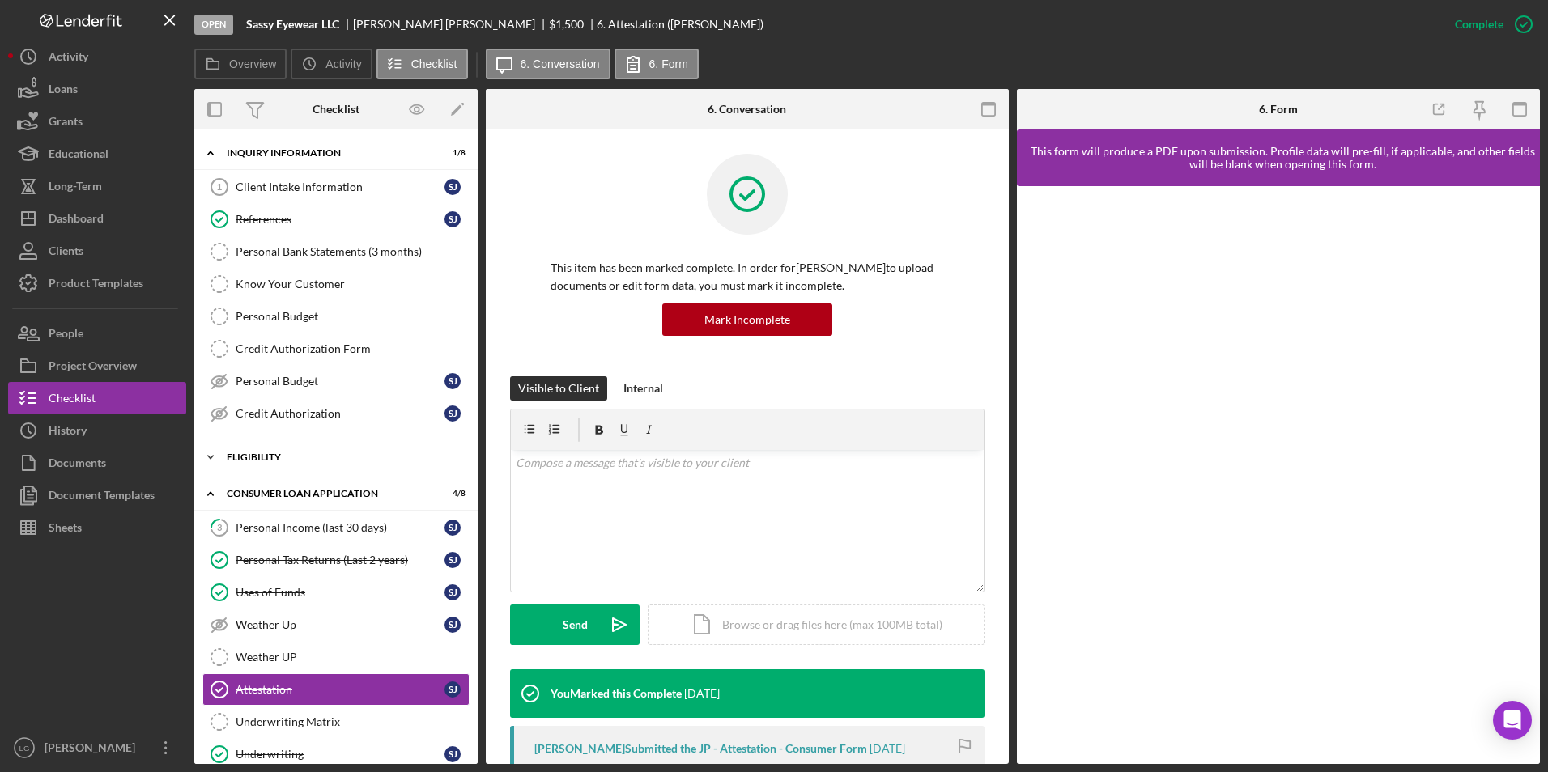
click at [277, 456] on div "Eligibility" at bounding box center [342, 458] width 231 height 10
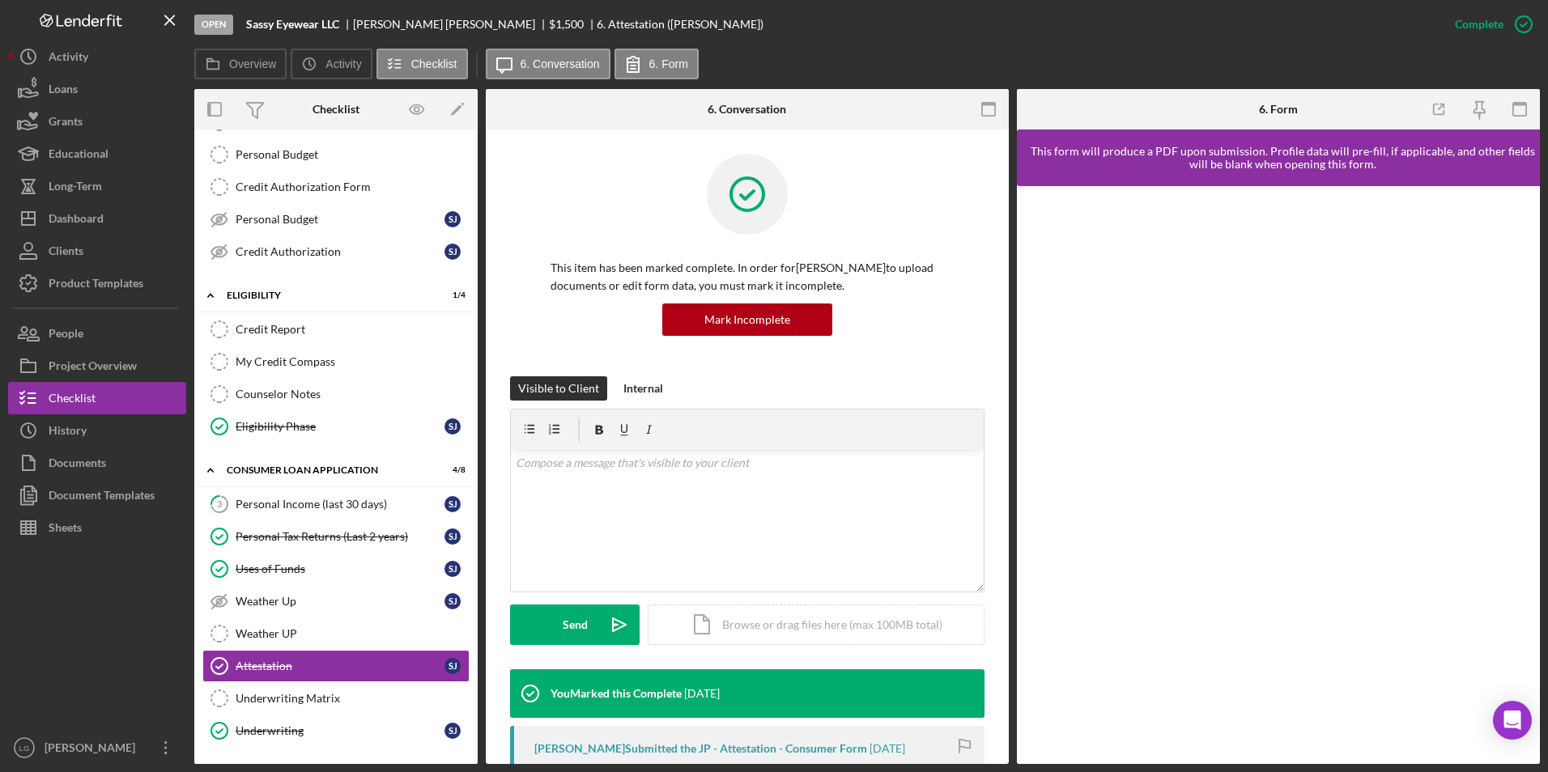
scroll to position [486, 0]
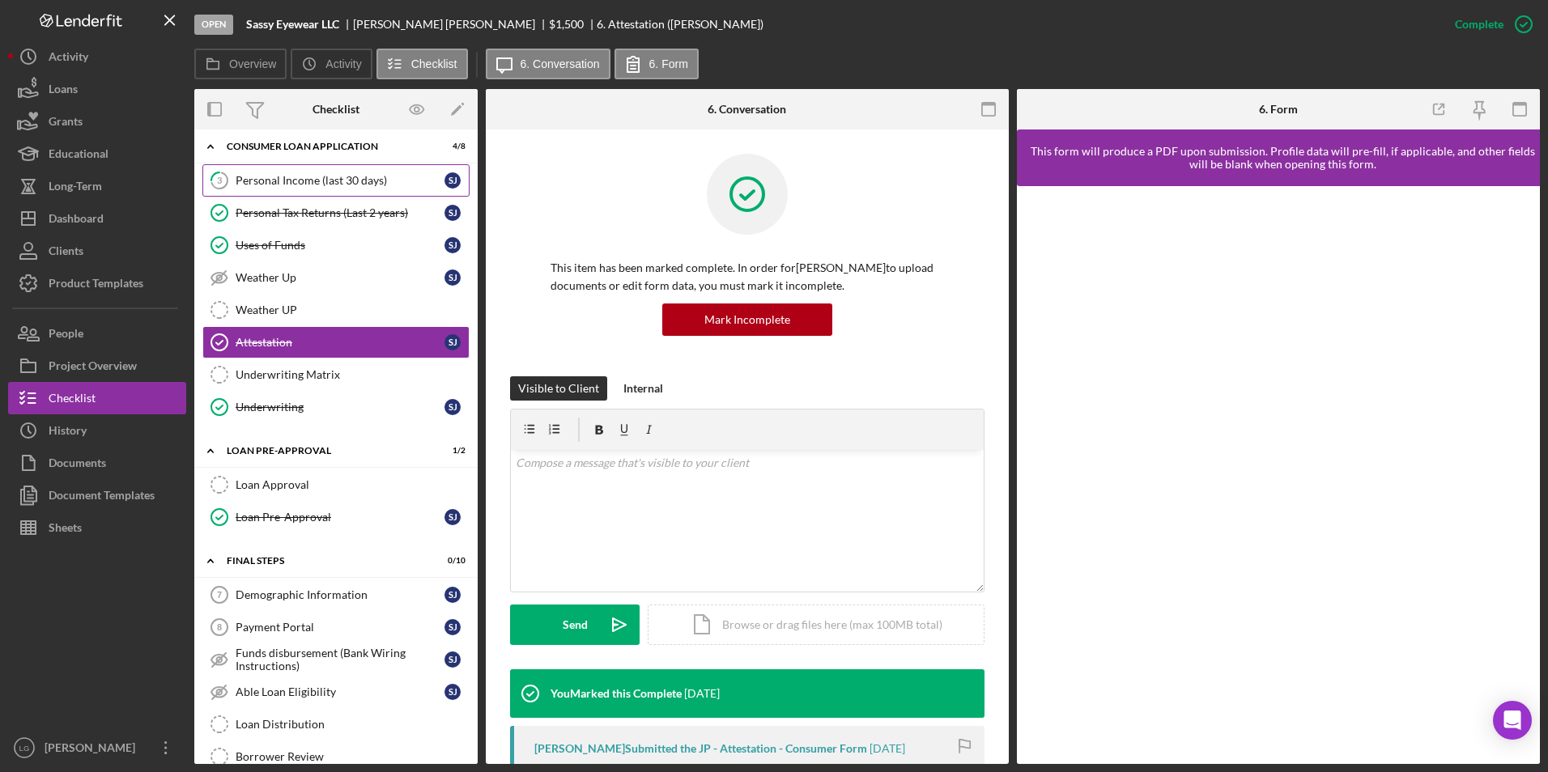
click at [320, 189] on link "3 Personal Income (last 30 days) S J" at bounding box center [335, 180] width 267 height 32
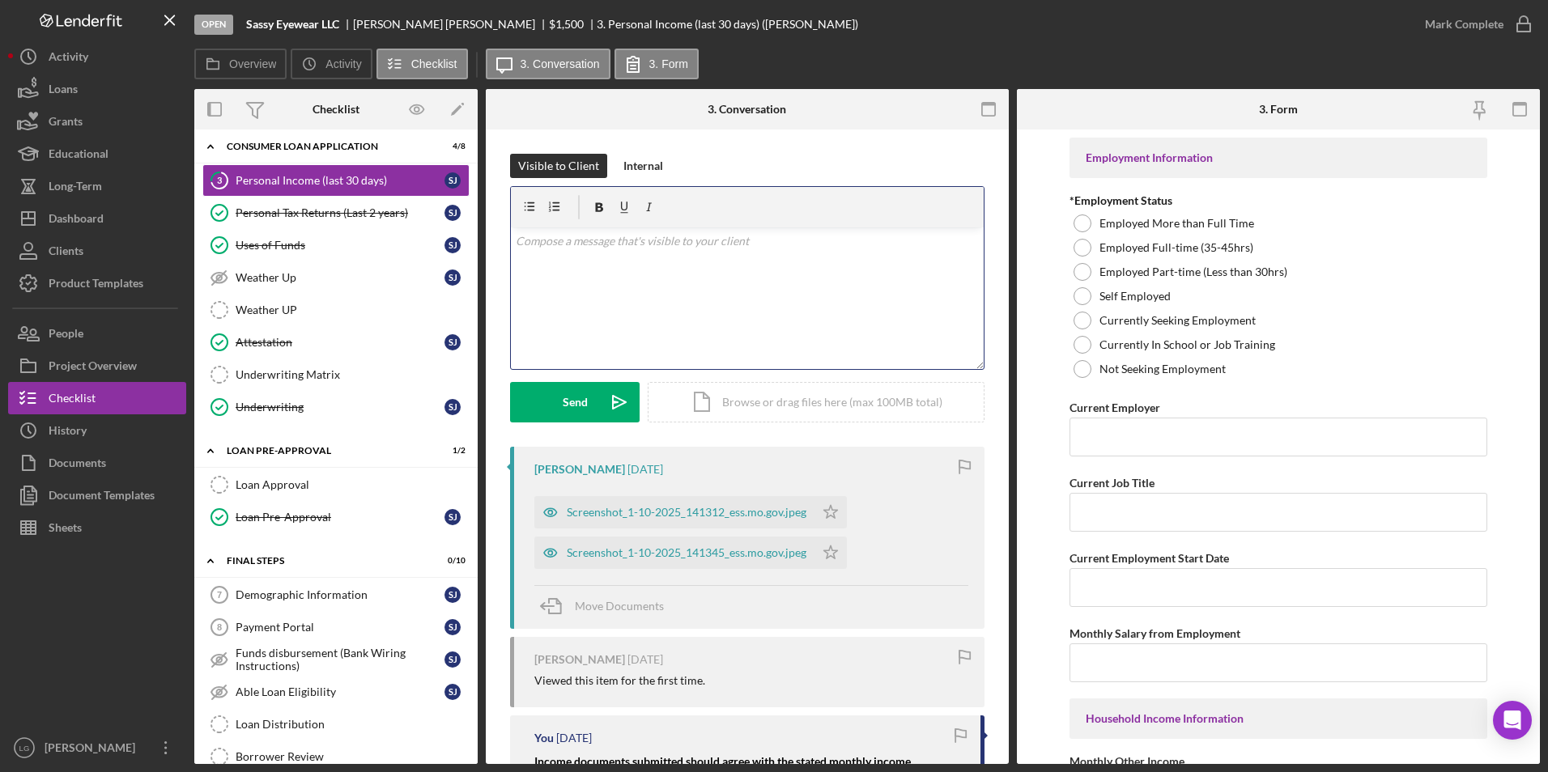
click at [570, 248] on p at bounding box center [748, 241] width 464 height 18
drag, startPoint x: 550, startPoint y: 244, endPoint x: 563, endPoint y: 250, distance: 14.5
click at [563, 250] on div "v Color teal Color pink Remove color Add row above Add row below Add column bef…" at bounding box center [747, 298] width 473 height 142
click at [554, 240] on p "PLeasecompletet the form" at bounding box center [748, 241] width 464 height 18
click at [551, 240] on p "PLeasecompletet the form" at bounding box center [748, 241] width 464 height 18
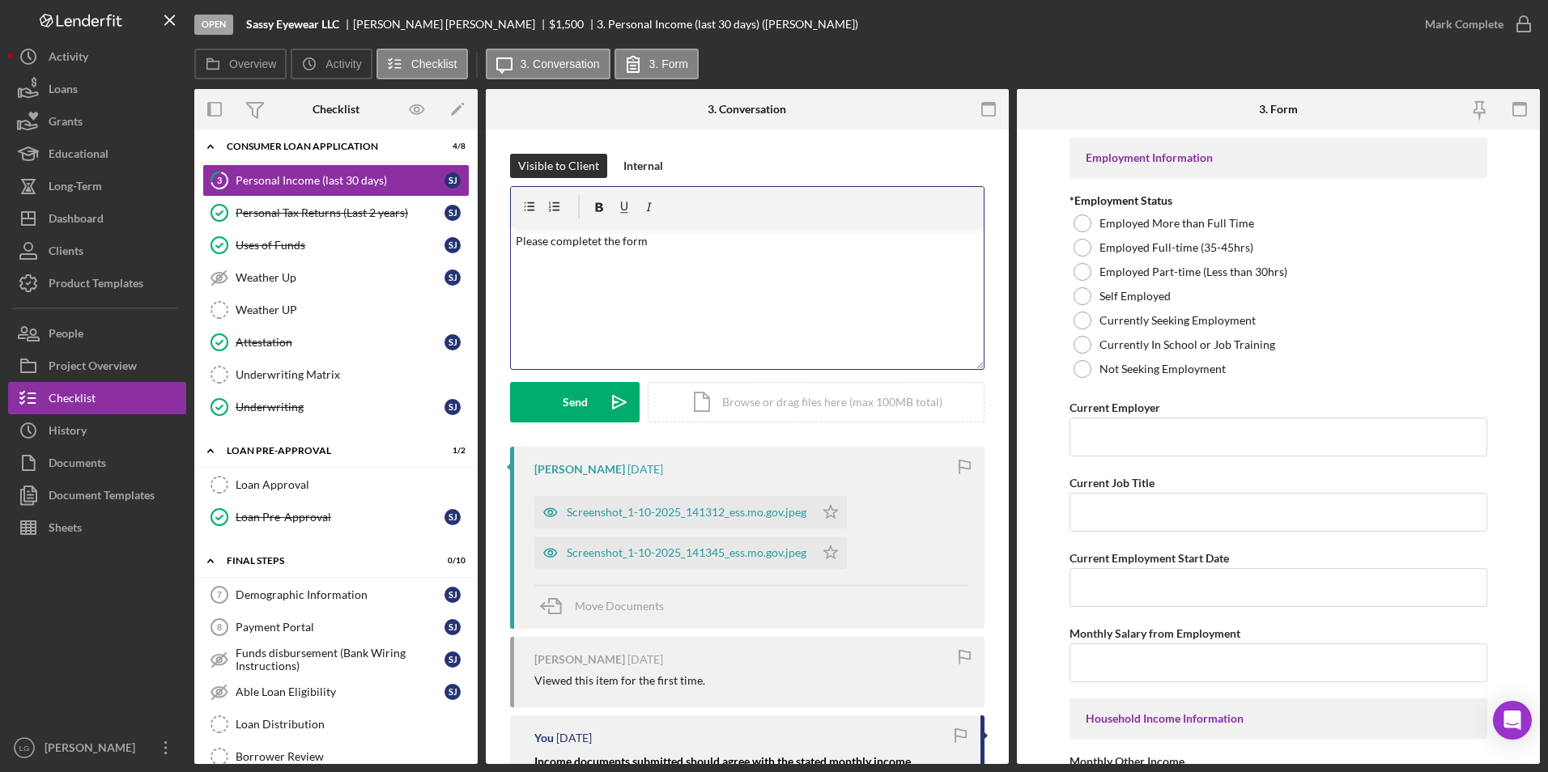
click at [599, 239] on p "Please completet the form" at bounding box center [748, 241] width 464 height 18
click at [577, 402] on div "Send" at bounding box center [575, 402] width 25 height 40
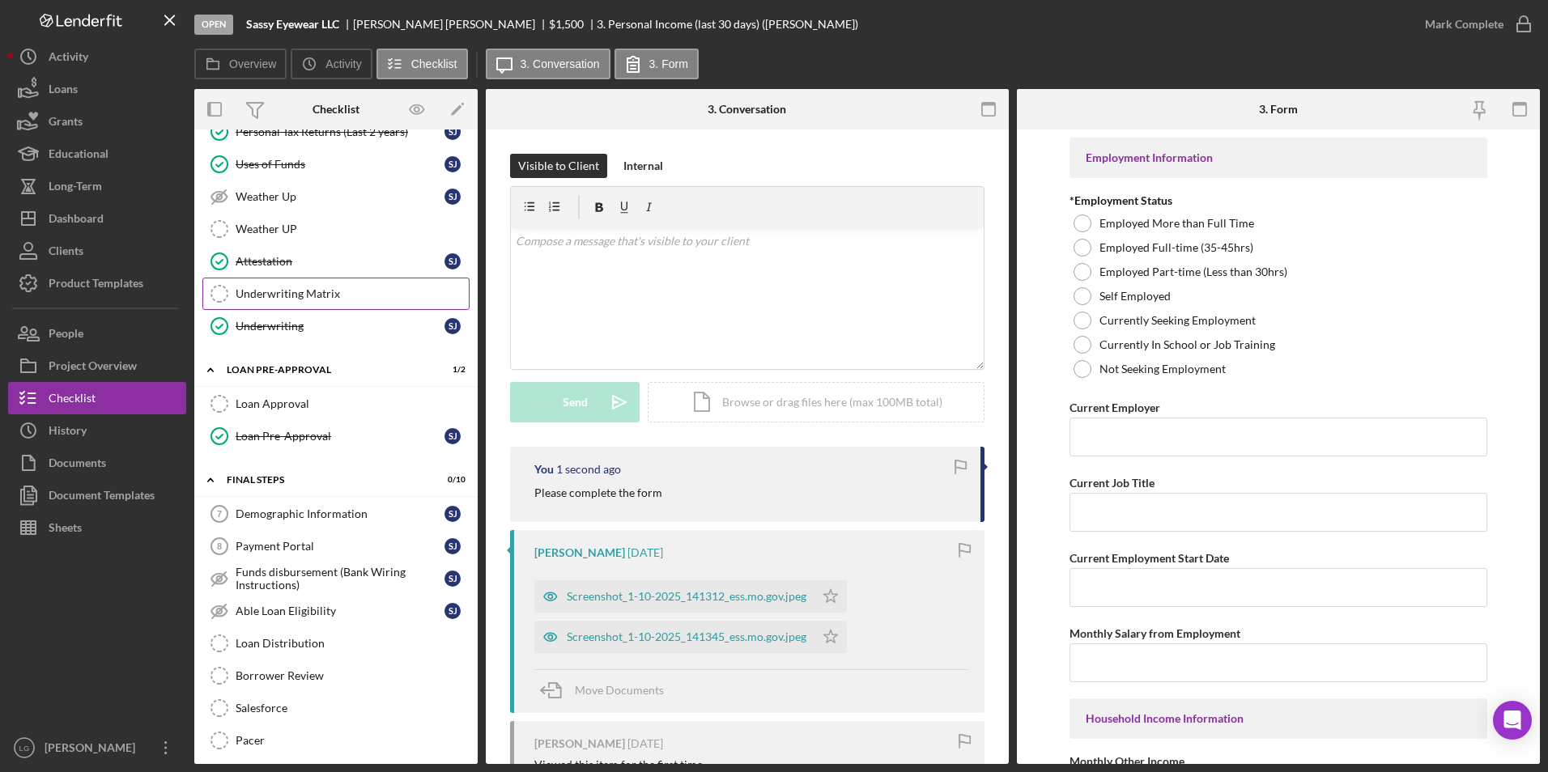
scroll to position [718, 0]
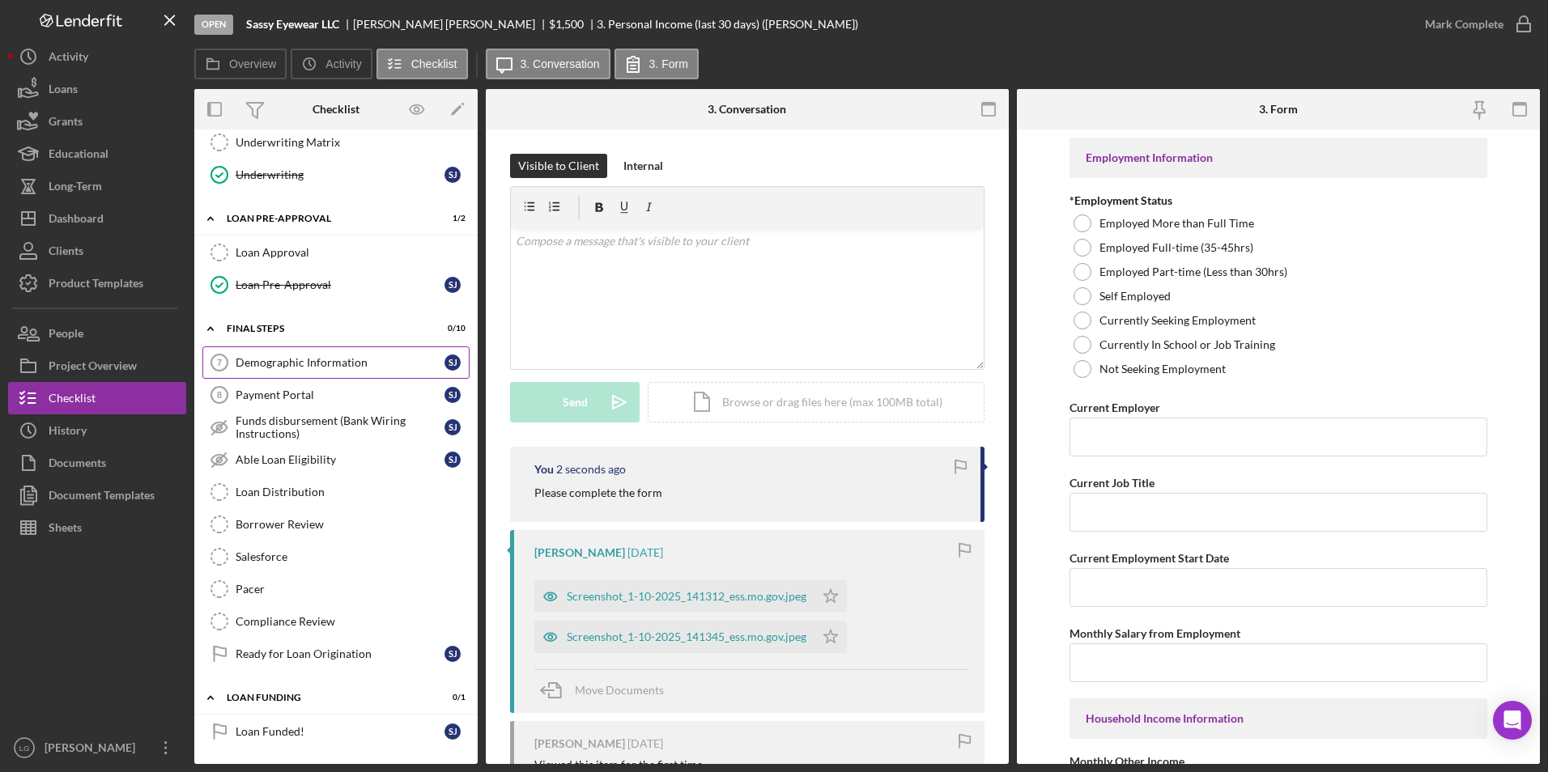
drag, startPoint x: 263, startPoint y: 363, endPoint x: 285, endPoint y: 367, distance: 22.1
click at [263, 364] on div "Demographic Information" at bounding box center [340, 362] width 209 height 13
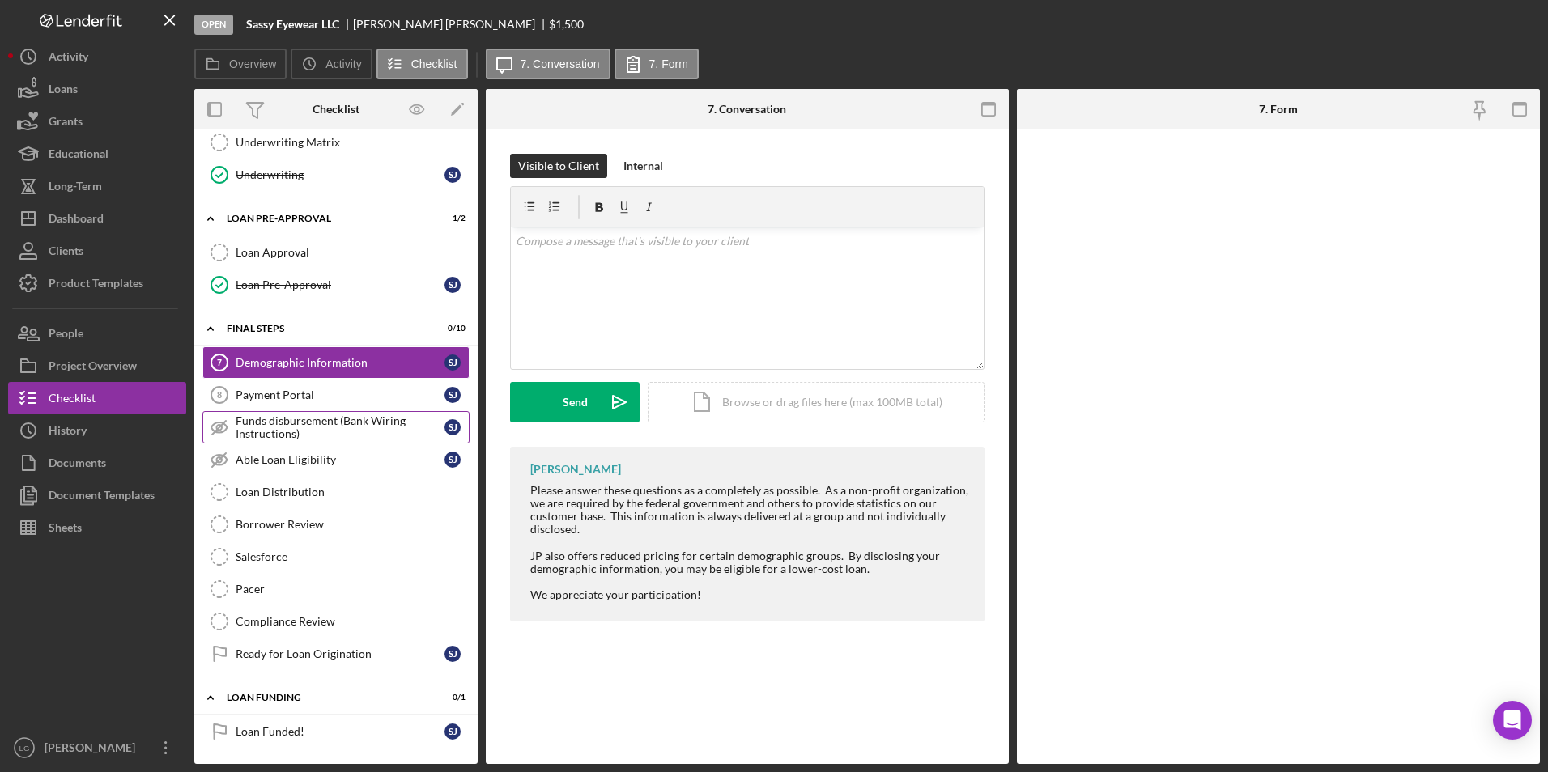
scroll to position [718, 0]
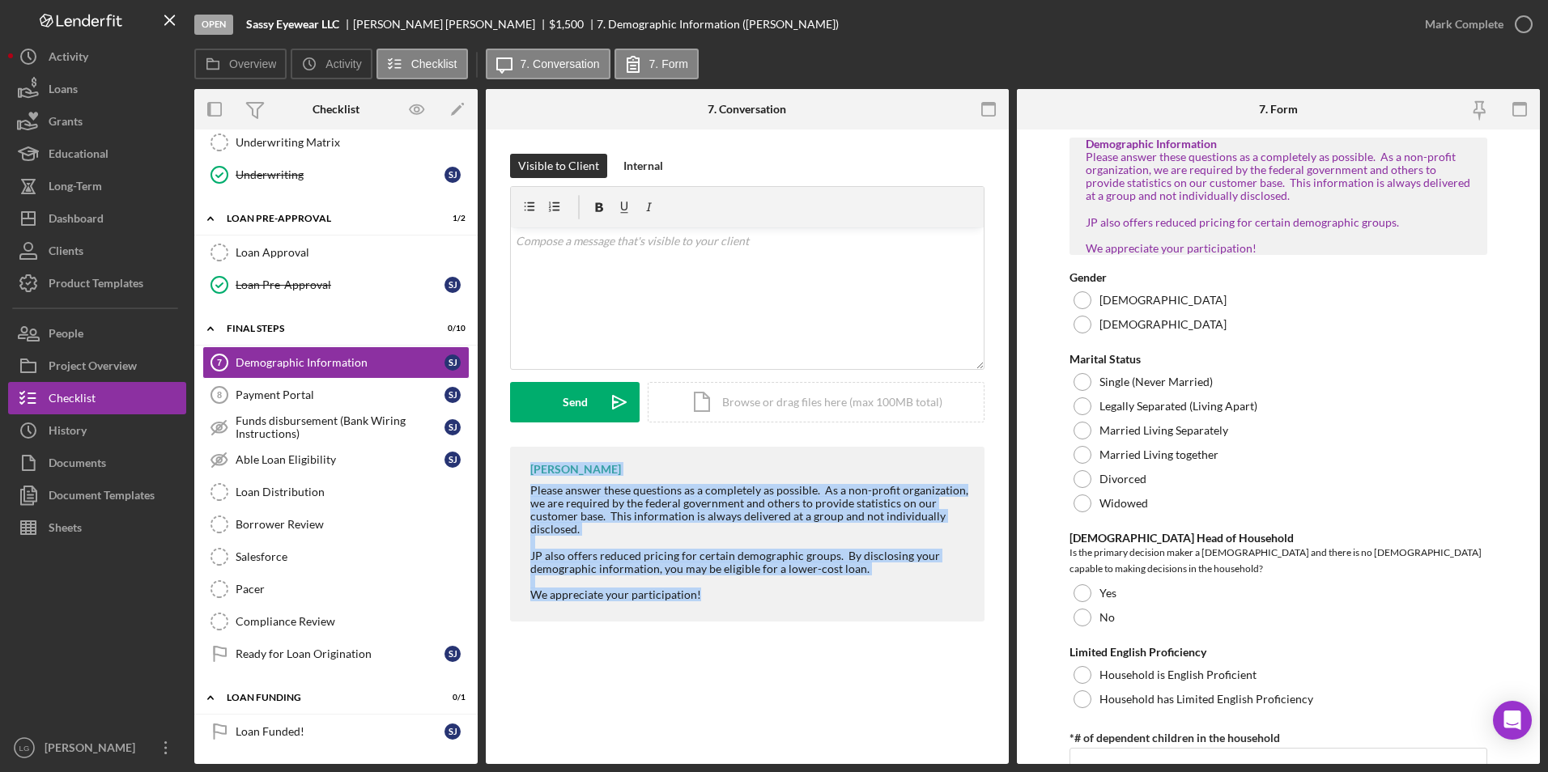
drag, startPoint x: 528, startPoint y: 463, endPoint x: 701, endPoint y: 601, distance: 221.2
click at [701, 601] on div "LaTrisha Gandy Please answer these questions as a completely as possible. As a …" at bounding box center [747, 534] width 474 height 175
drag, startPoint x: 701, startPoint y: 601, endPoint x: 618, endPoint y: 500, distance: 130.5
copy div "LaTrisha Gandy Please answer these questions as a completely as possible. As a …"
click at [679, 279] on div "v Color teal Color pink Remove color Add row above Add row below Add column bef…" at bounding box center [747, 298] width 473 height 142
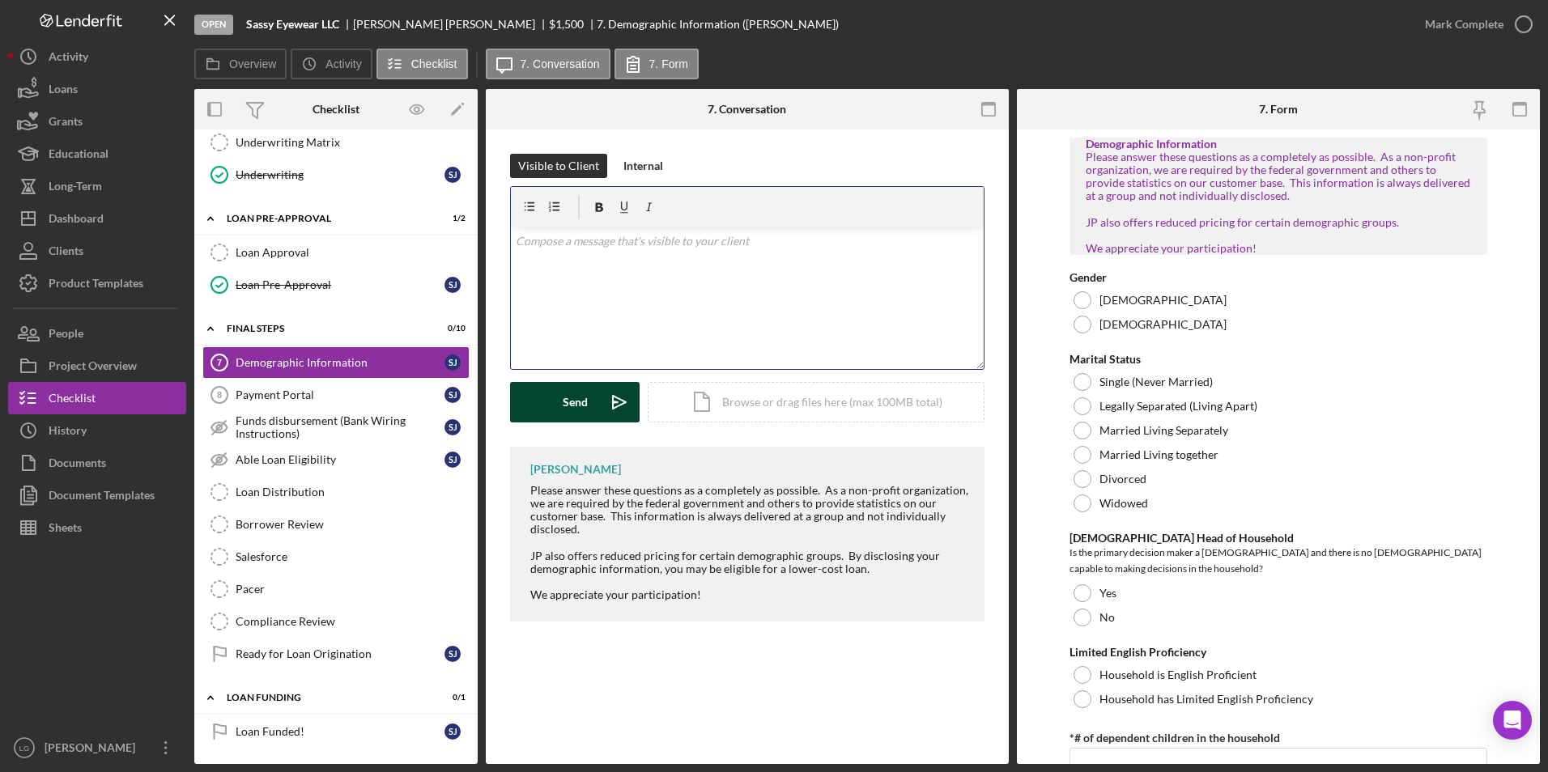
scroll to position [50, 0]
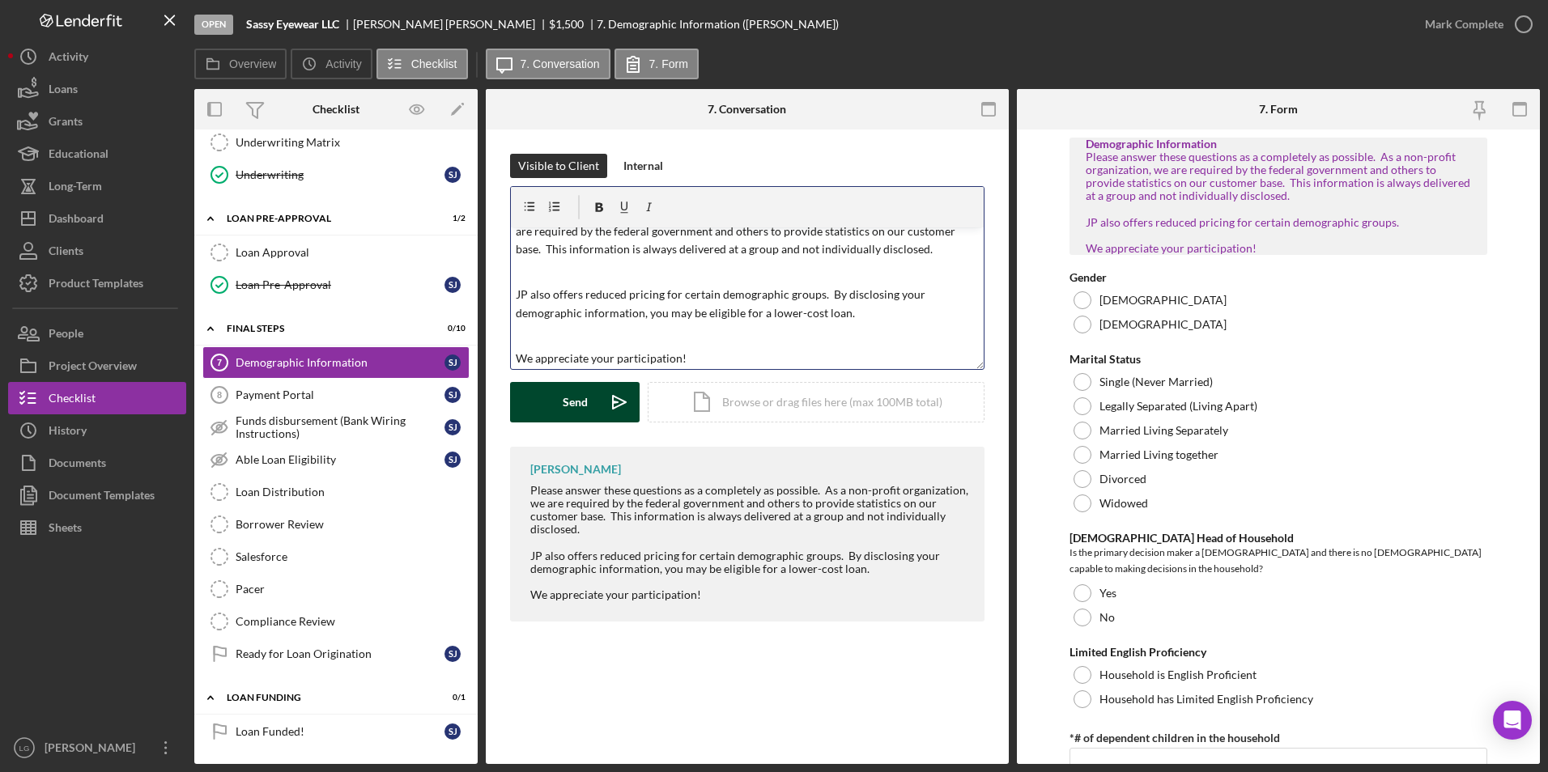
click at [535, 390] on button "Send Icon/icon-invite-send" at bounding box center [575, 402] width 130 height 40
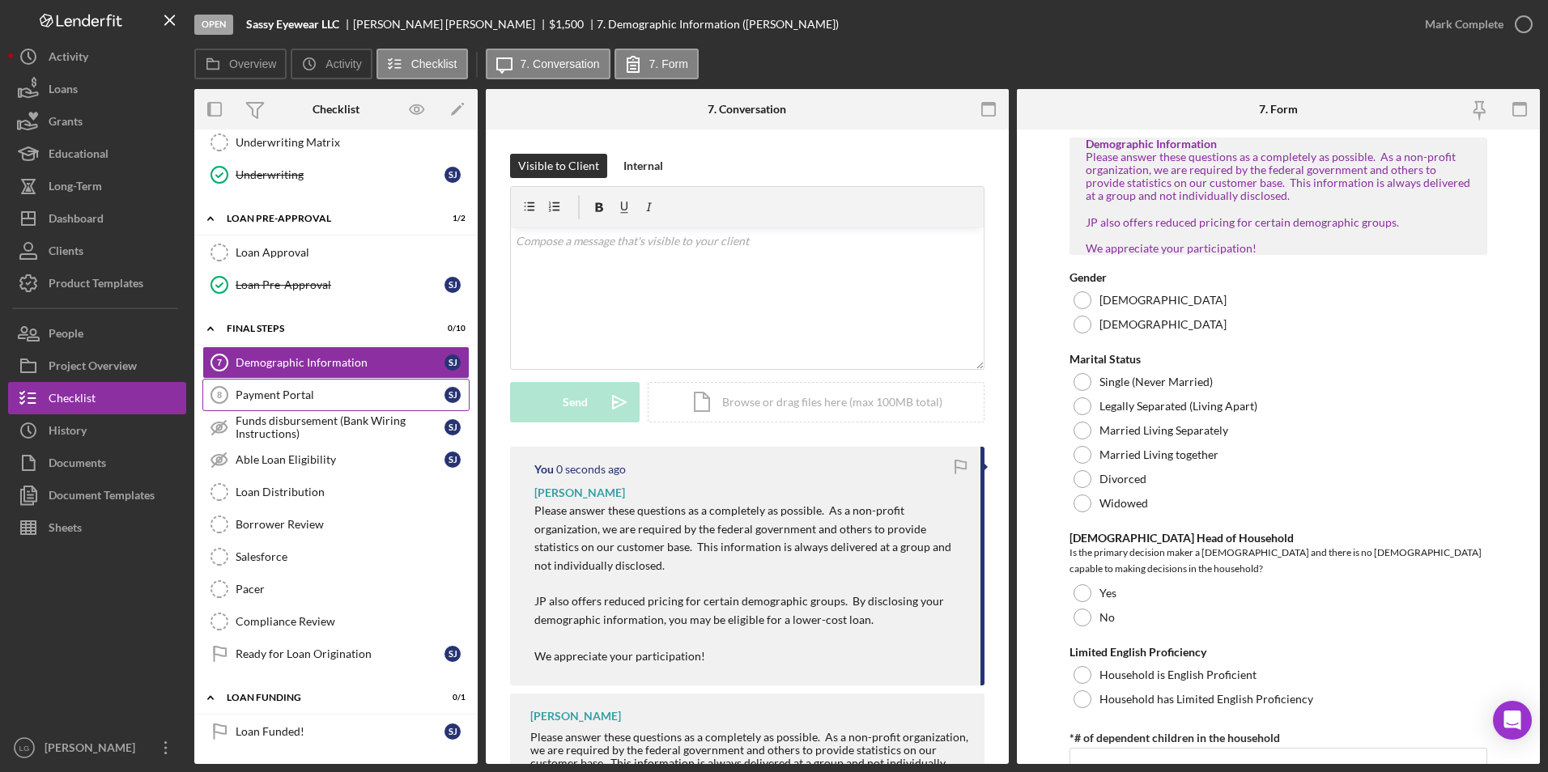
scroll to position [0, 0]
click at [270, 406] on link "Payment Portal 8 Payment Portal S J" at bounding box center [335, 395] width 267 height 32
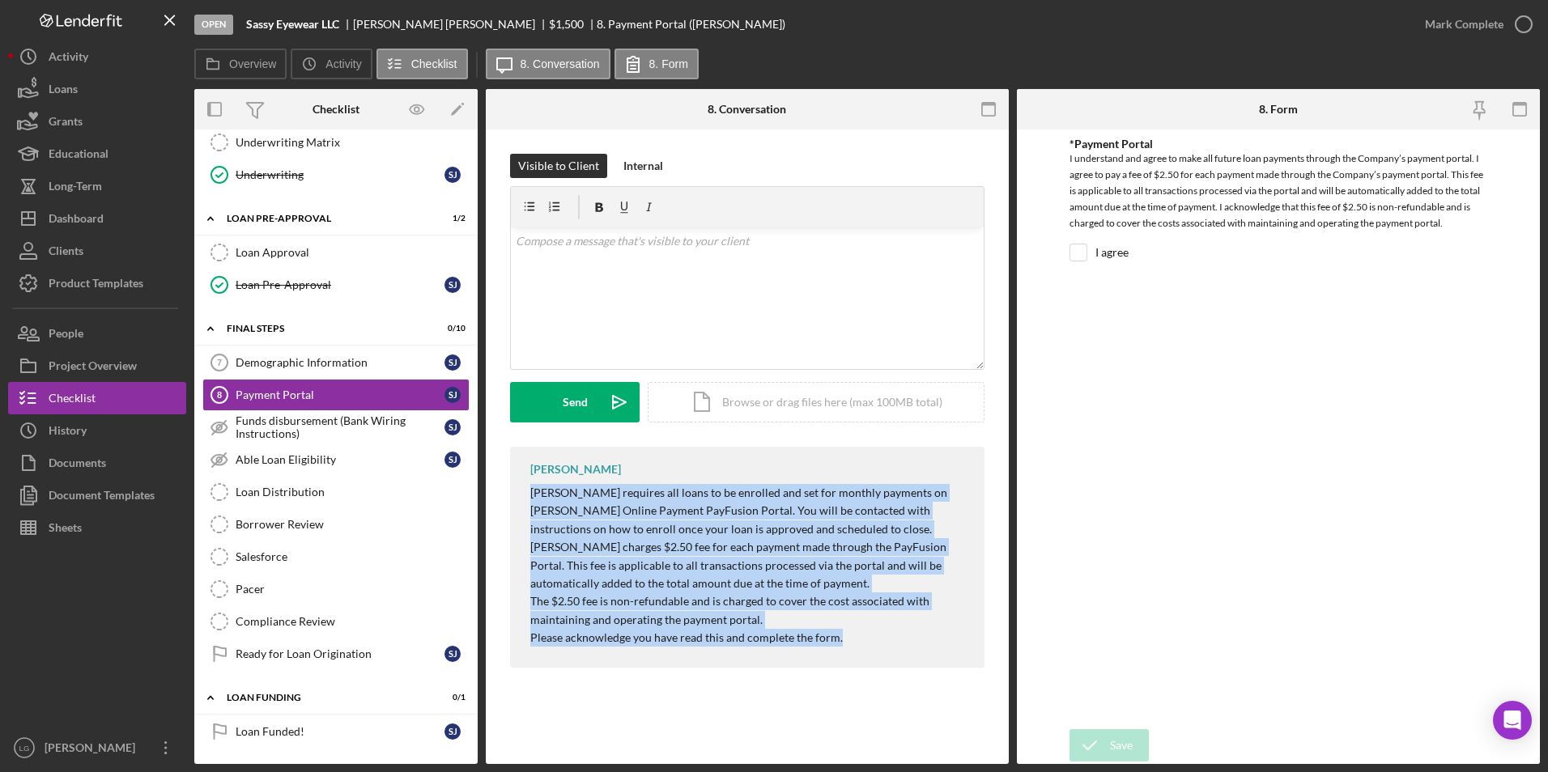
drag, startPoint x: 533, startPoint y: 494, endPoint x: 852, endPoint y: 647, distance: 353.7
click at [852, 647] on div "Justine Petersen requires all loans to be enrolled and set for monthly payments…" at bounding box center [749, 566] width 438 height 164
drag, startPoint x: 852, startPoint y: 647, endPoint x: 716, endPoint y: 538, distance: 174.0
copy div "Justine Petersen requires all loans to be enrolled and set for monthly payments…"
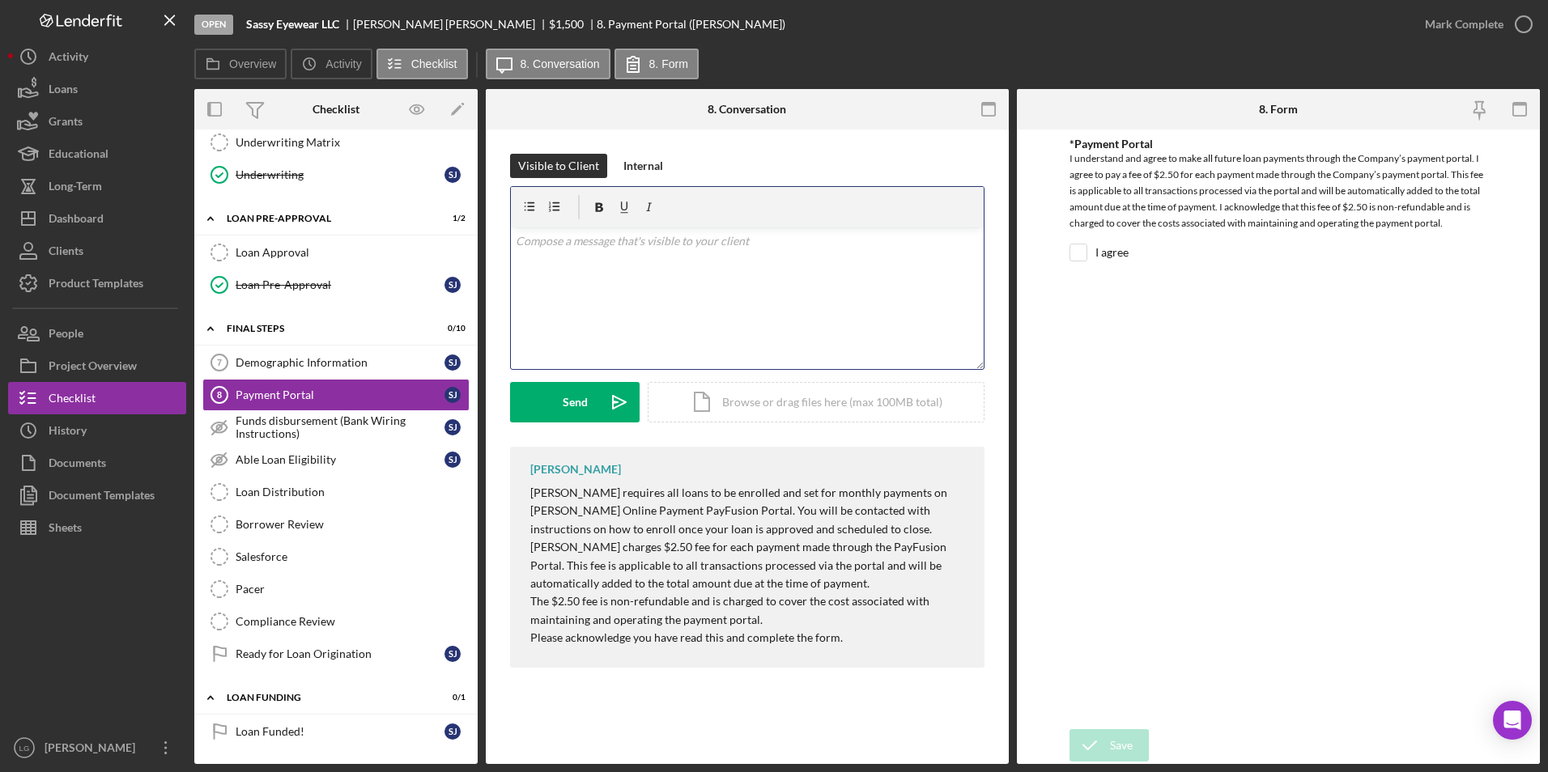
click at [721, 303] on div "v Color teal Color pink Remove color Add row above Add row below Add column bef…" at bounding box center [747, 298] width 473 height 142
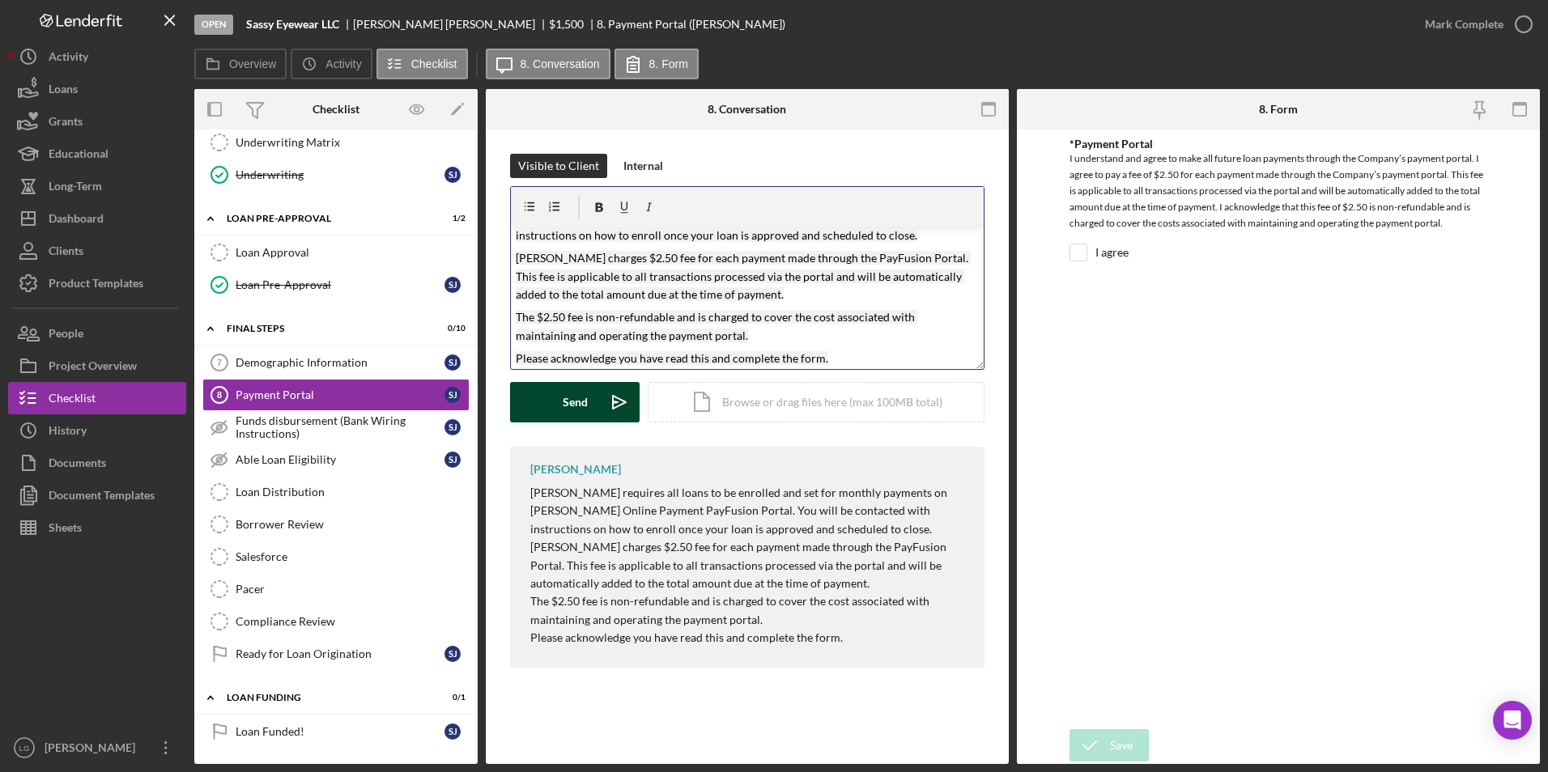
click at [606, 397] on icon "Icon/icon-invite-send" at bounding box center [619, 402] width 40 height 40
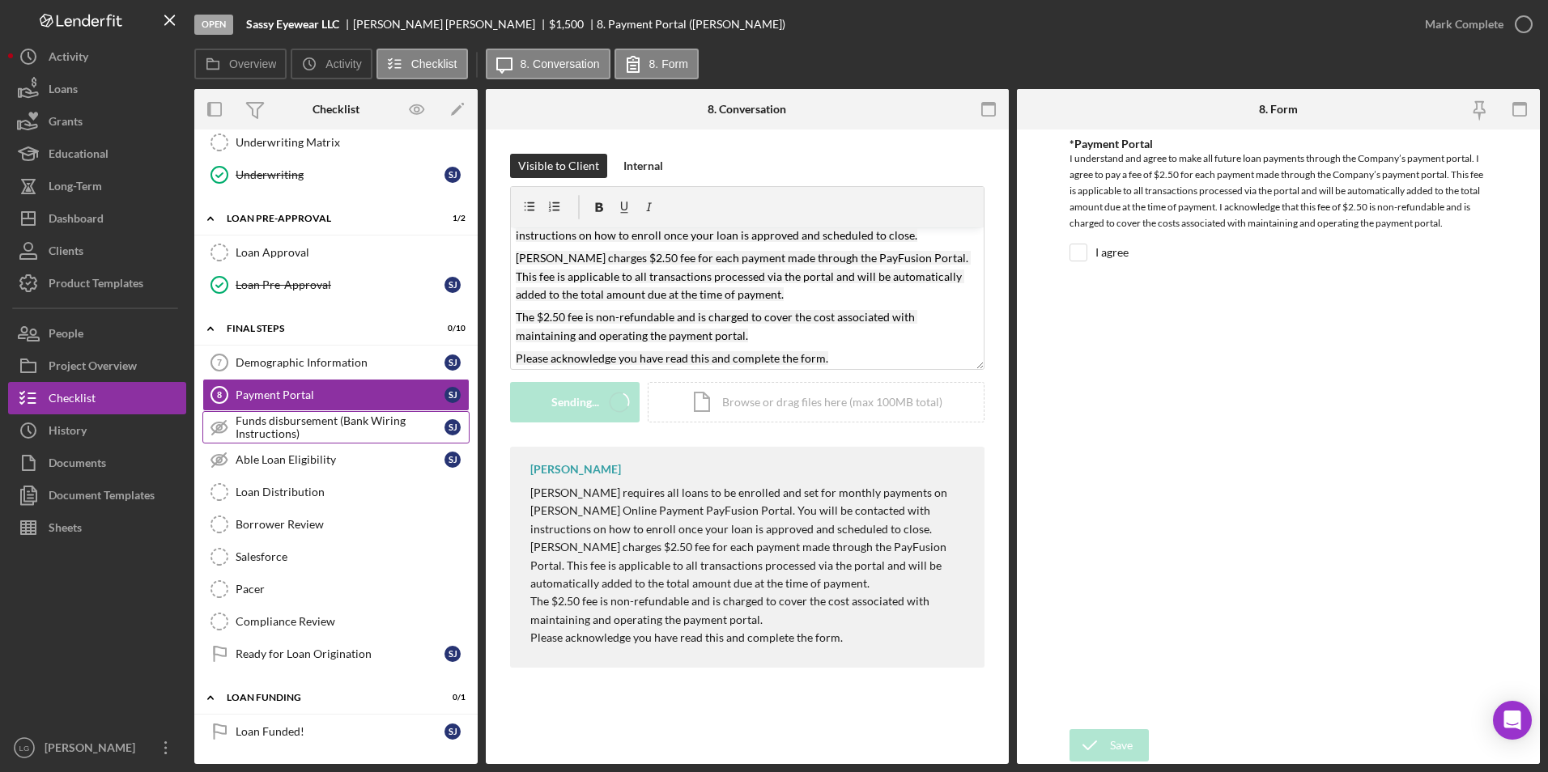
scroll to position [0, 0]
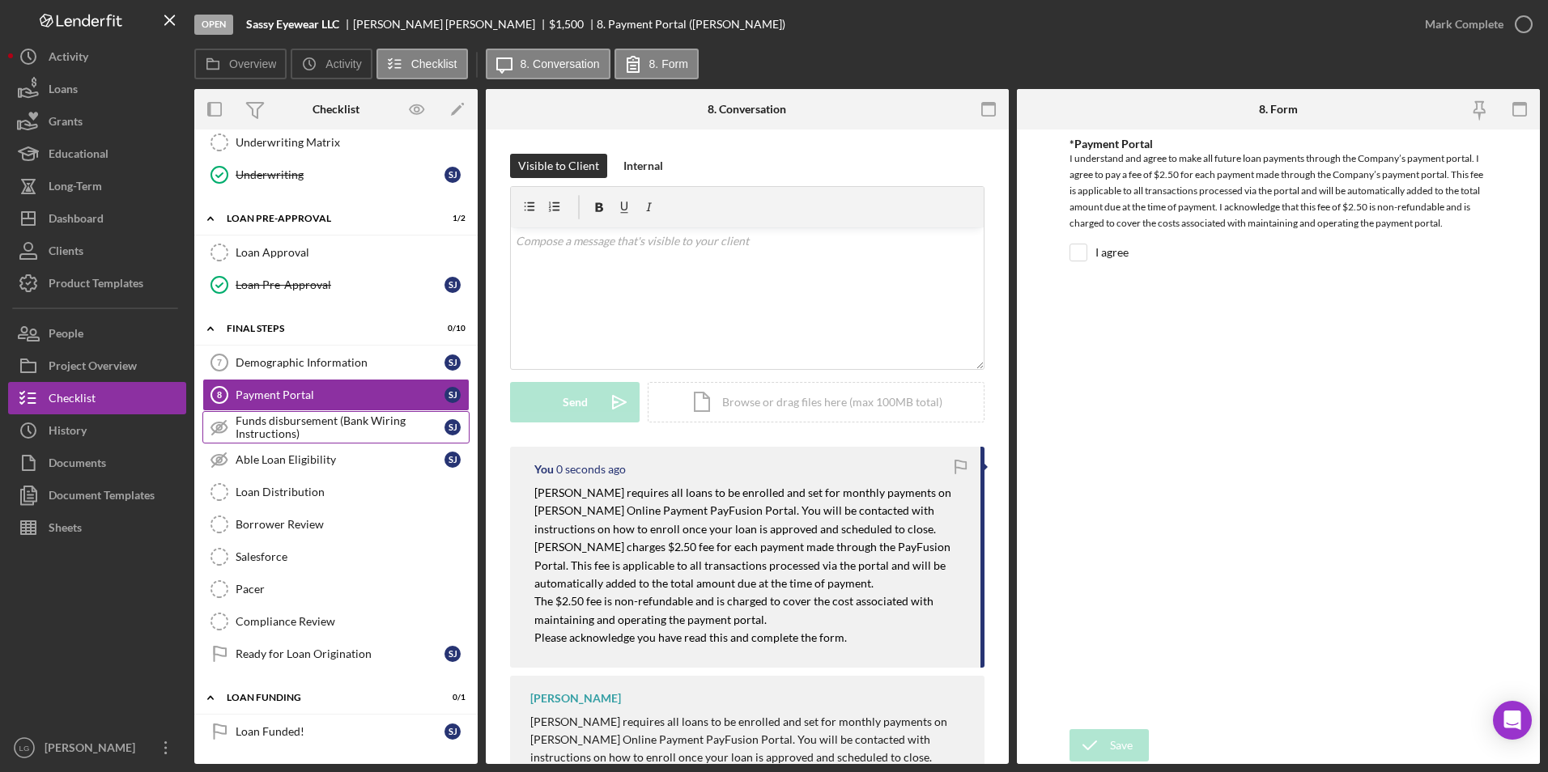
click at [313, 436] on div "Funds disbursement (Bank Wiring Instructions)" at bounding box center [340, 427] width 209 height 26
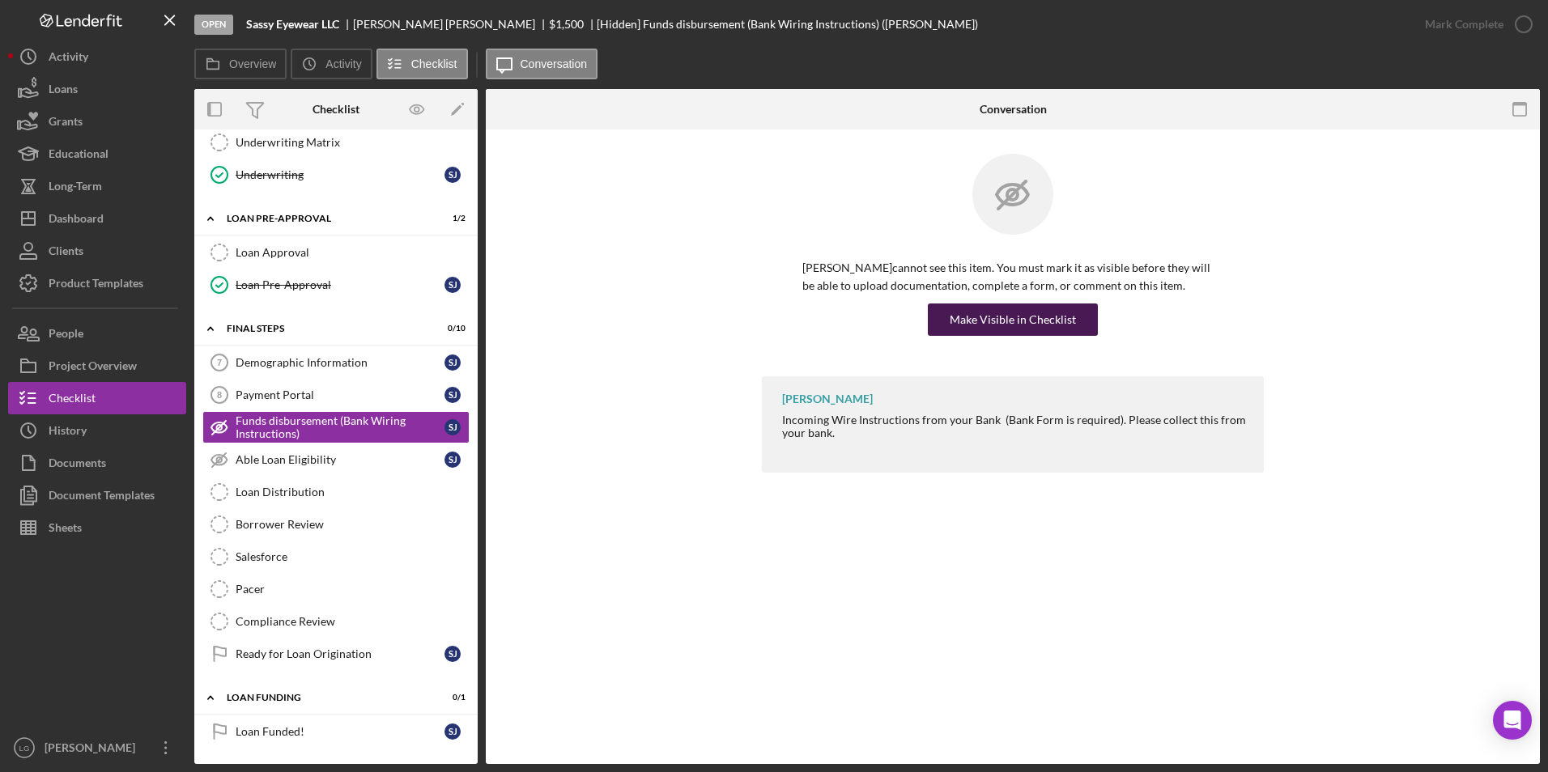
click at [970, 324] on div "Make Visible in Checklist" at bounding box center [1013, 320] width 126 height 32
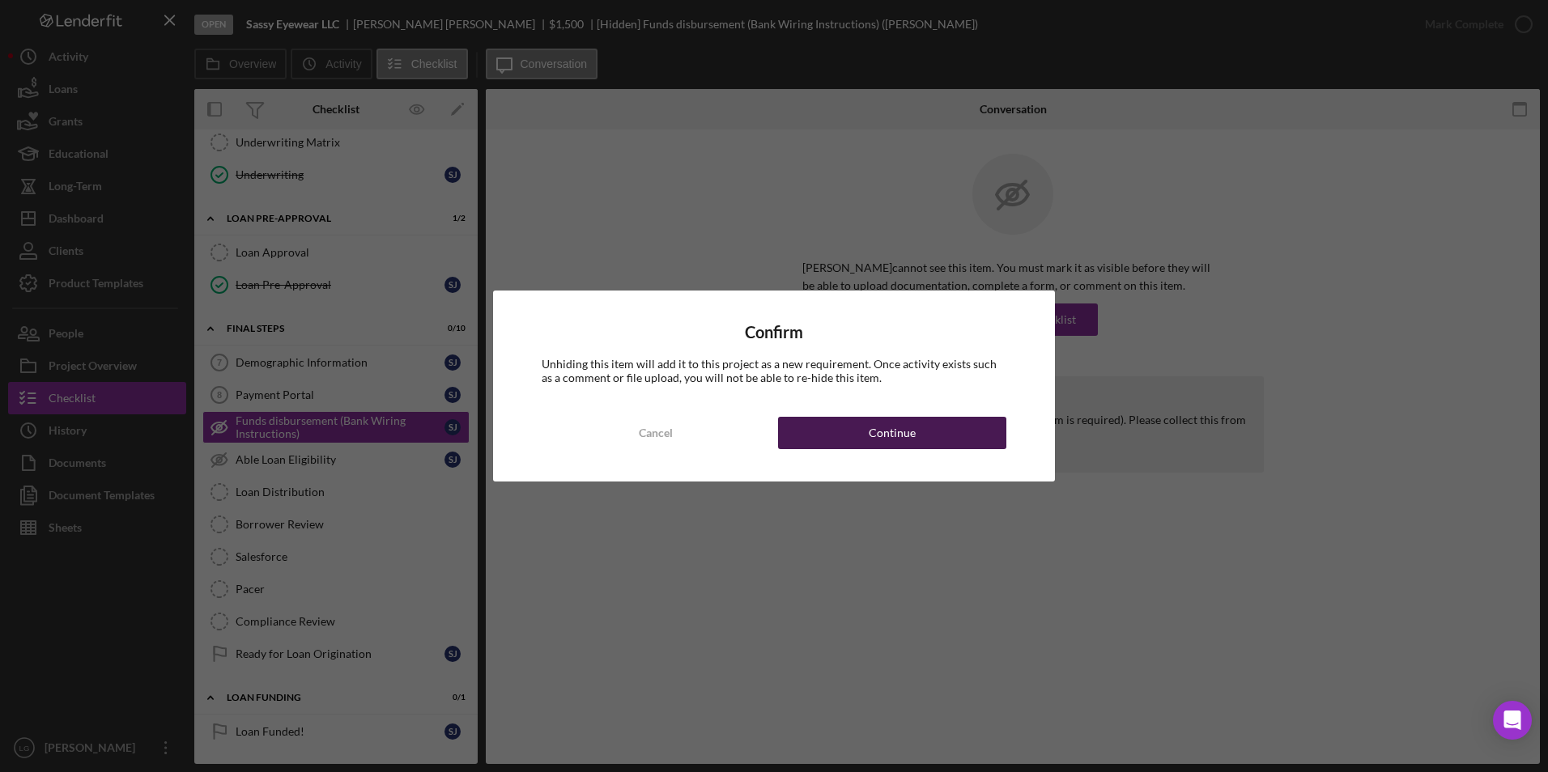
click at [943, 433] on button "Continue" at bounding box center [892, 433] width 228 height 32
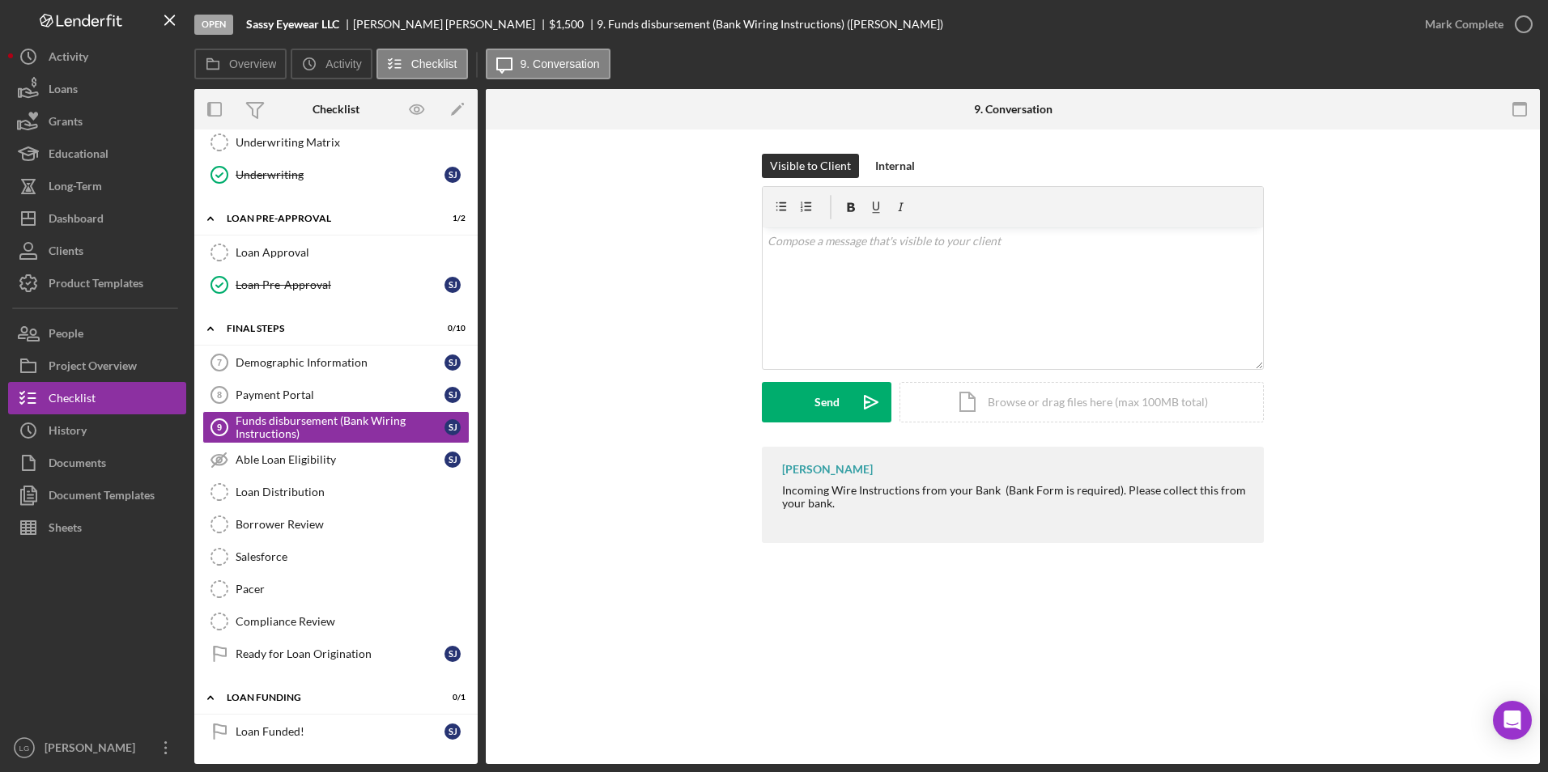
drag, startPoint x: 767, startPoint y: 469, endPoint x: 882, endPoint y: 504, distance: 119.6
click at [882, 504] on div "LaTrisha Gandy Incoming Wire Instructions from your Bank (Bank Form is required…" at bounding box center [1013, 495] width 502 height 96
drag, startPoint x: 882, startPoint y: 504, endPoint x: 880, endPoint y: 492, distance: 12.3
copy div "LaTrisha Gandy Incoming Wire Instructions from your Bank (Bank Form is required…"
click at [898, 231] on div "v Color teal Color pink Remove color Add row above Add row below Add column bef…" at bounding box center [1013, 298] width 500 height 142
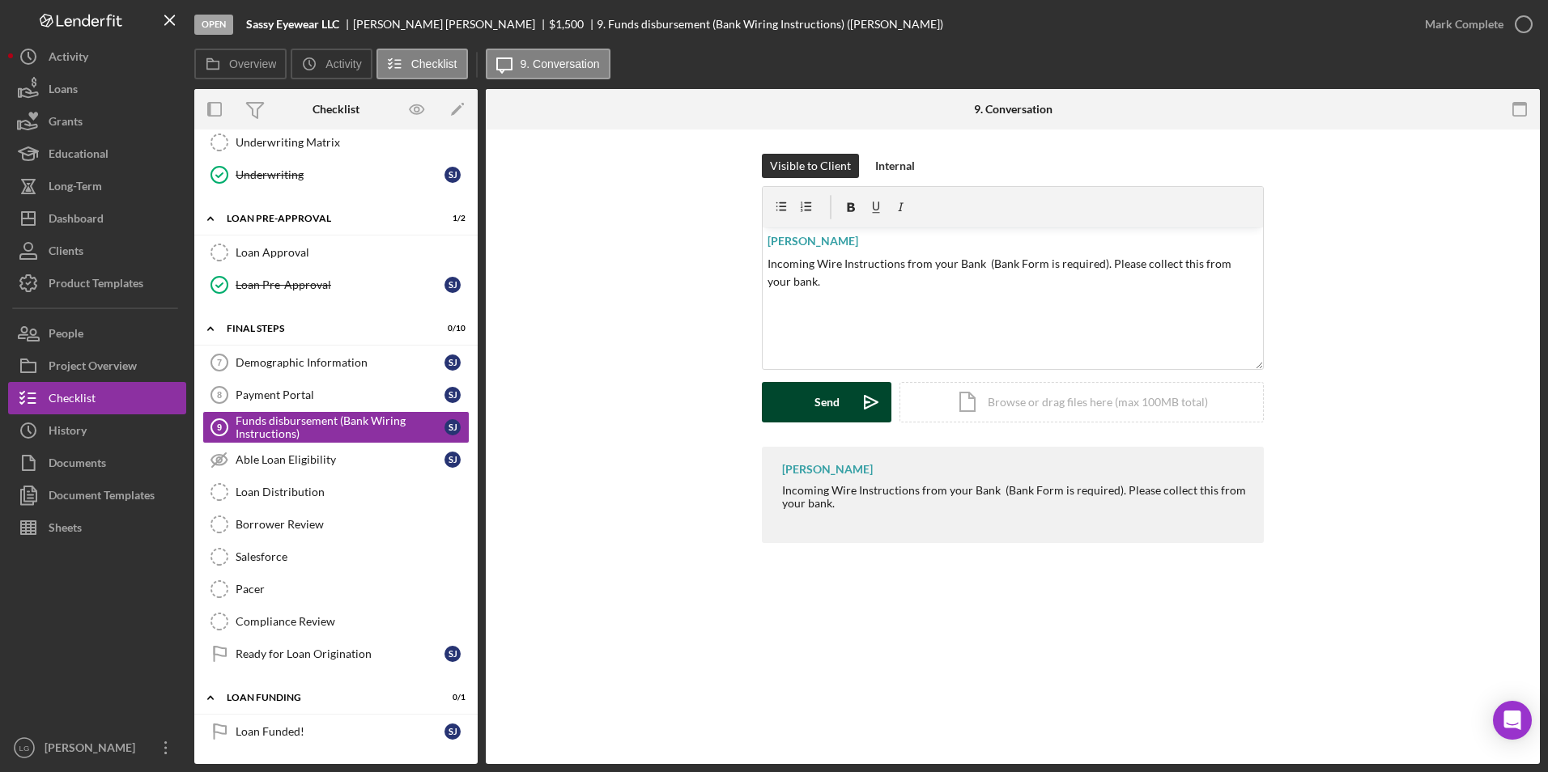
click at [784, 397] on button "Send Icon/icon-invite-send" at bounding box center [827, 402] width 130 height 40
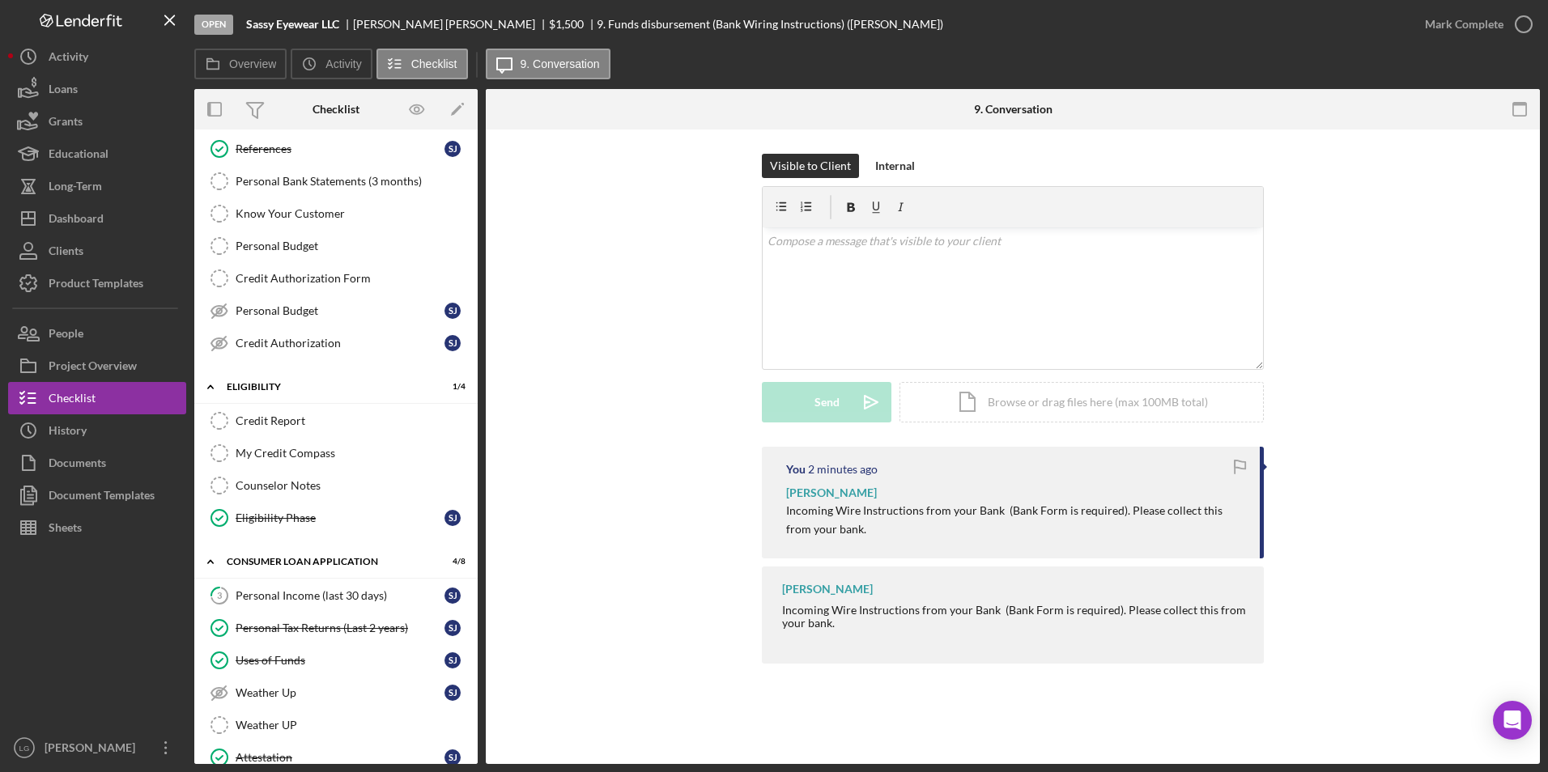
scroll to position [0, 0]
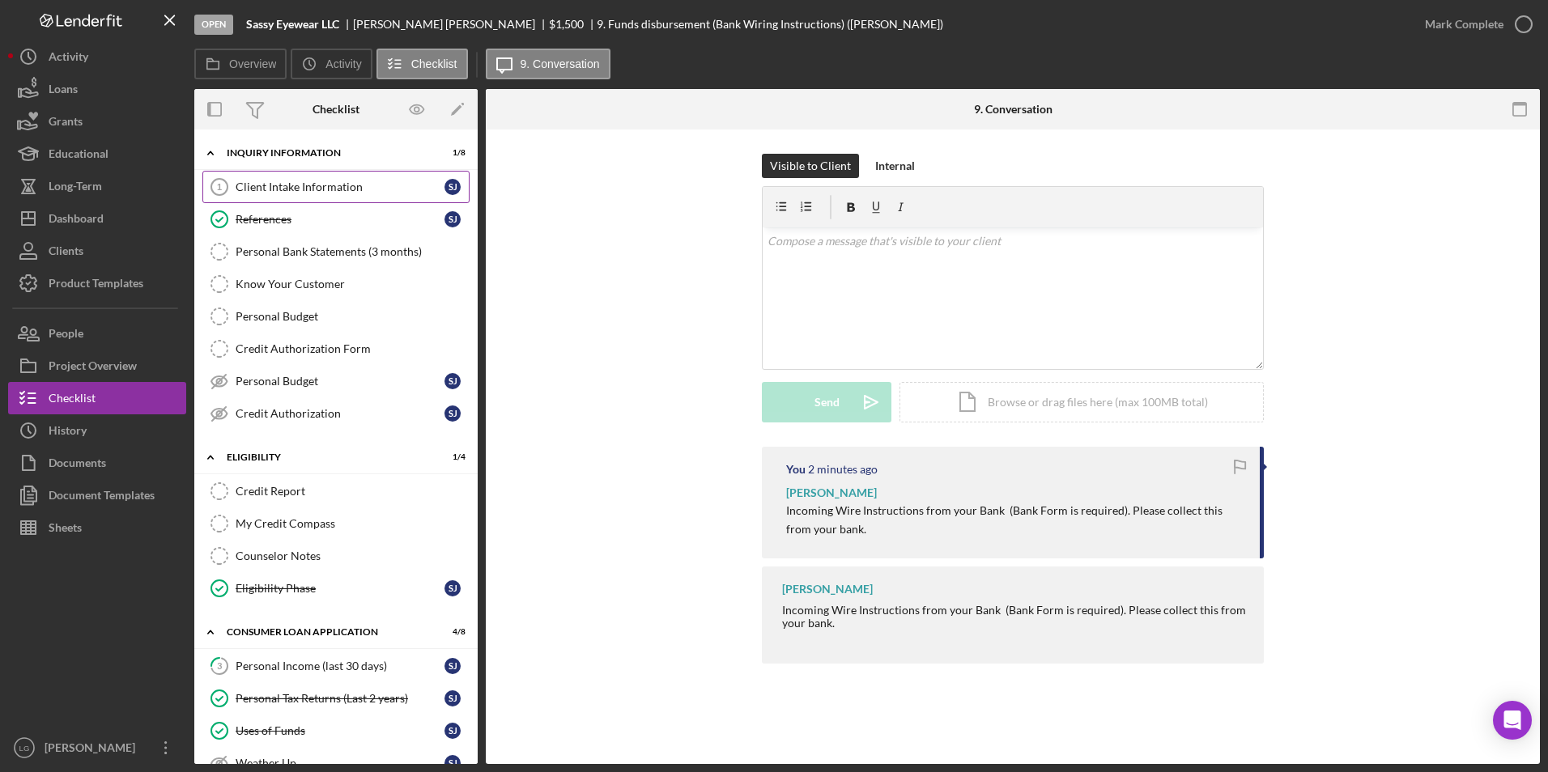
click at [330, 185] on div "Client Intake Information" at bounding box center [340, 187] width 209 height 13
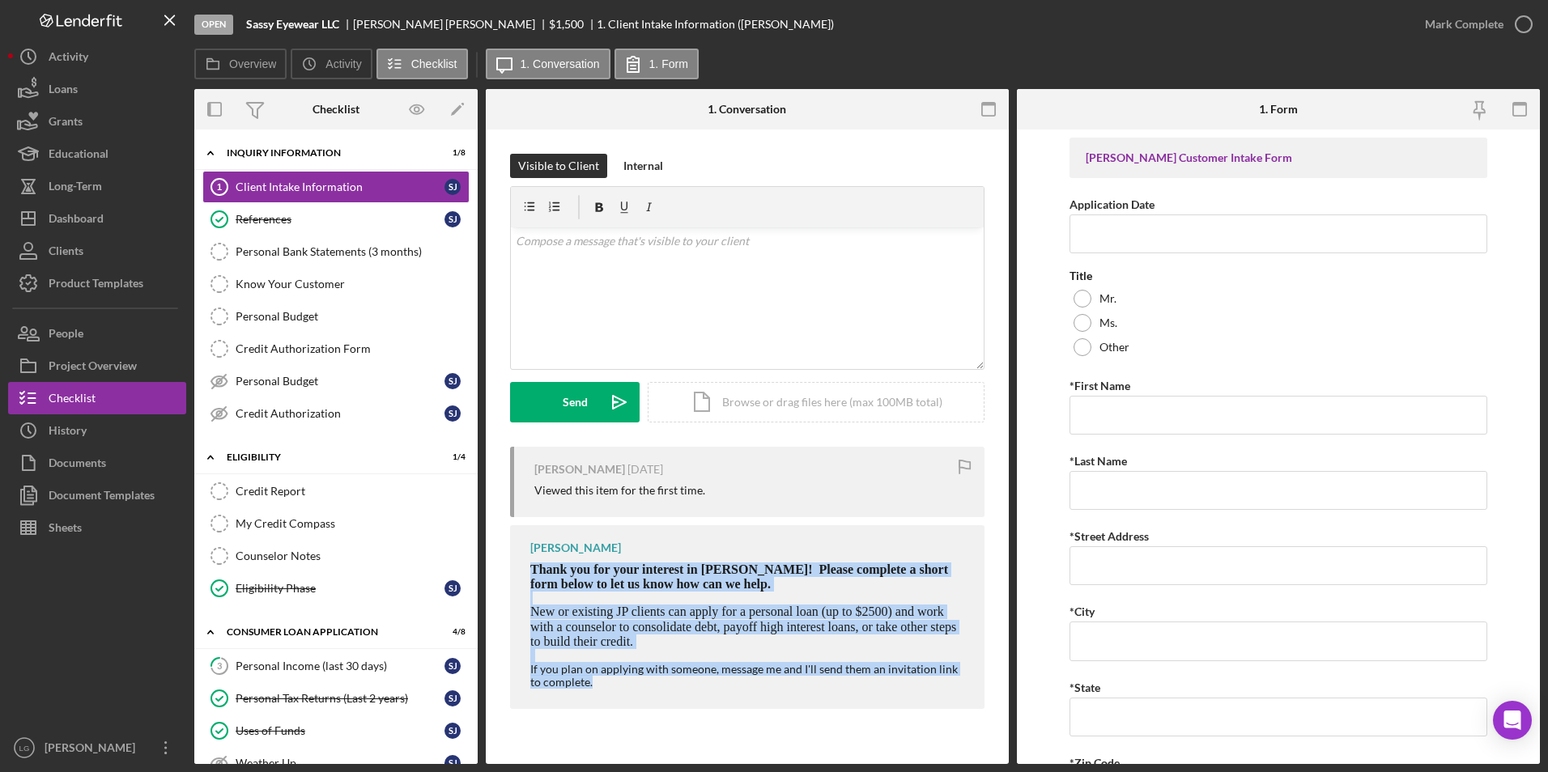
drag, startPoint x: 529, startPoint y: 567, endPoint x: 727, endPoint y: 680, distance: 227.3
click at [727, 680] on div "LaTrisha Gandy Thank you for your interest in Justine PETERSEN! Please complete…" at bounding box center [747, 617] width 474 height 184
drag, startPoint x: 727, startPoint y: 680, endPoint x: 710, endPoint y: 592, distance: 89.9
copy div "Thank you for your interest in Justine PETERSEN! Please complete a short form b…"
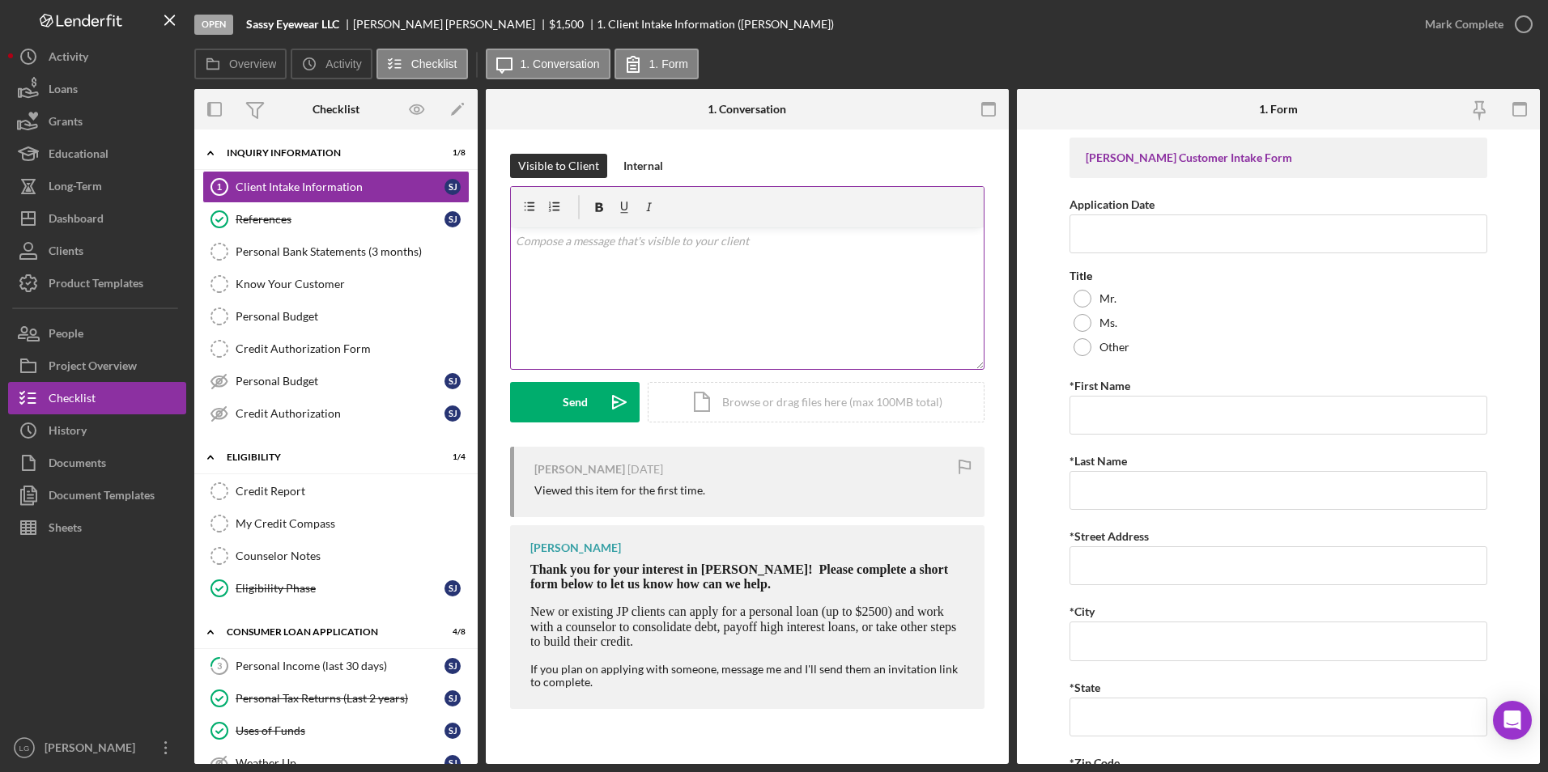
drag, startPoint x: 703, startPoint y: 300, endPoint x: 712, endPoint y: 298, distance: 8.5
click at [712, 298] on div "v Color teal Color pink Remove color Add row above Add row below Add column bef…" at bounding box center [747, 298] width 473 height 142
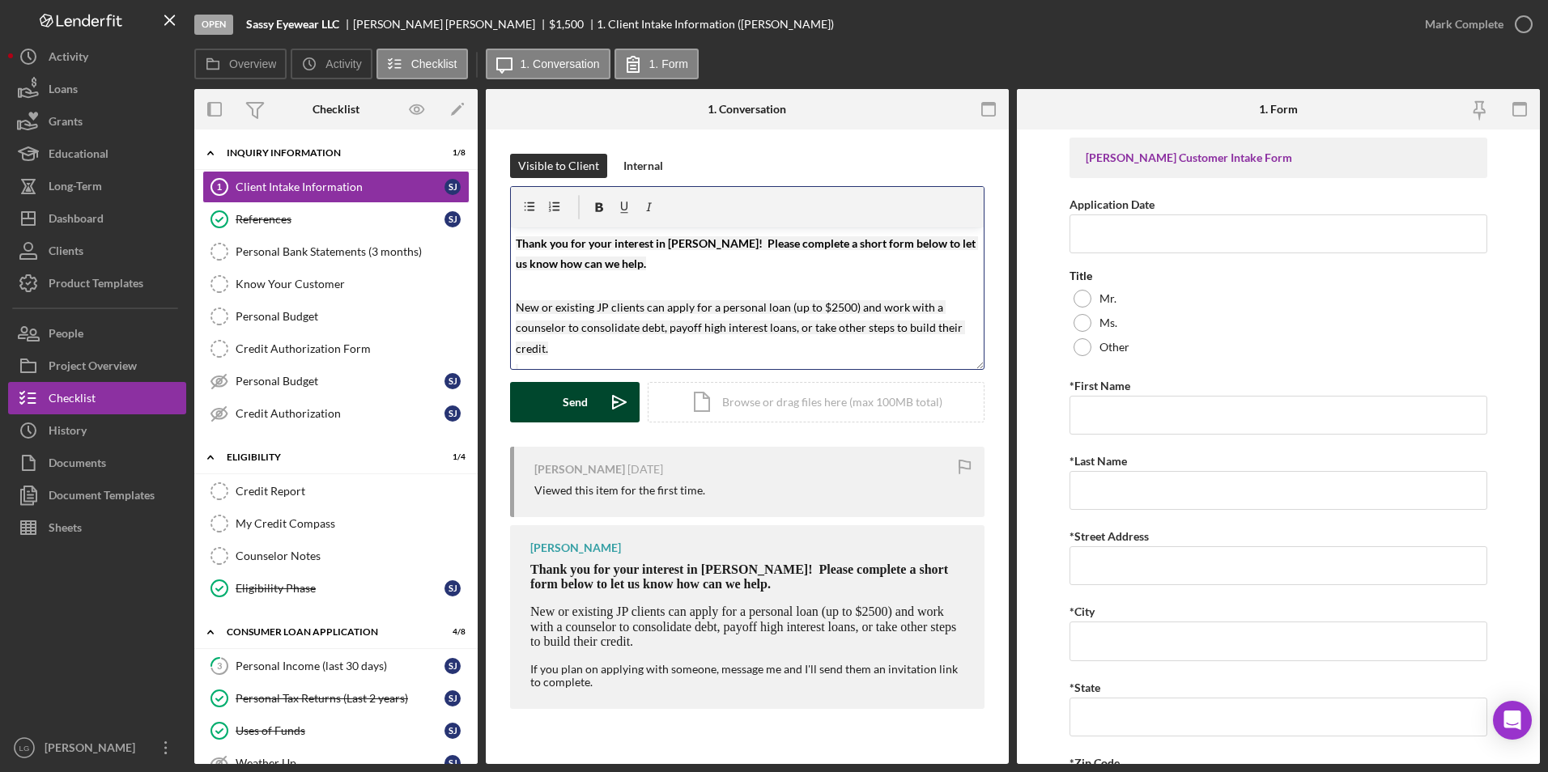
scroll to position [54, 0]
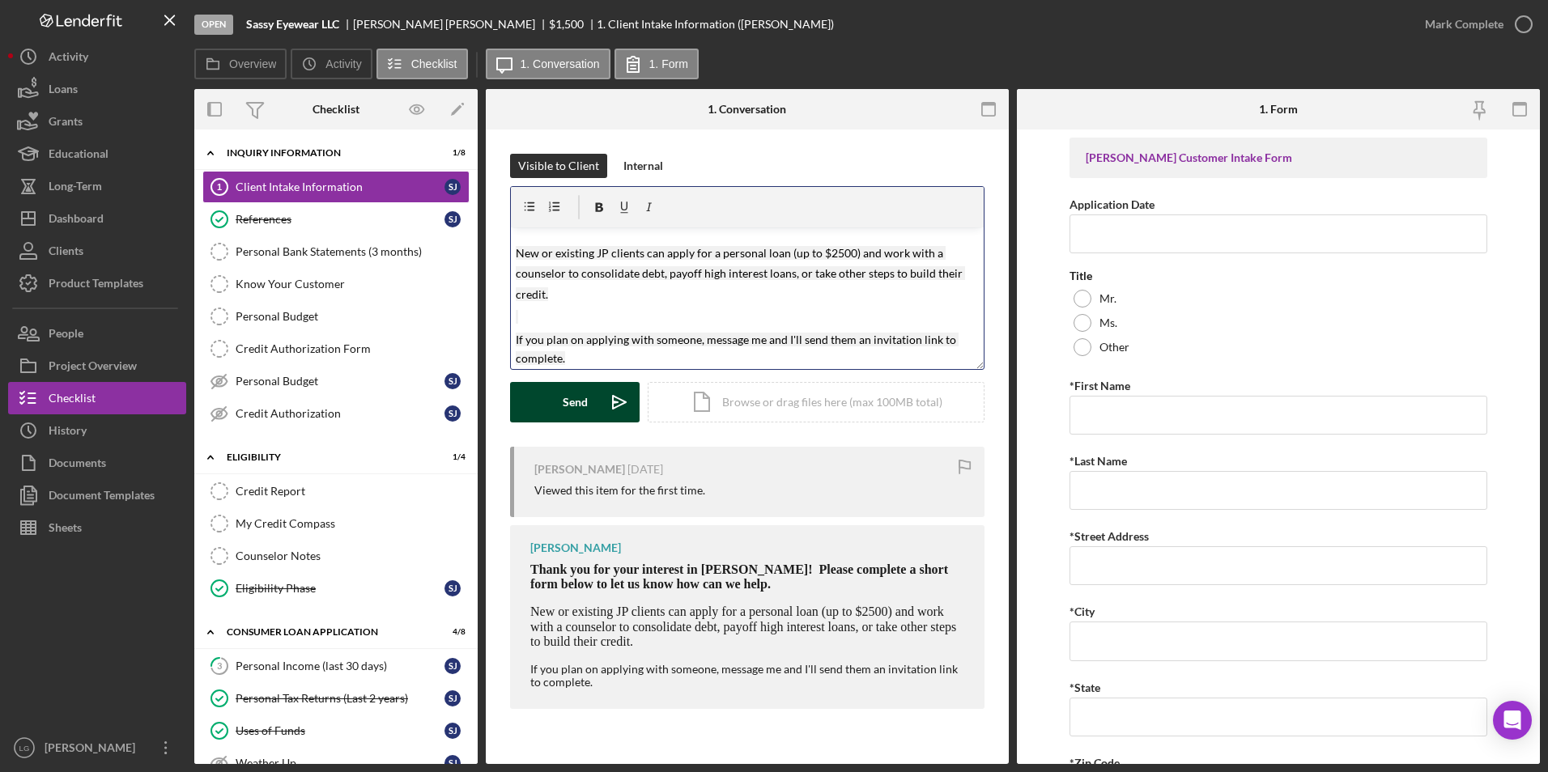
click at [583, 408] on div "Send" at bounding box center [575, 402] width 25 height 40
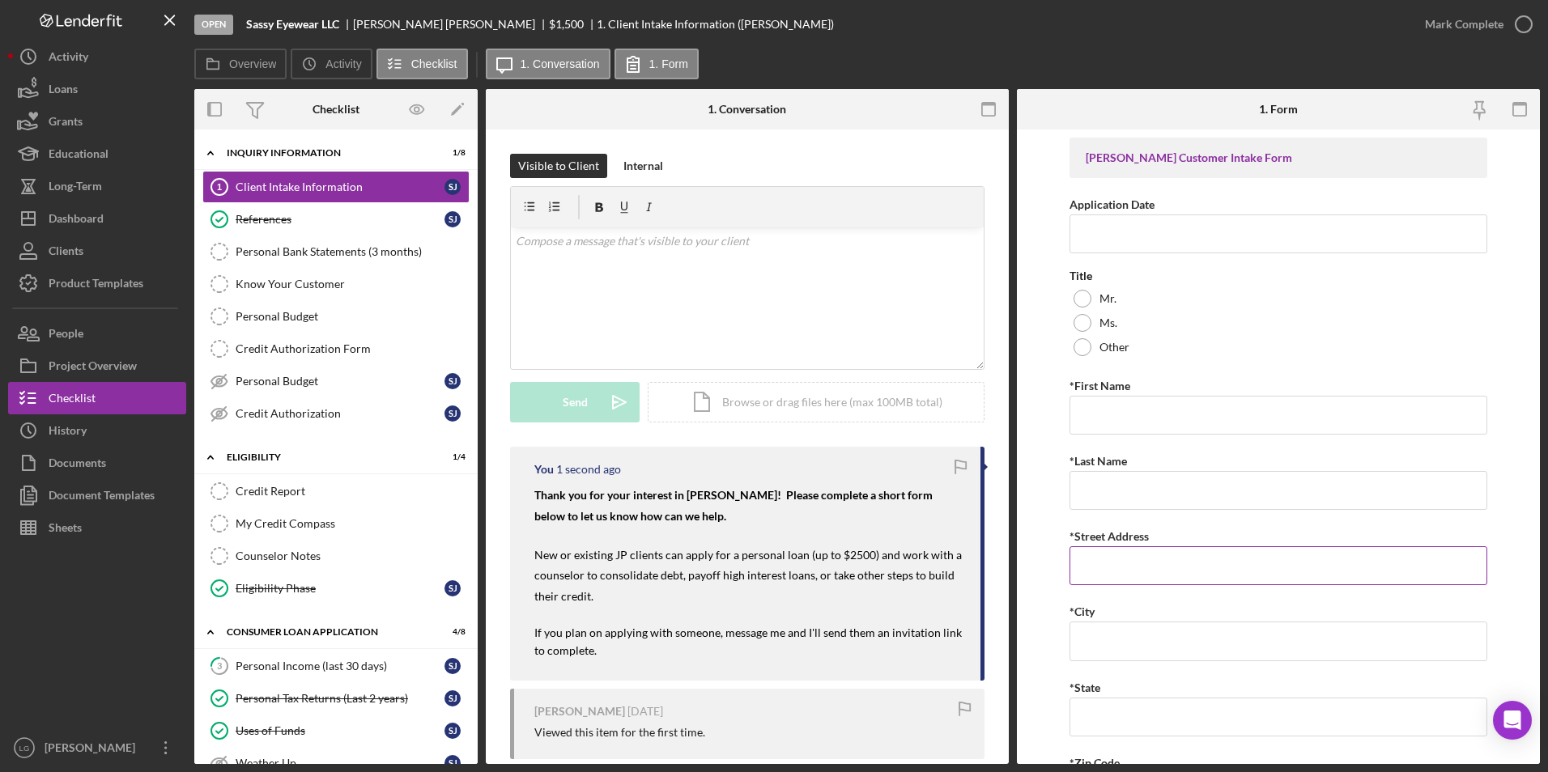
scroll to position [0, 0]
click at [54, 213] on div "Dashboard" at bounding box center [76, 220] width 55 height 36
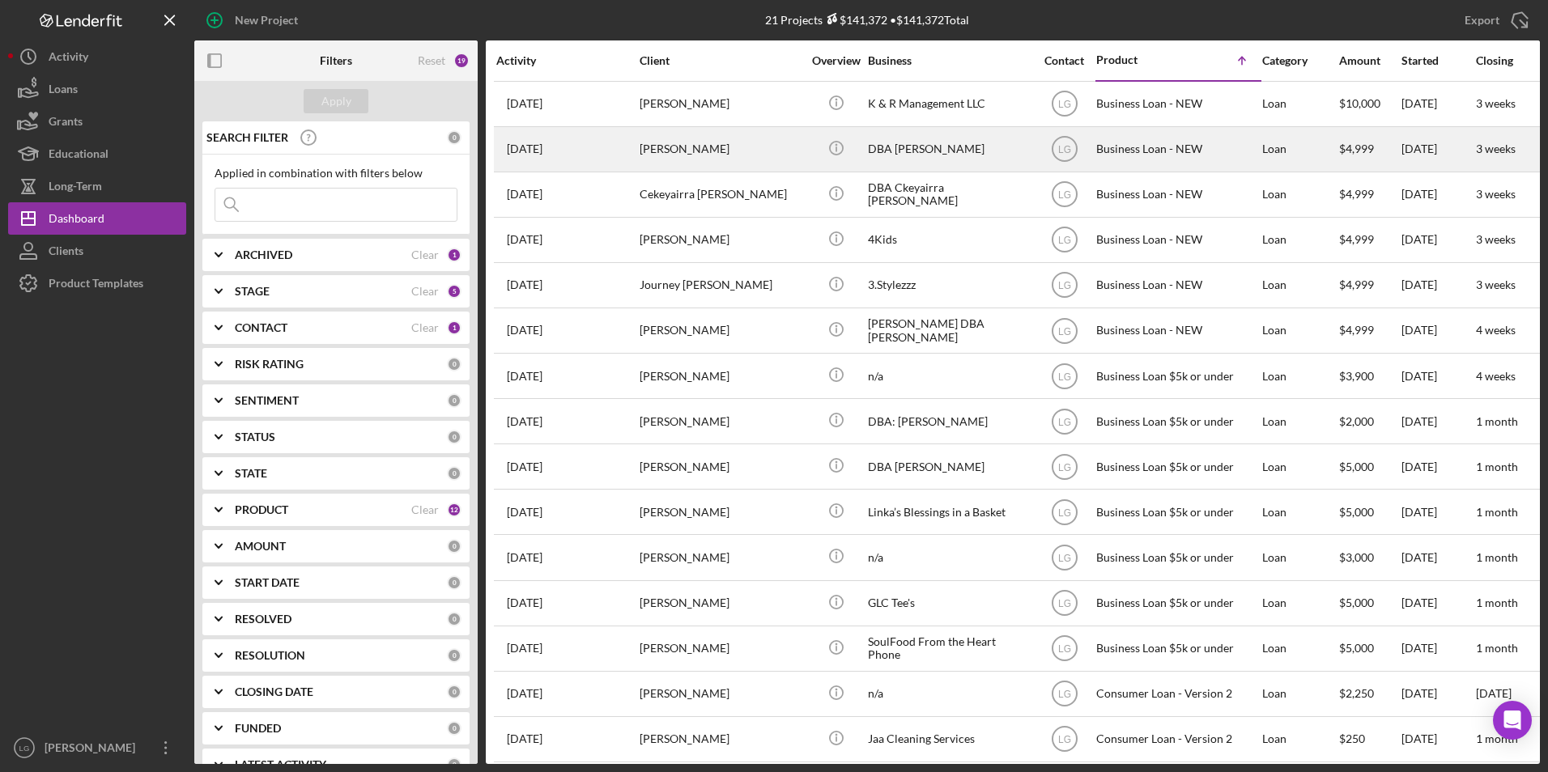
click at [698, 147] on div "[PERSON_NAME]" at bounding box center [721, 149] width 162 height 43
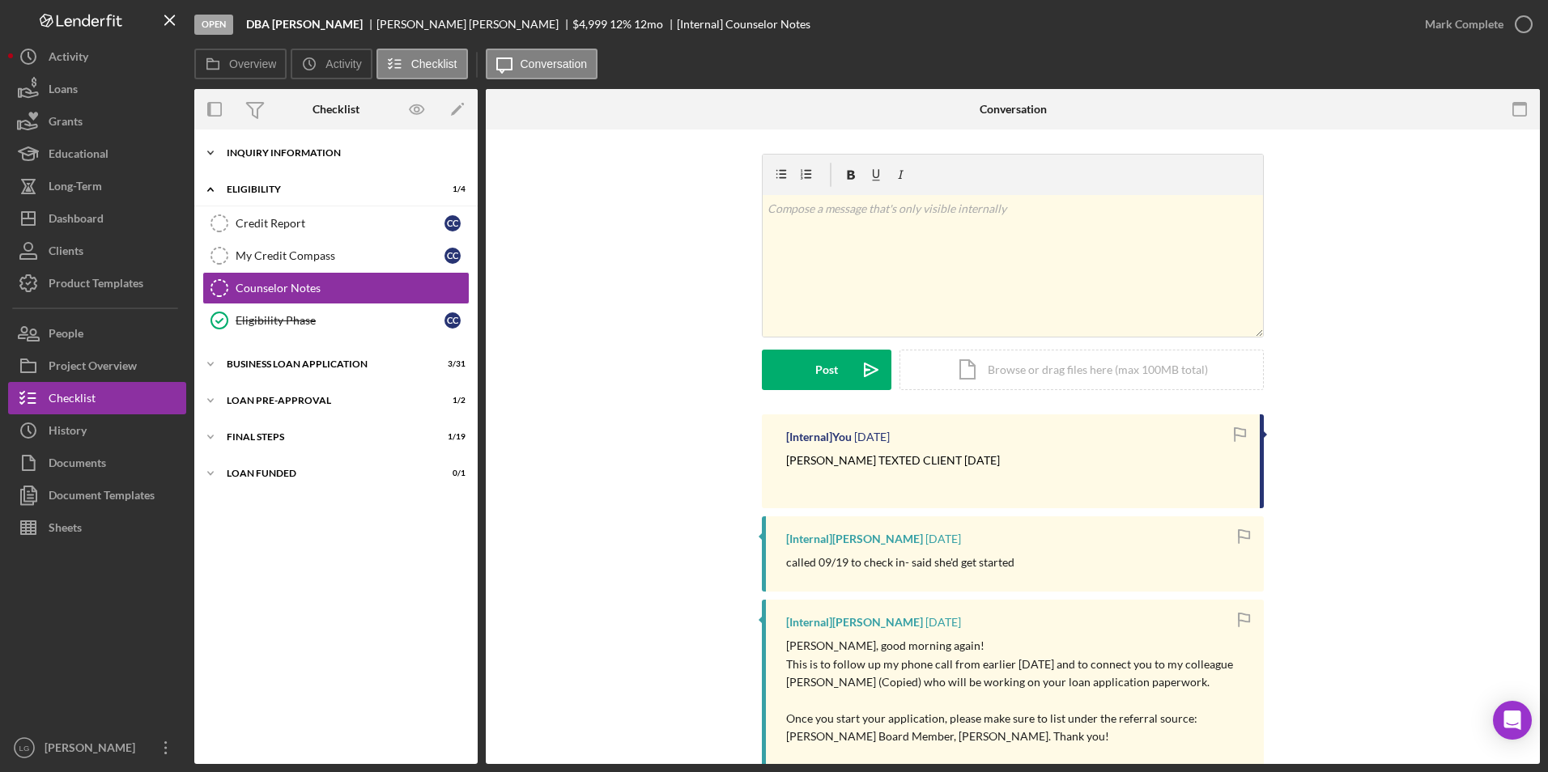
click at [249, 151] on div "INQUIRY INFORMATION" at bounding box center [342, 153] width 231 height 10
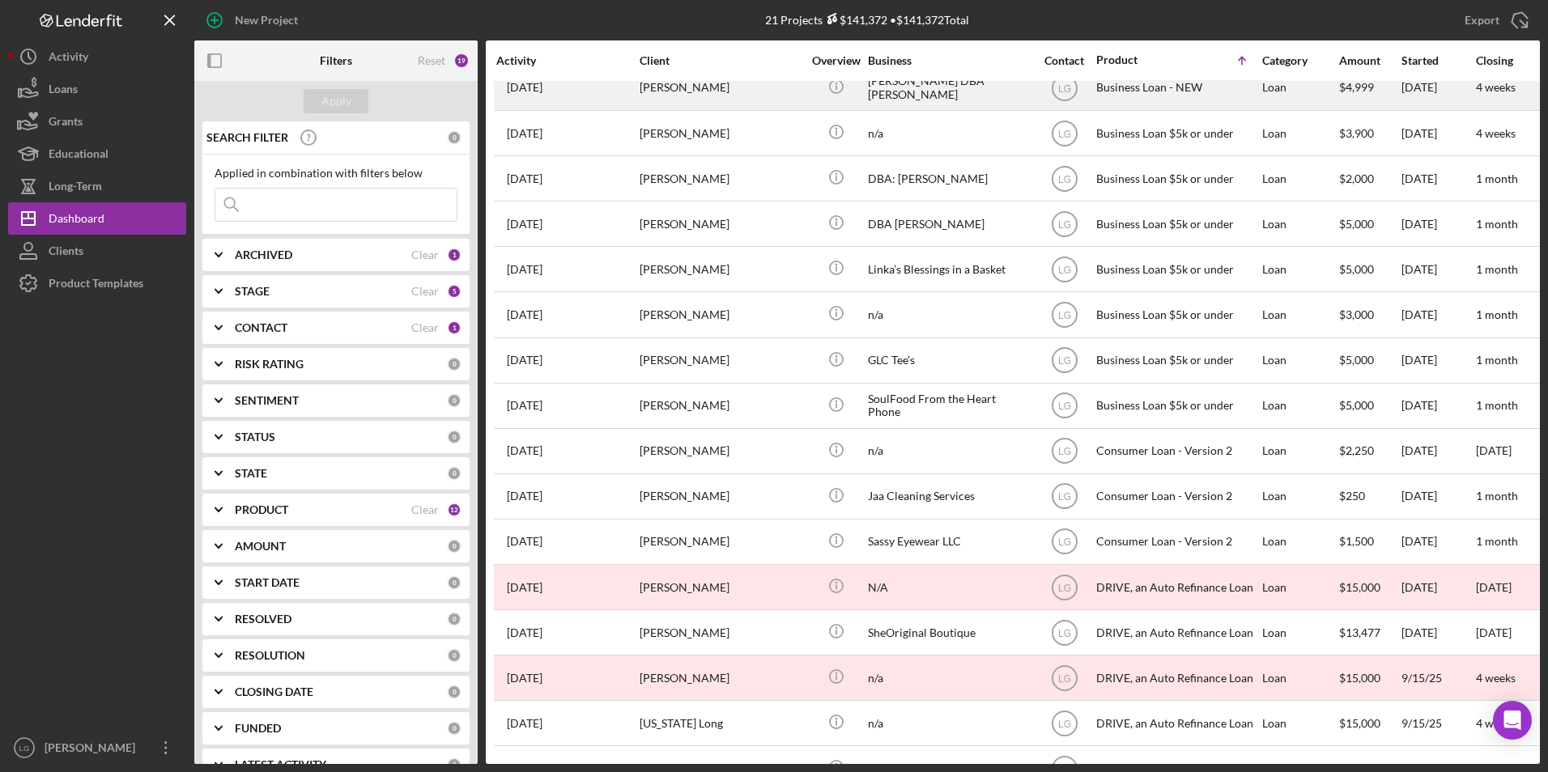
scroll to position [291, 0]
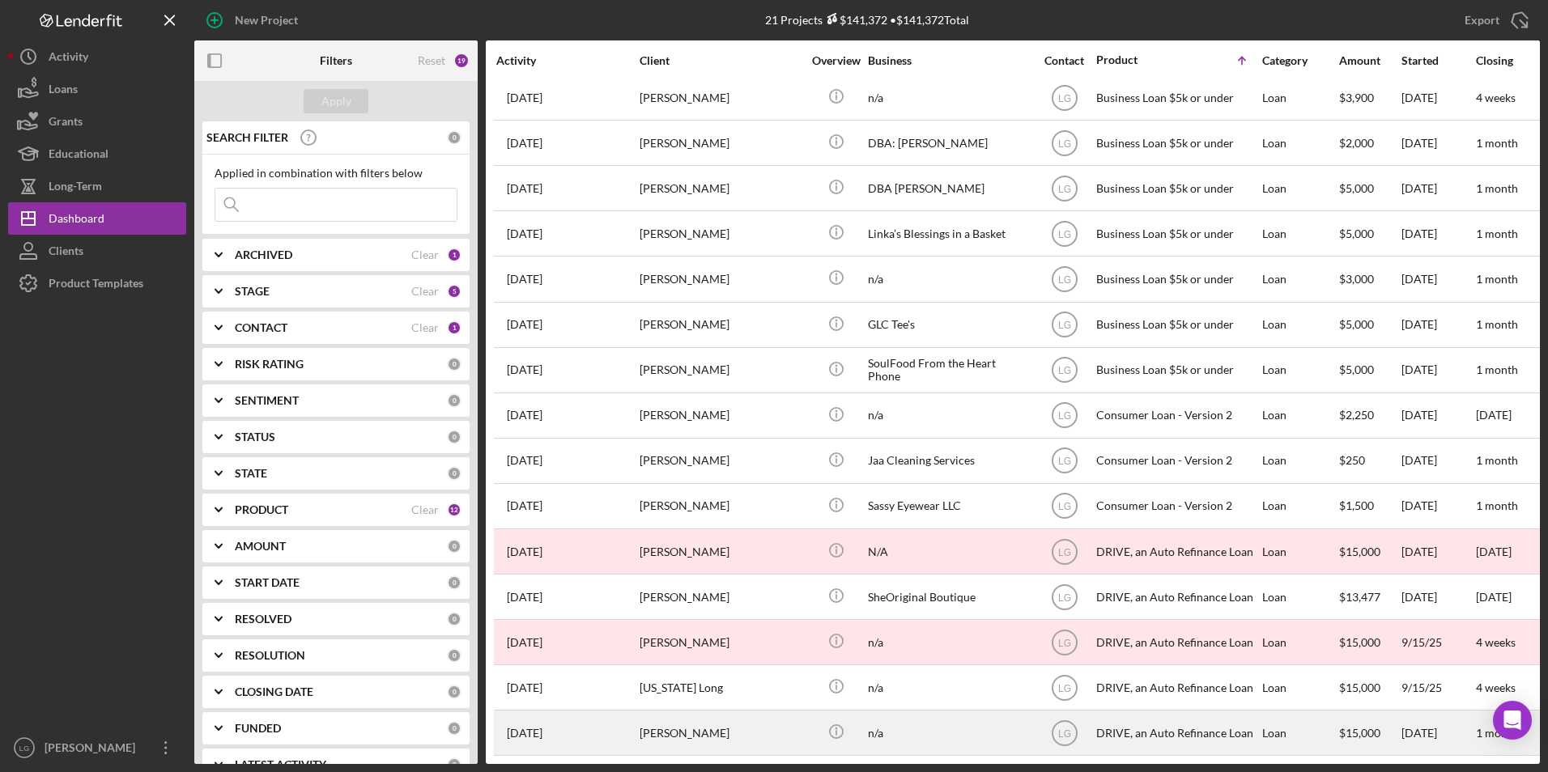
click at [661, 712] on div "[PERSON_NAME]" at bounding box center [721, 733] width 162 height 43
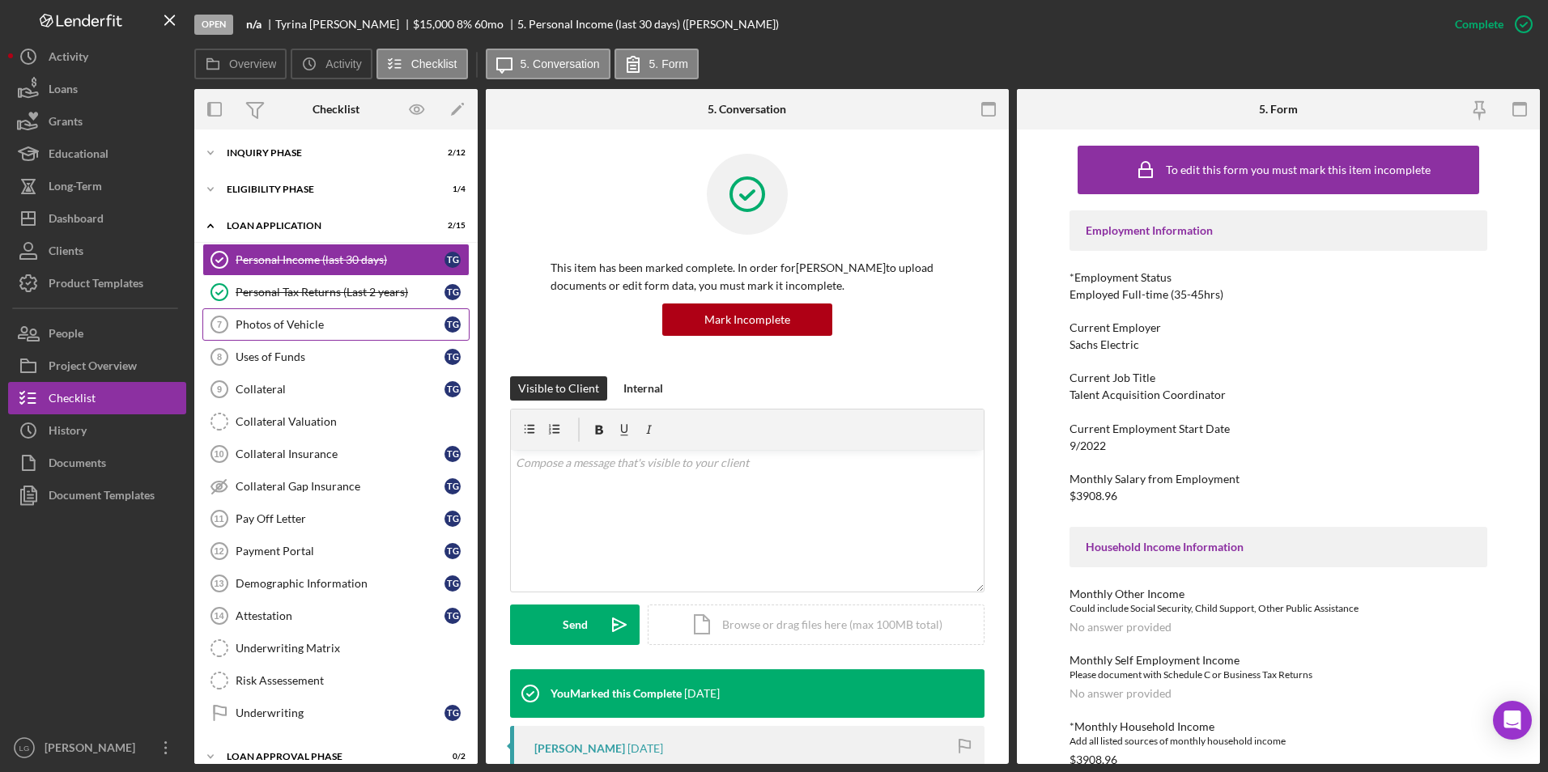
click at [287, 318] on div "Photos of Vehicle" at bounding box center [340, 324] width 209 height 13
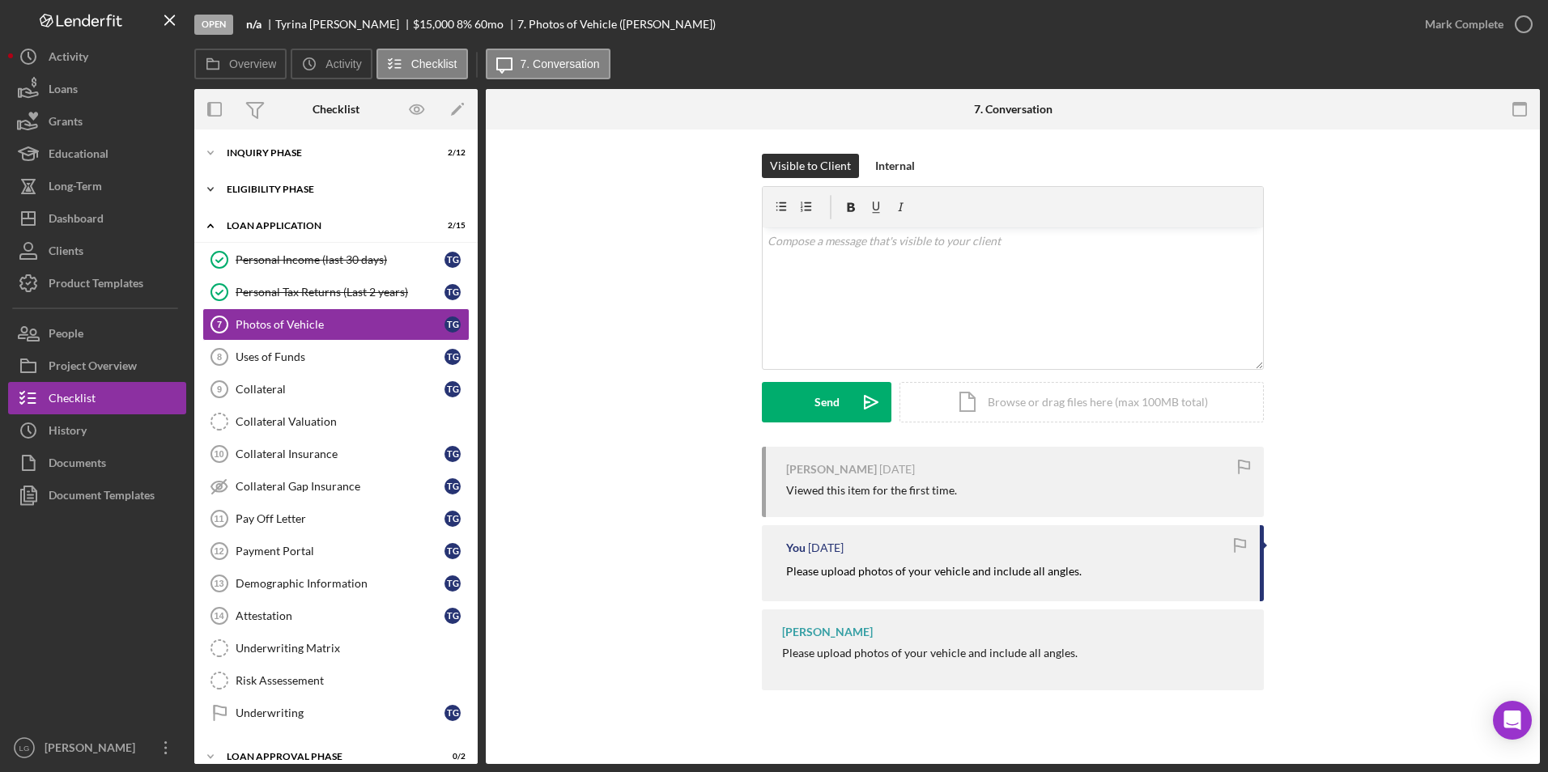
click at [287, 190] on div "Eligibility Phase" at bounding box center [342, 190] width 231 height 10
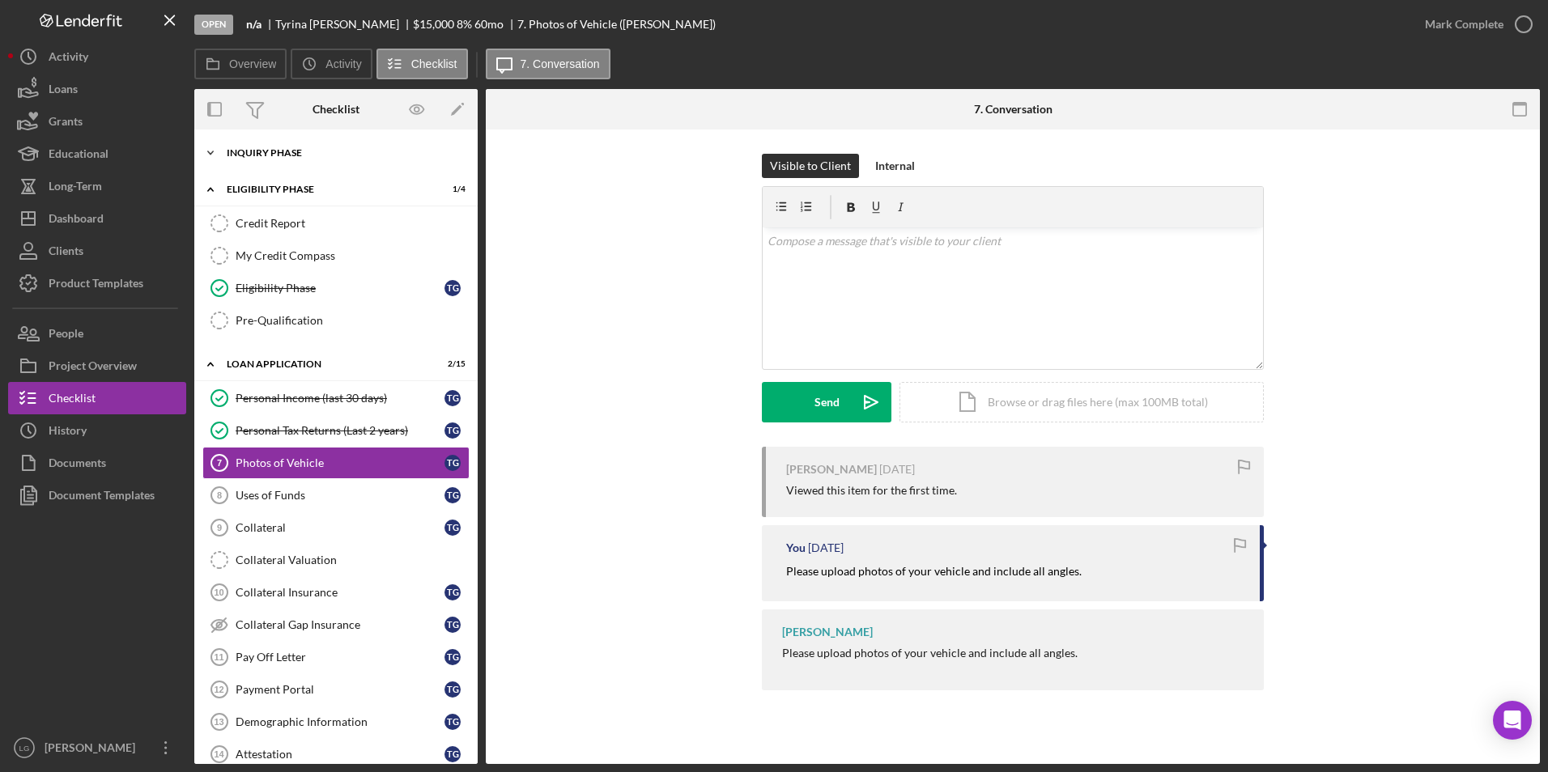
click at [285, 138] on div "Icon/Expander Inquiry Phase 2 / 12" at bounding box center [335, 153] width 283 height 32
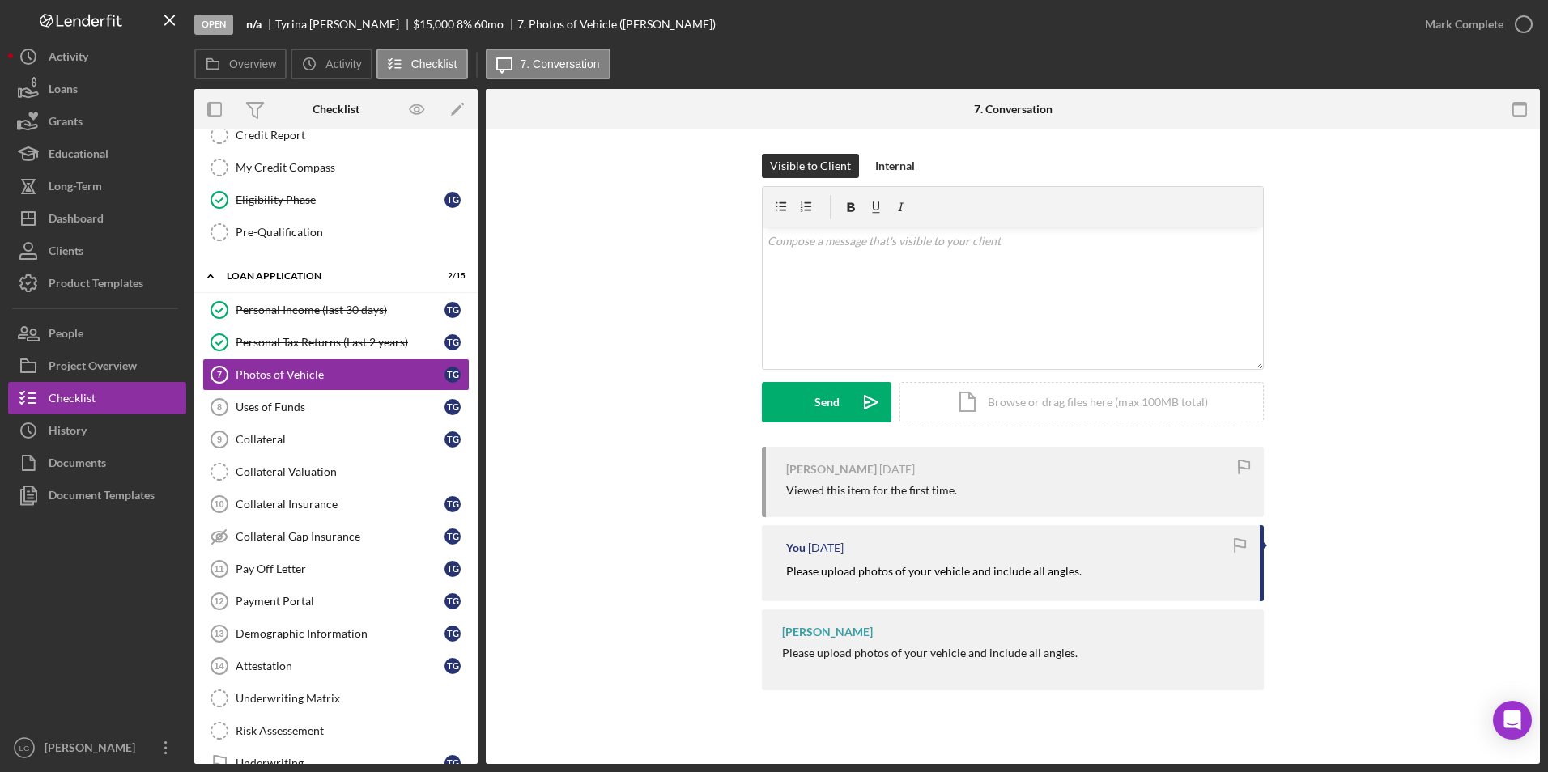
scroll to position [627, 0]
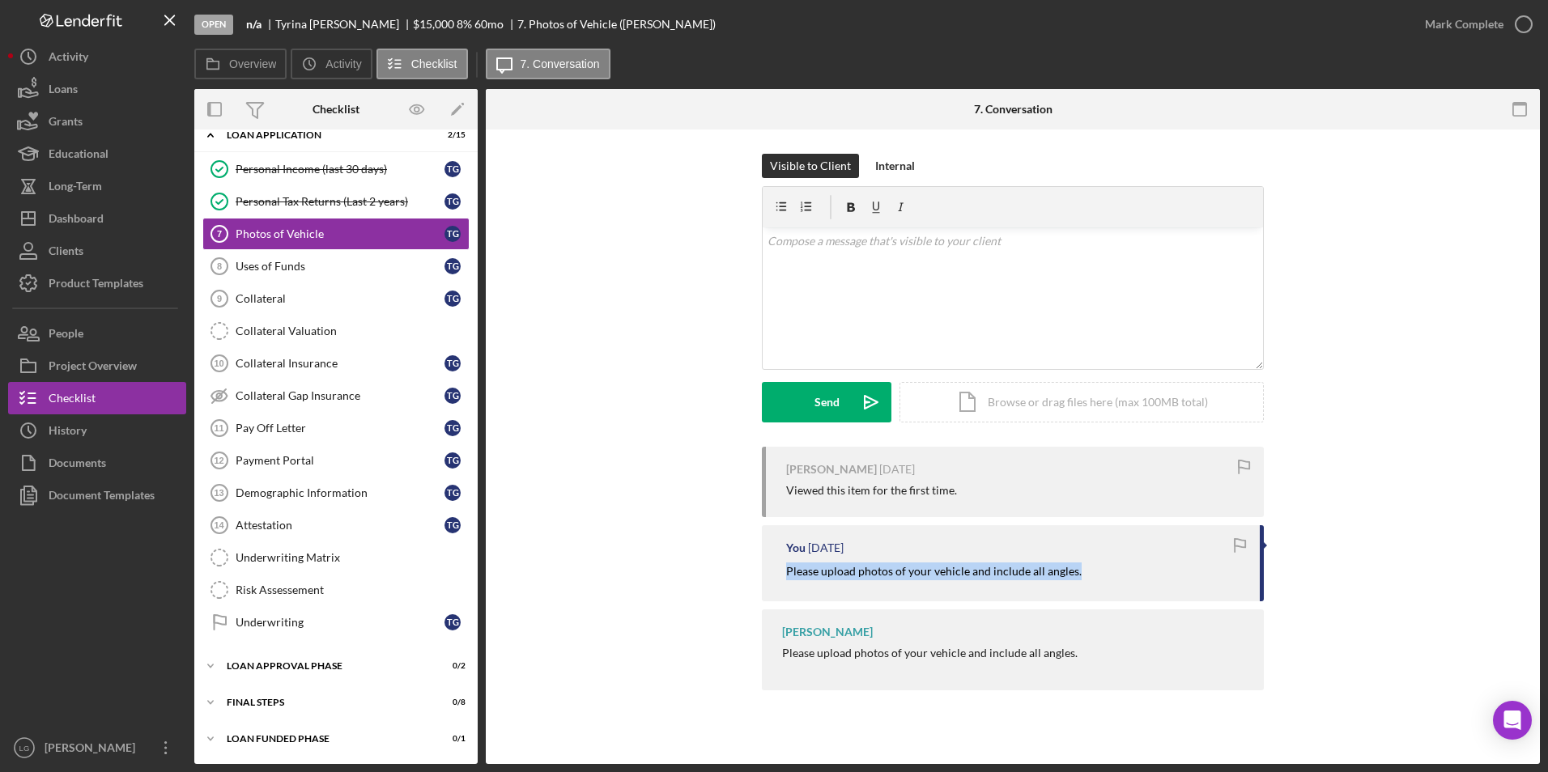
drag, startPoint x: 779, startPoint y: 569, endPoint x: 1133, endPoint y: 585, distance: 354.9
click at [1133, 585] on div "You 1 week ago Please upload photos of your vehicle and include all angles." at bounding box center [1013, 562] width 502 height 75
drag, startPoint x: 1133, startPoint y: 585, endPoint x: 1052, endPoint y: 574, distance: 81.7
copy mark "Please upload photos of your vehicle and include all angles."
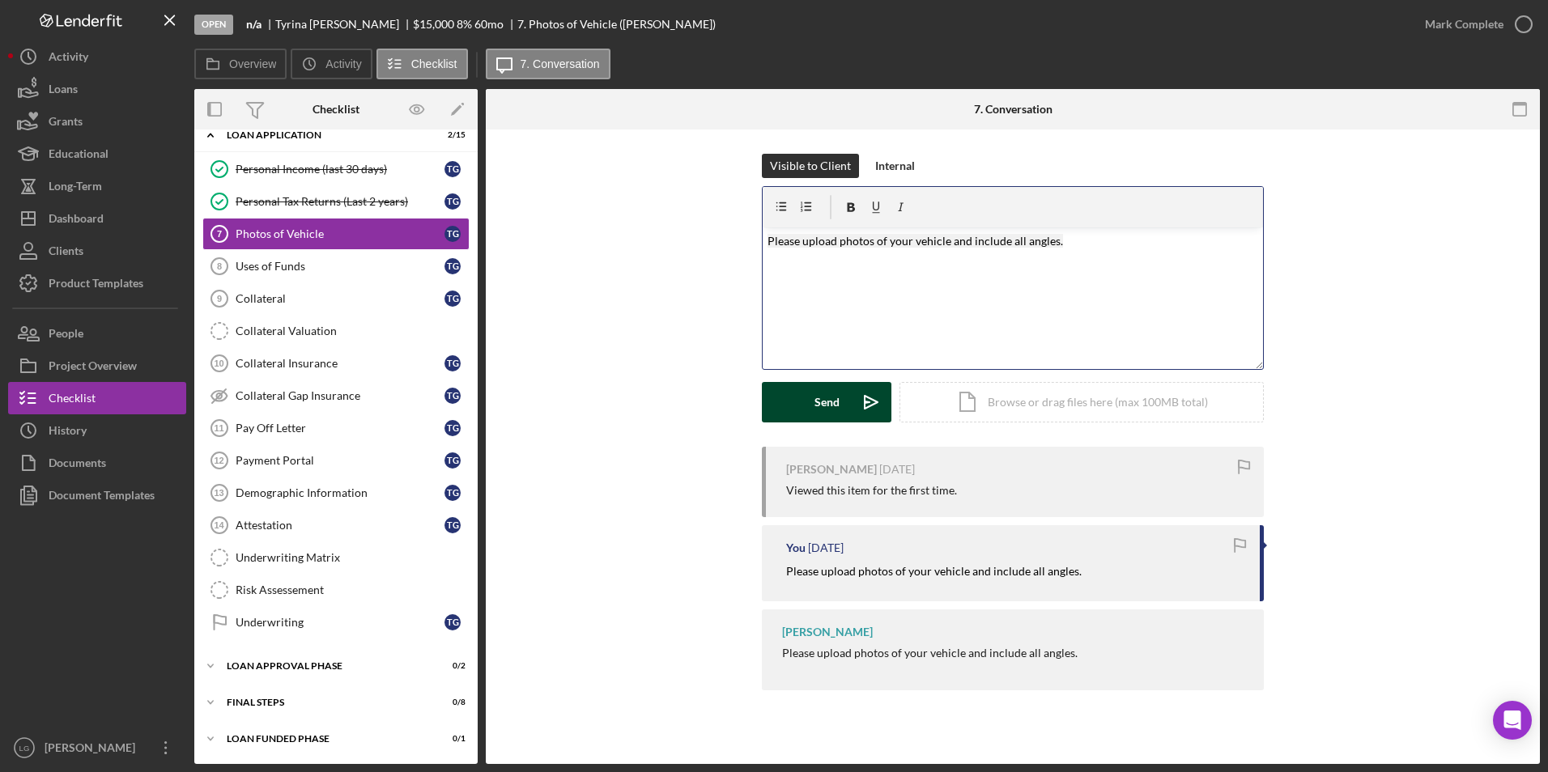
click at [850, 395] on button "Send Icon/icon-invite-send" at bounding box center [827, 402] width 130 height 40
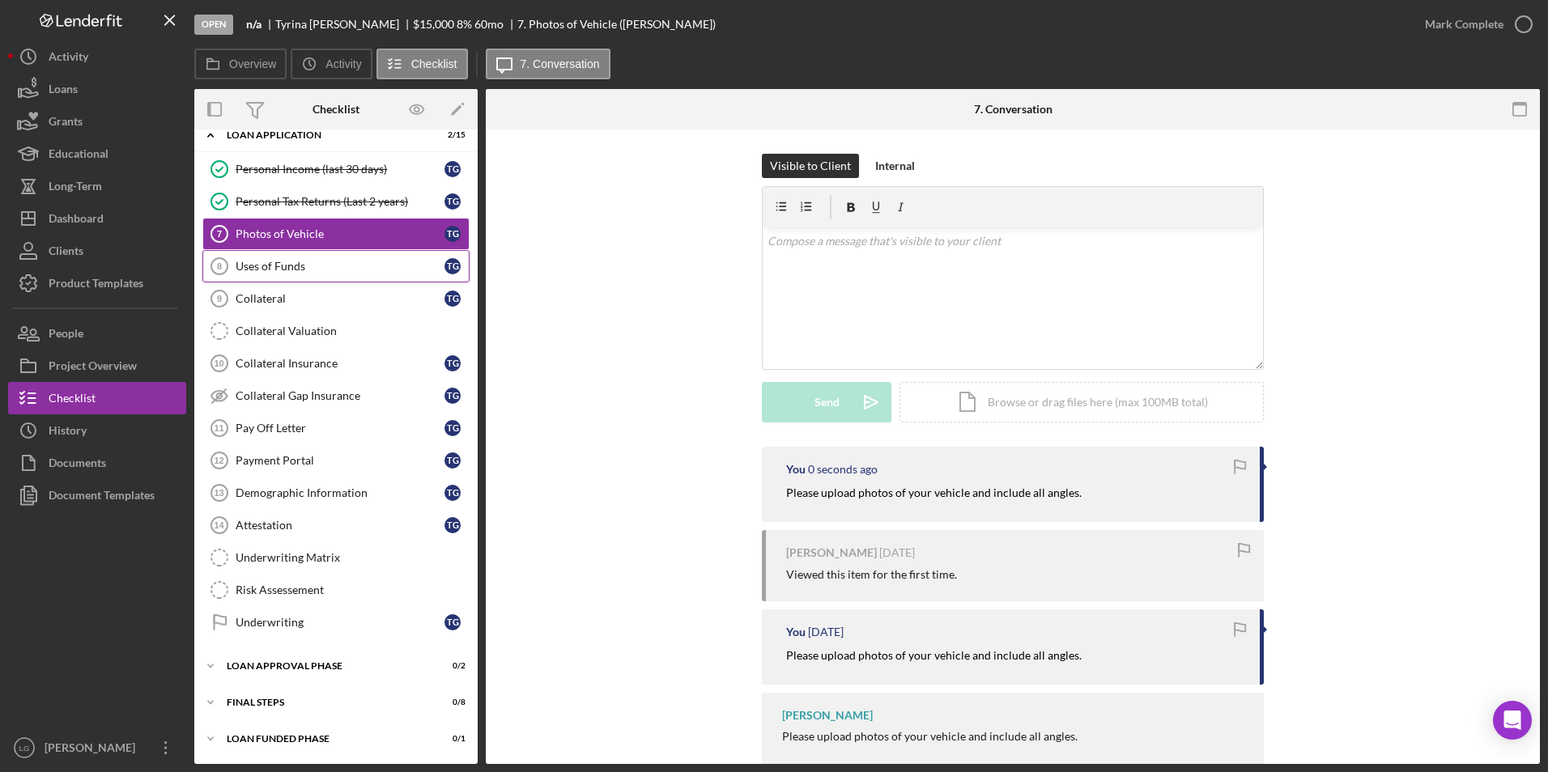
click at [291, 265] on div "Uses of Funds" at bounding box center [340, 266] width 209 height 13
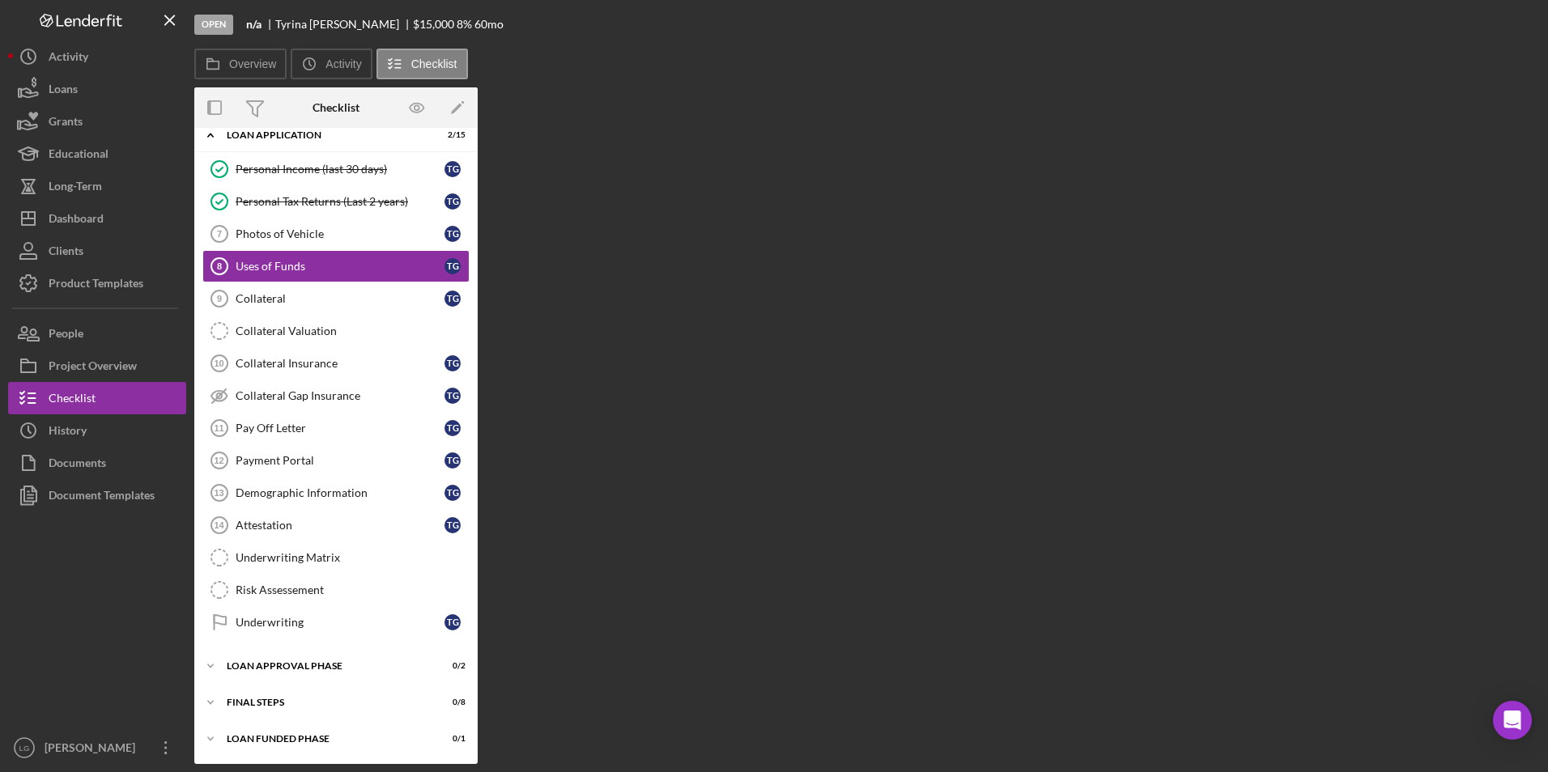
scroll to position [625, 0]
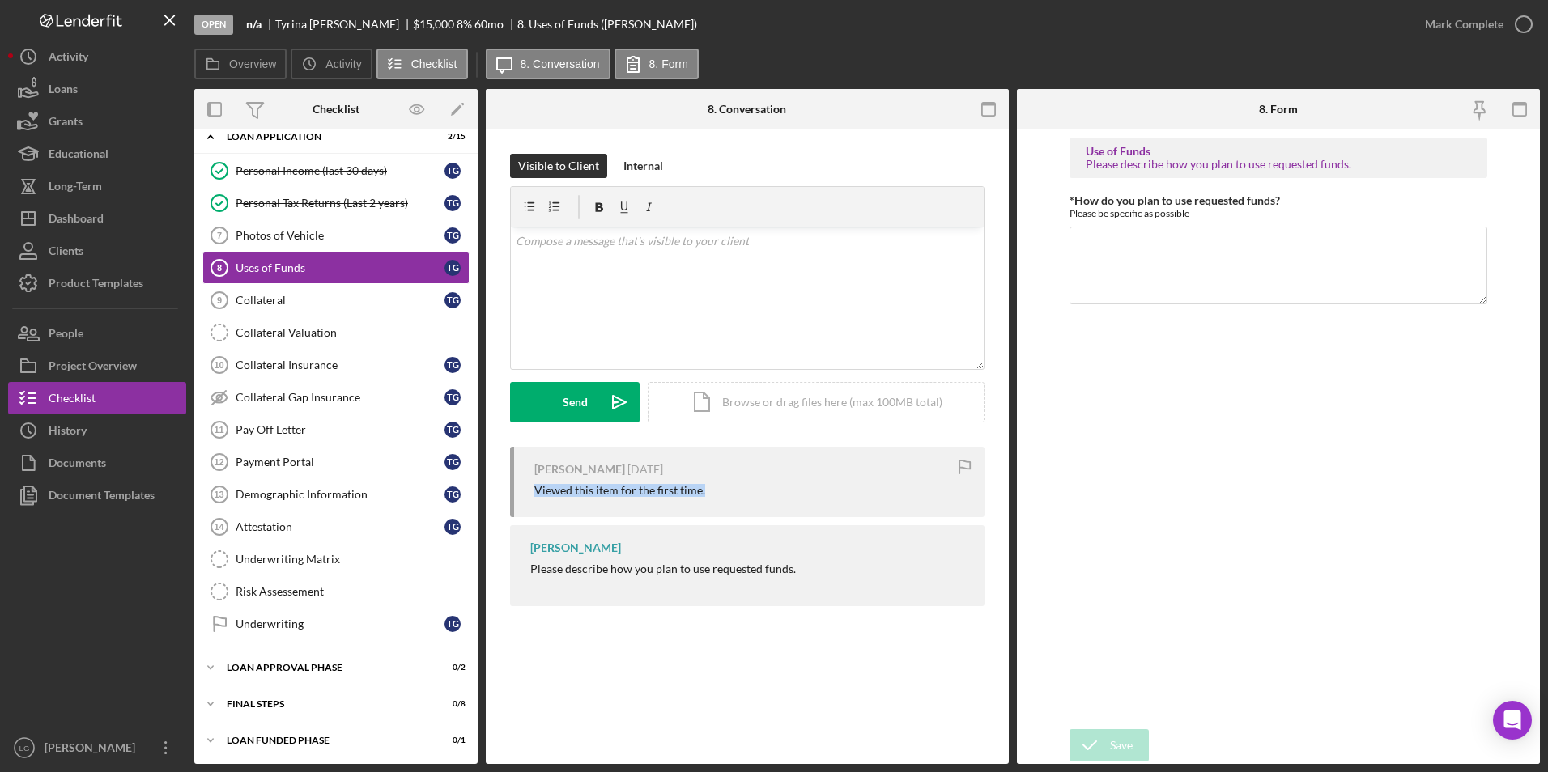
drag, startPoint x: 533, startPoint y: 495, endPoint x: 724, endPoint y: 488, distance: 191.2
click at [724, 488] on div "Tyrina Goodwin 2 days ago Viewed this item for the first time." at bounding box center [747, 482] width 474 height 70
drag, startPoint x: 724, startPoint y: 488, endPoint x: 691, endPoint y: 488, distance: 32.4
copy div "Viewed this item for the first time."
click at [710, 247] on p at bounding box center [748, 241] width 464 height 18
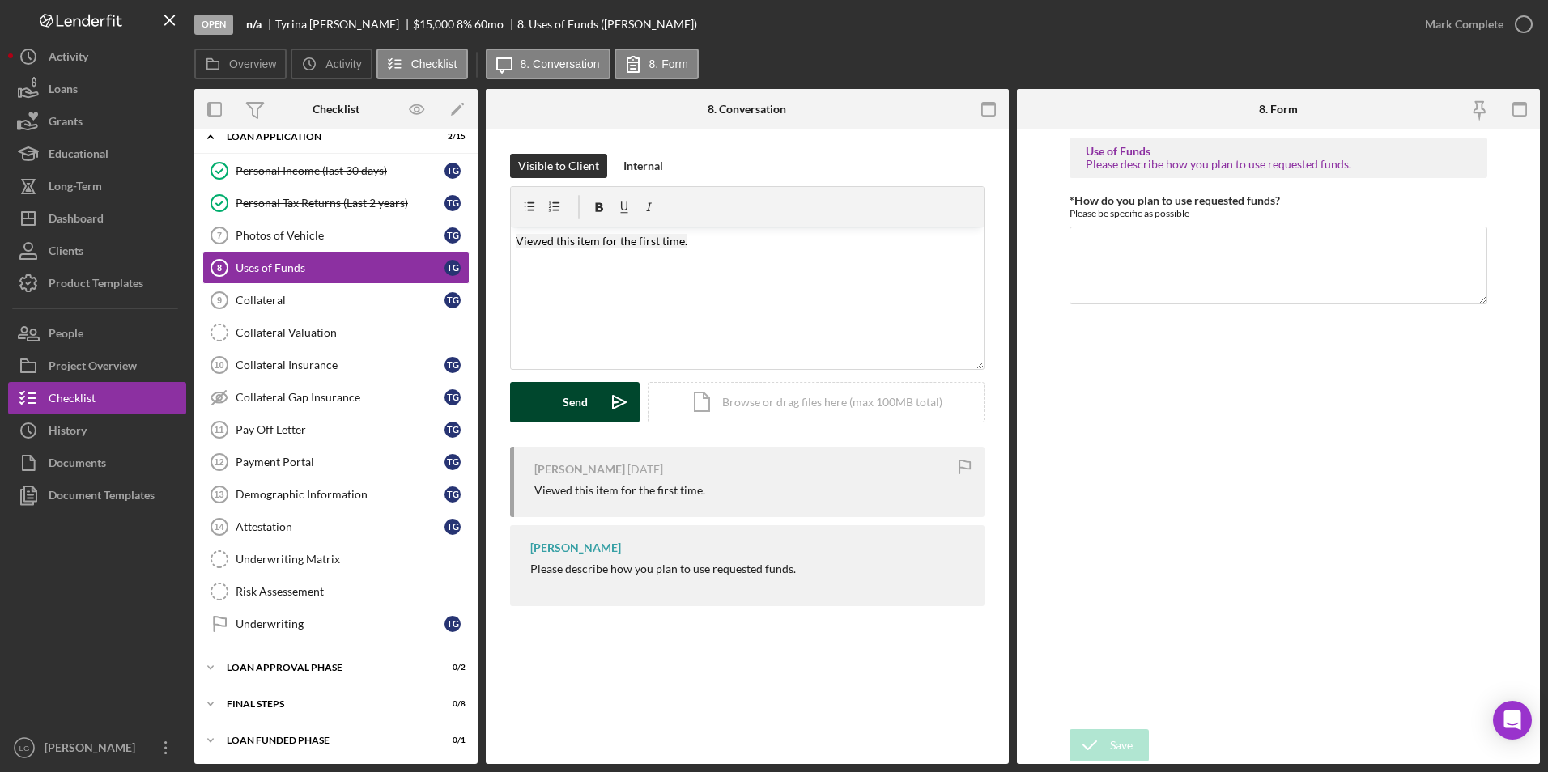
click at [570, 404] on div "Send" at bounding box center [575, 402] width 25 height 40
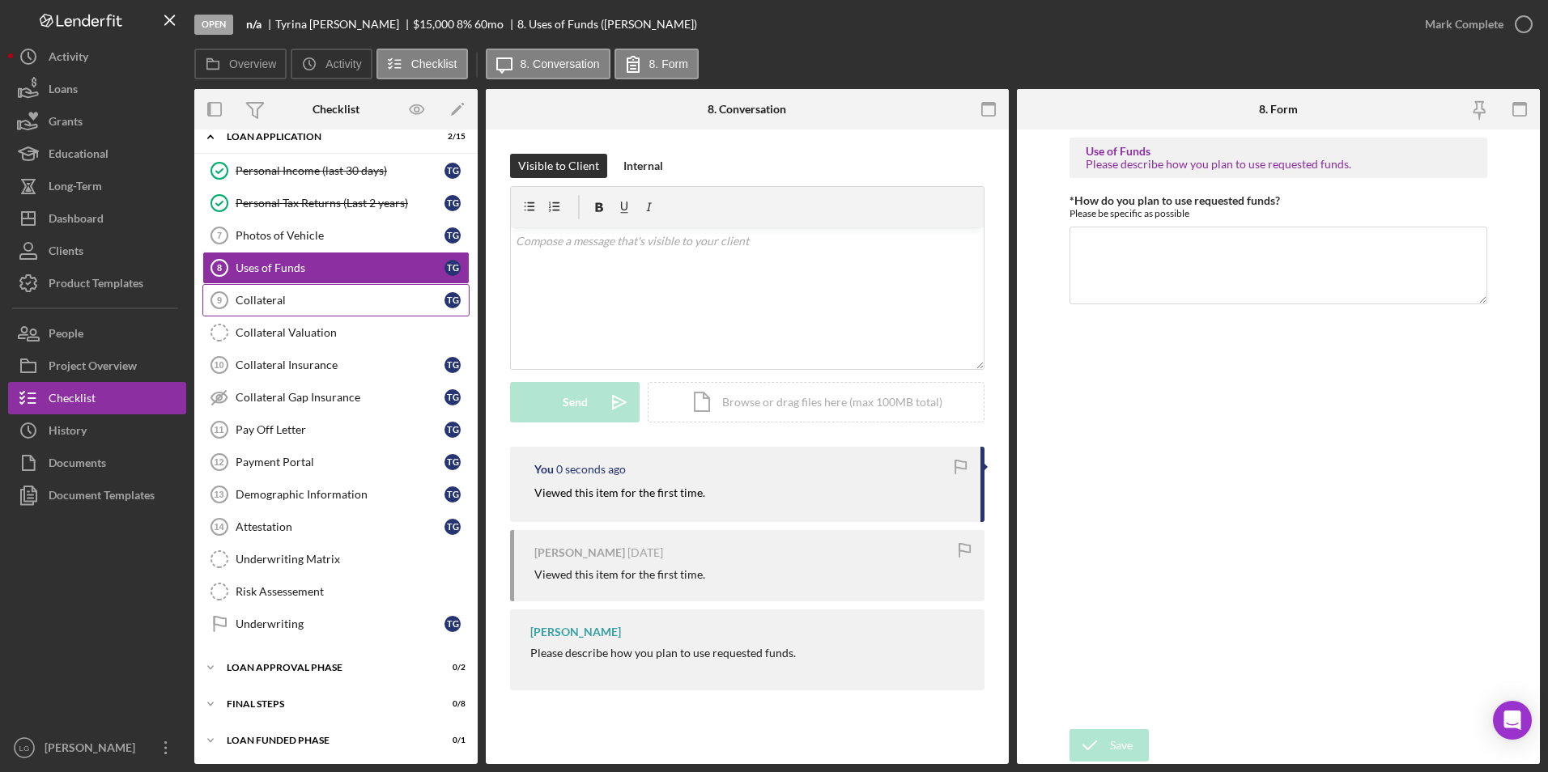
click at [330, 302] on div "Collateral" at bounding box center [340, 300] width 209 height 13
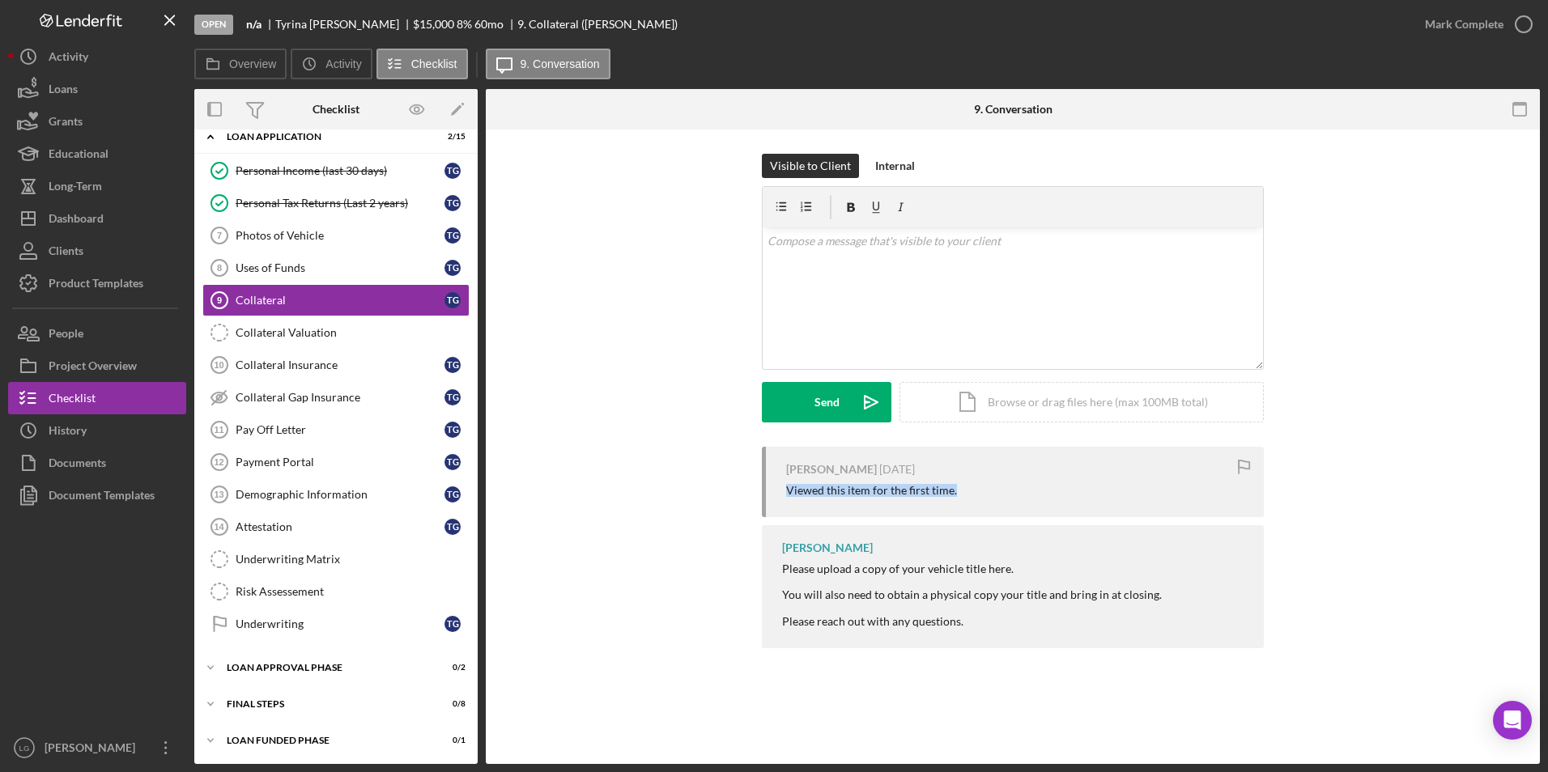
drag, startPoint x: 780, startPoint y: 490, endPoint x: 1040, endPoint y: 508, distance: 261.3
click at [1040, 508] on div "Tyrina Goodwin 1 week ago Viewed this item for the first time." at bounding box center [1013, 482] width 502 height 70
drag, startPoint x: 1040, startPoint y: 508, endPoint x: 926, endPoint y: 488, distance: 115.9
copy div "Viewed this item for the first time."
click at [902, 257] on div "v Color teal Color pink Remove color Add row above Add row below Add column bef…" at bounding box center [1013, 298] width 500 height 142
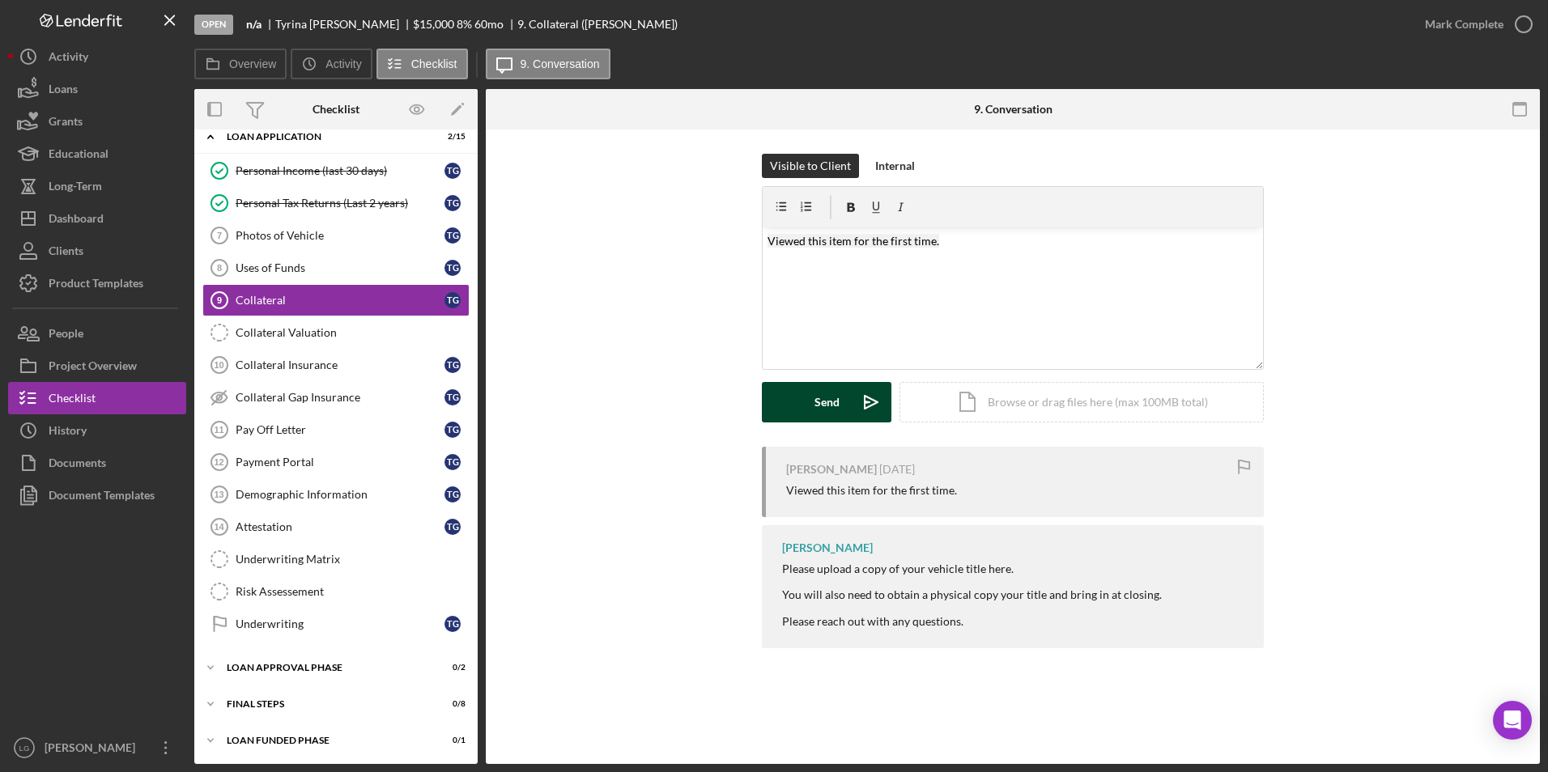
click at [857, 397] on icon "Icon/icon-invite-send" at bounding box center [871, 402] width 40 height 40
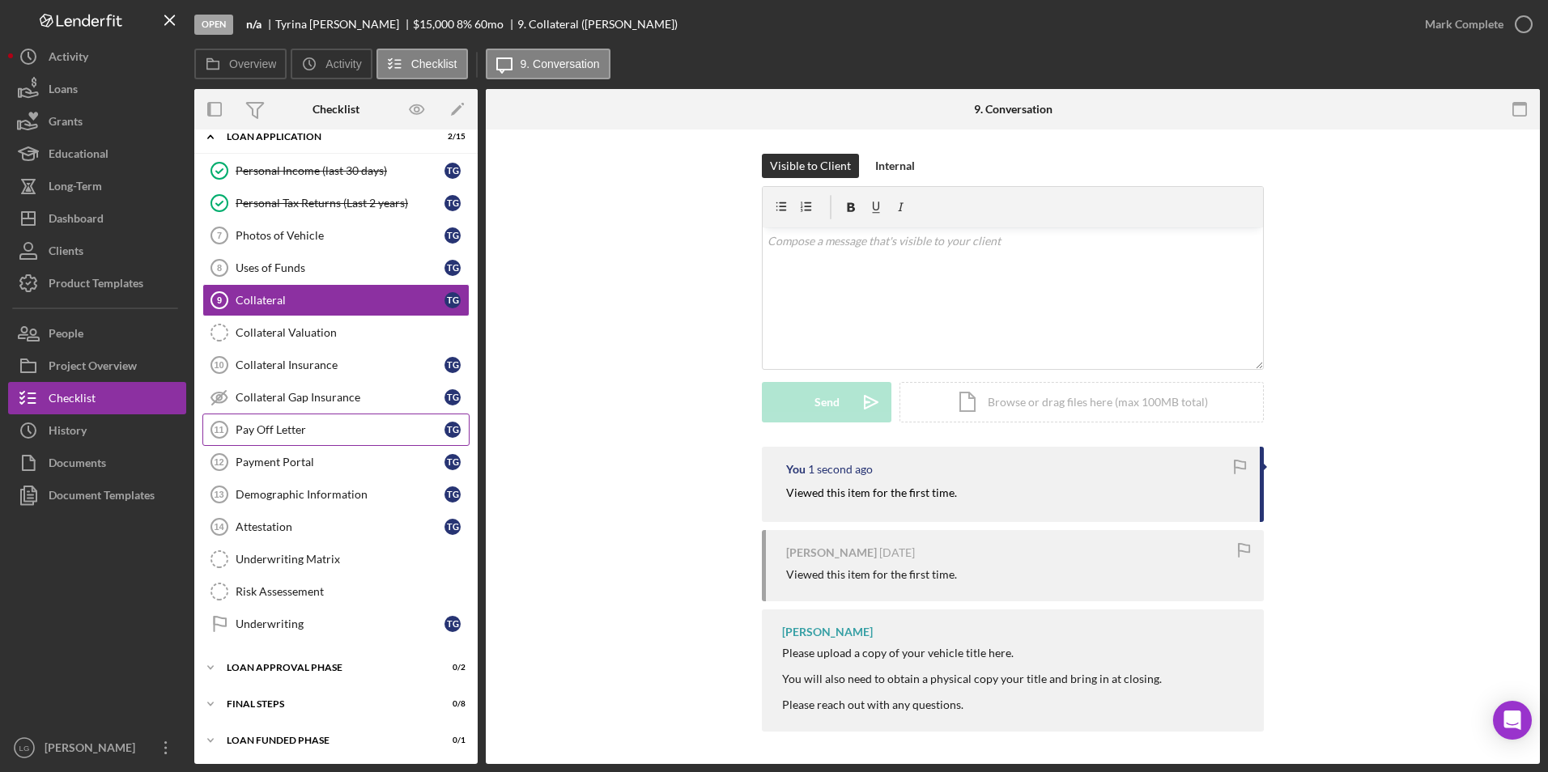
drag, startPoint x: 272, startPoint y: 431, endPoint x: 285, endPoint y: 436, distance: 13.8
click at [273, 431] on div "Pay Off Letter" at bounding box center [340, 429] width 209 height 13
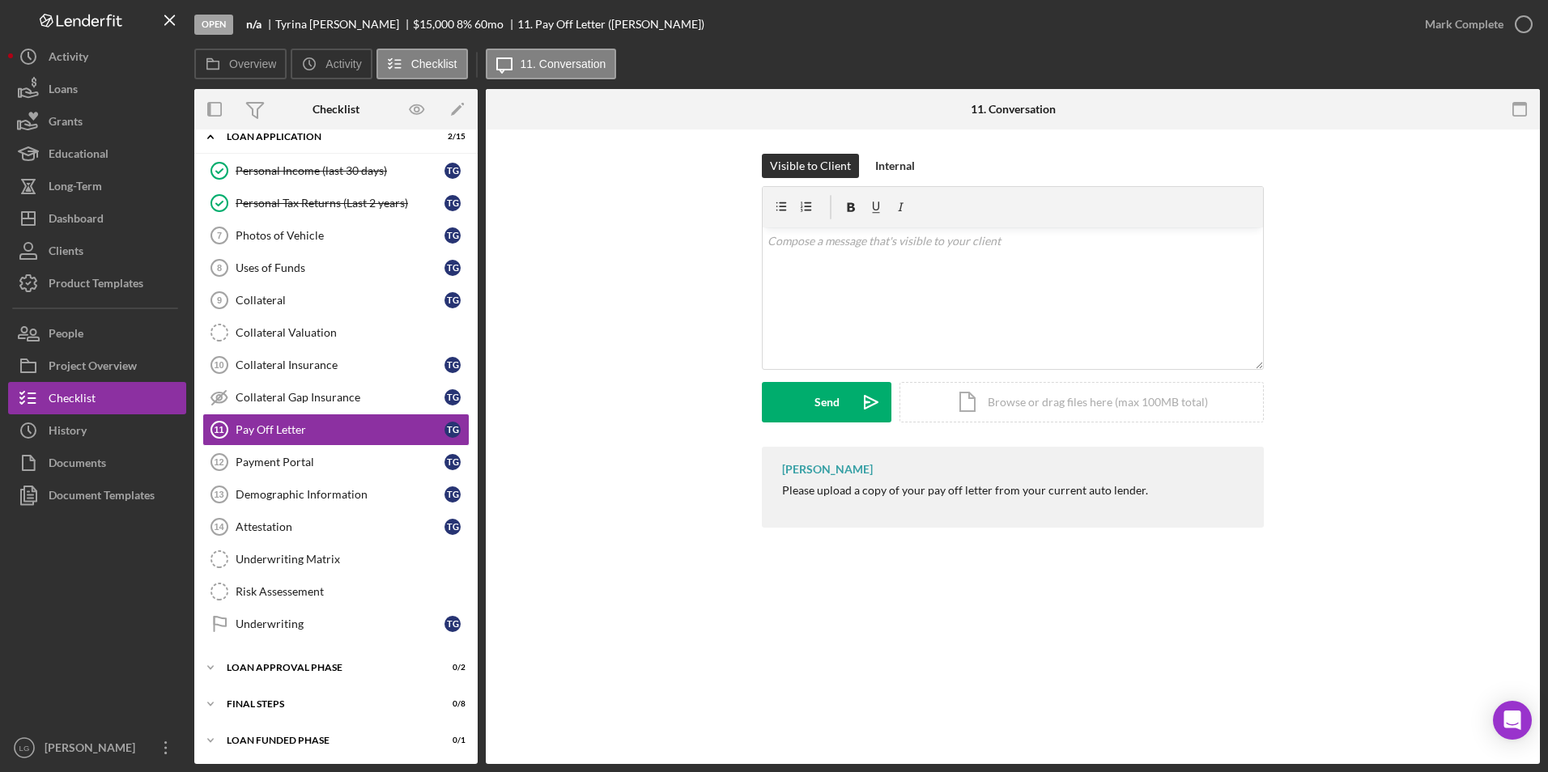
drag, startPoint x: 773, startPoint y: 482, endPoint x: 1233, endPoint y: 491, distance: 459.9
click at [1233, 491] on div "LaTrisha Gandy Please upload a copy of your pay off letter from your current au…" at bounding box center [1013, 487] width 502 height 81
drag, startPoint x: 1233, startPoint y: 491, endPoint x: 1112, endPoint y: 487, distance: 120.7
copy div "Please upload a copy of your pay off letter from your current auto lender."
click at [968, 271] on div "v Color teal Color pink Remove color Add row above Add row below Add column bef…" at bounding box center [1013, 298] width 500 height 142
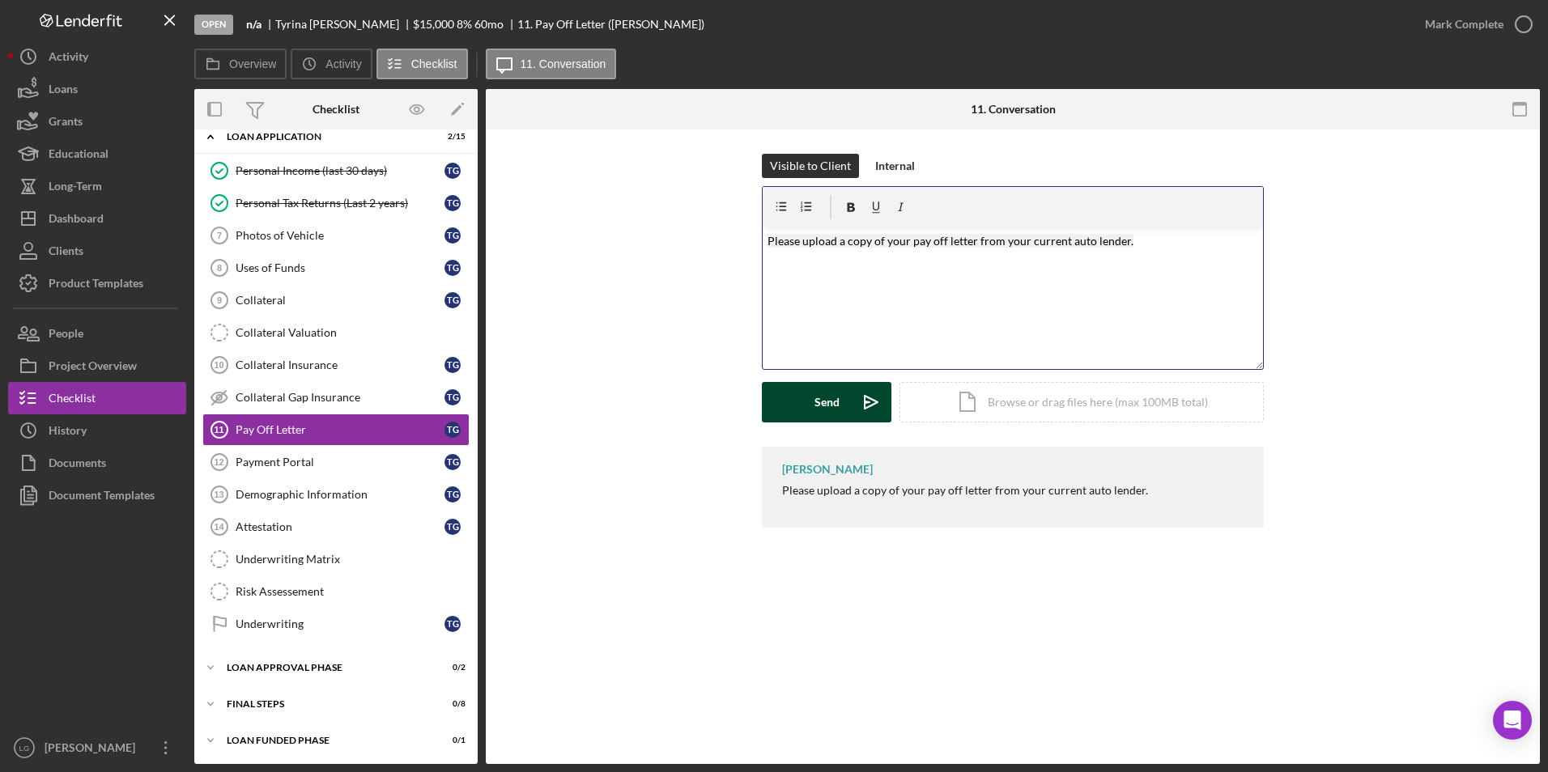
click at [817, 393] on div "Send" at bounding box center [826, 402] width 25 height 40
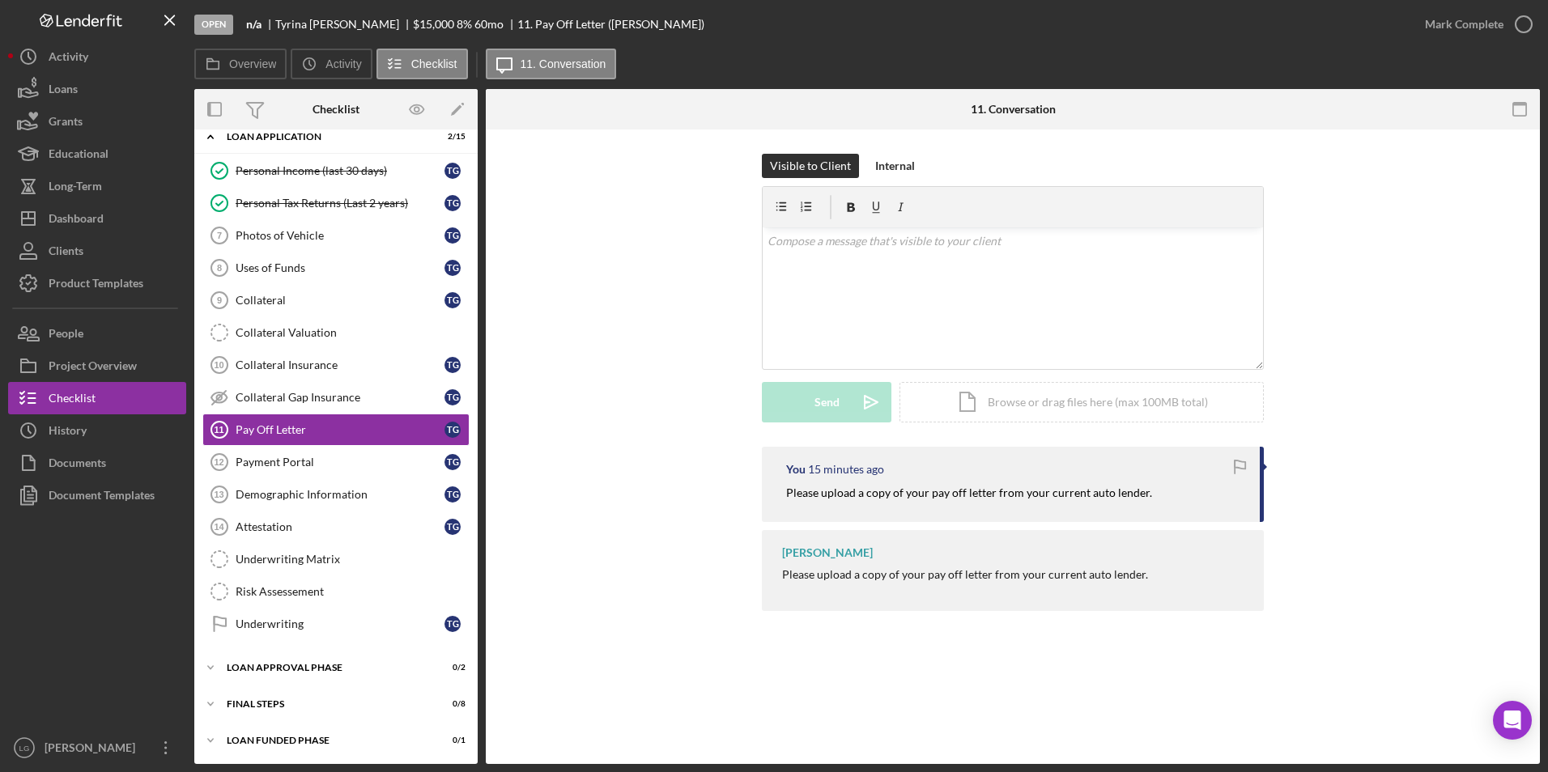
drag, startPoint x: 0, startPoint y: 690, endPoint x: -3, endPoint y: 814, distance: 123.9
click at [134, 223] on button "Icon/Dashboard Dashboard" at bounding box center [97, 218] width 178 height 32
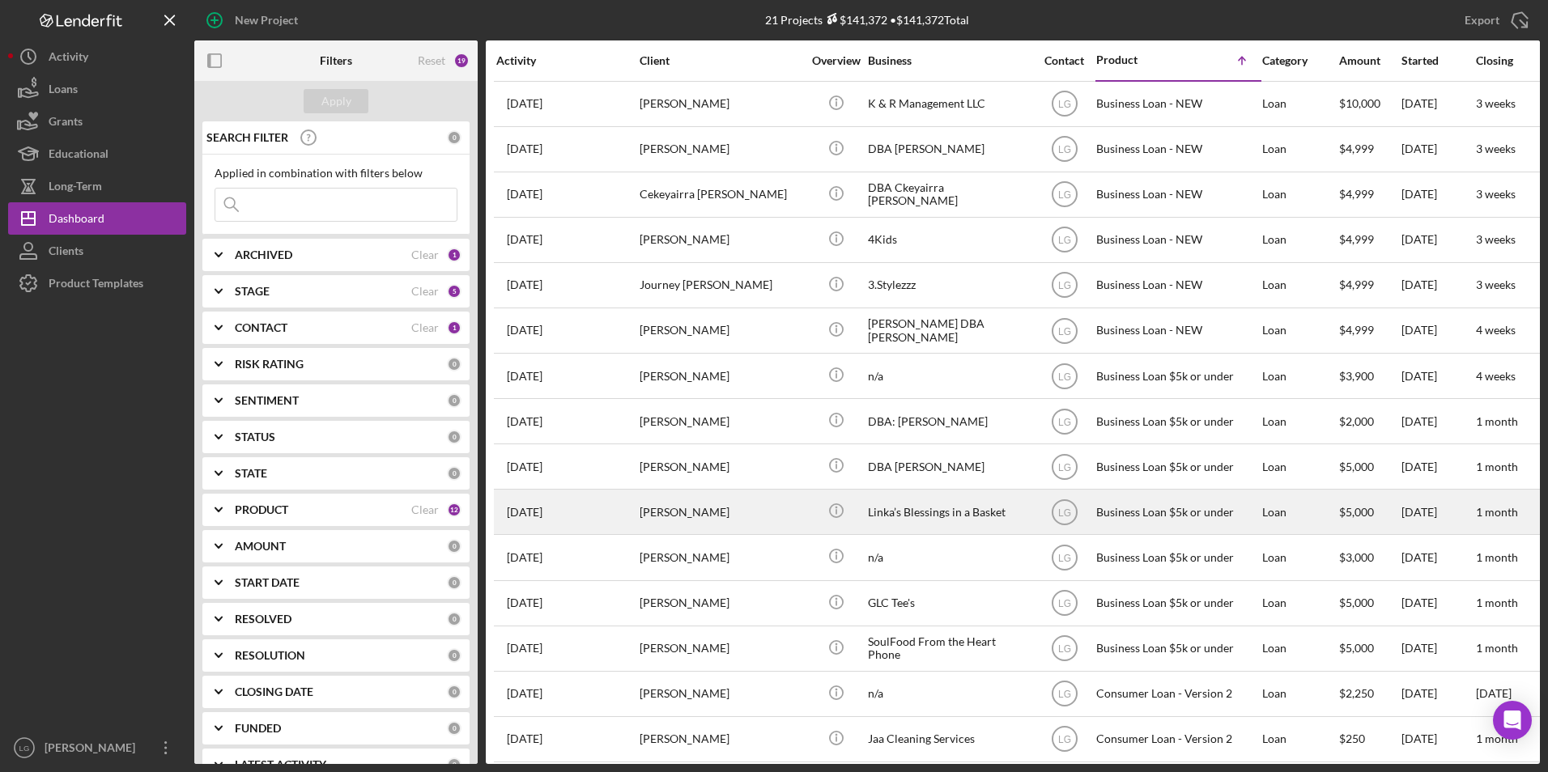
click at [740, 521] on div "[PERSON_NAME]" at bounding box center [721, 512] width 162 height 43
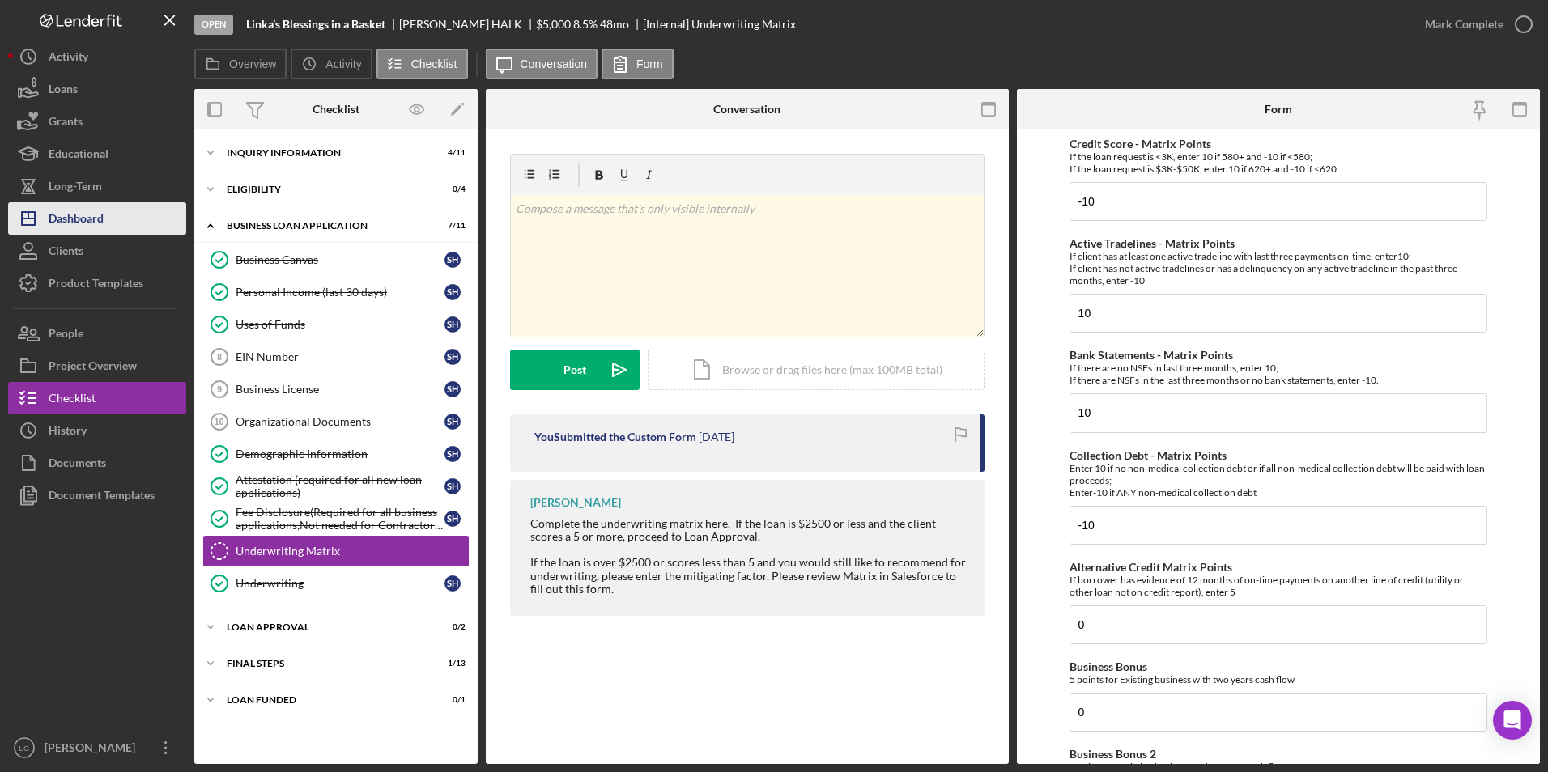
click at [83, 221] on div "Dashboard" at bounding box center [76, 220] width 55 height 36
